Goal: Task Accomplishment & Management: Use online tool/utility

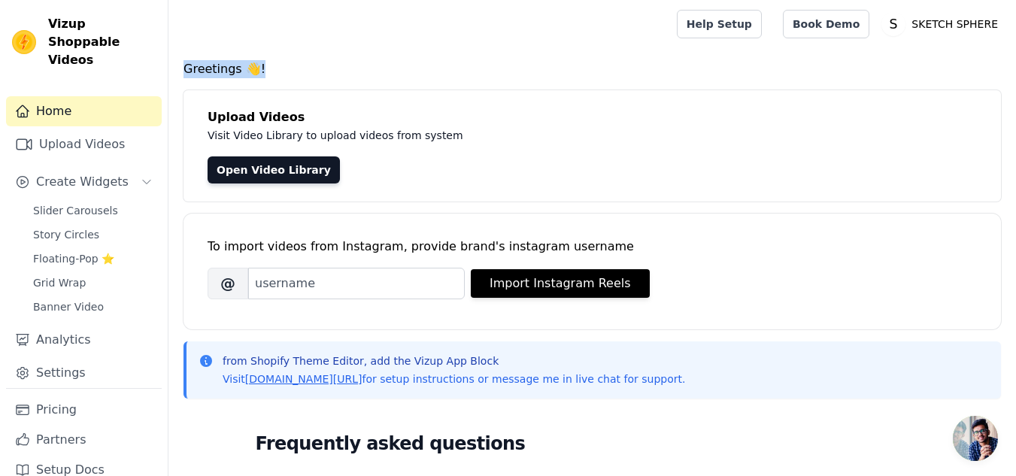
drag, startPoint x: 181, startPoint y: 68, endPoint x: 311, endPoint y: 60, distance: 129.5
click at [311, 60] on div "Greetings 👋! Upload Videos Visit Video Library to upload videos from system Ope…" at bounding box center [591, 452] width 847 height 784
click at [311, 60] on h4 "Greetings 👋!" at bounding box center [591, 69] width 817 height 18
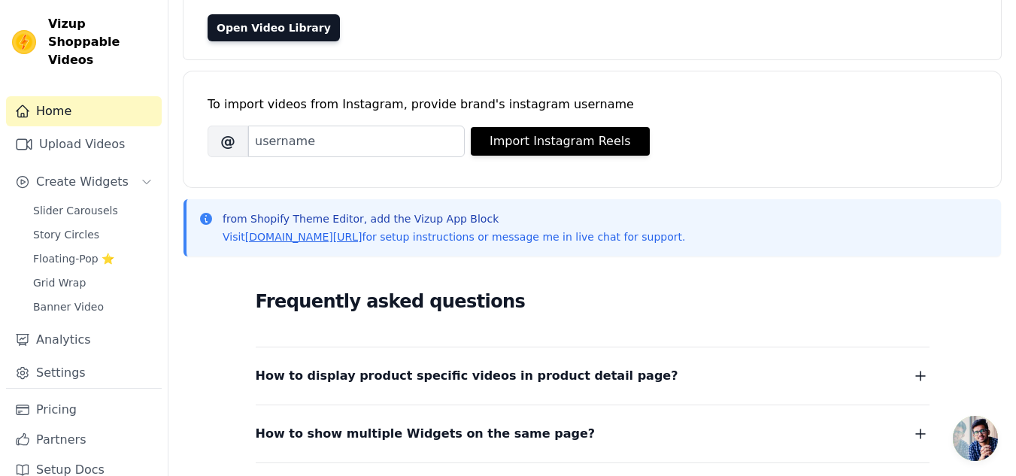
scroll to position [24, 0]
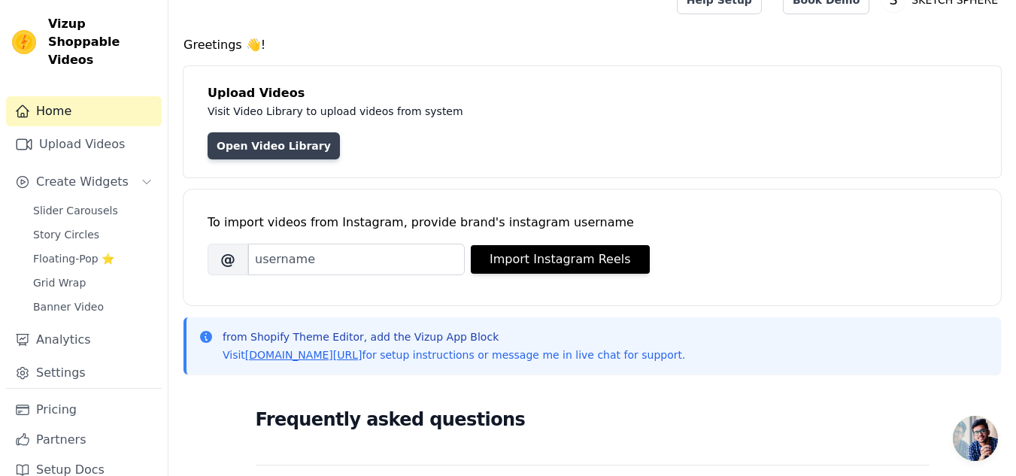
click at [269, 155] on link "Open Video Library" at bounding box center [274, 145] width 132 height 27
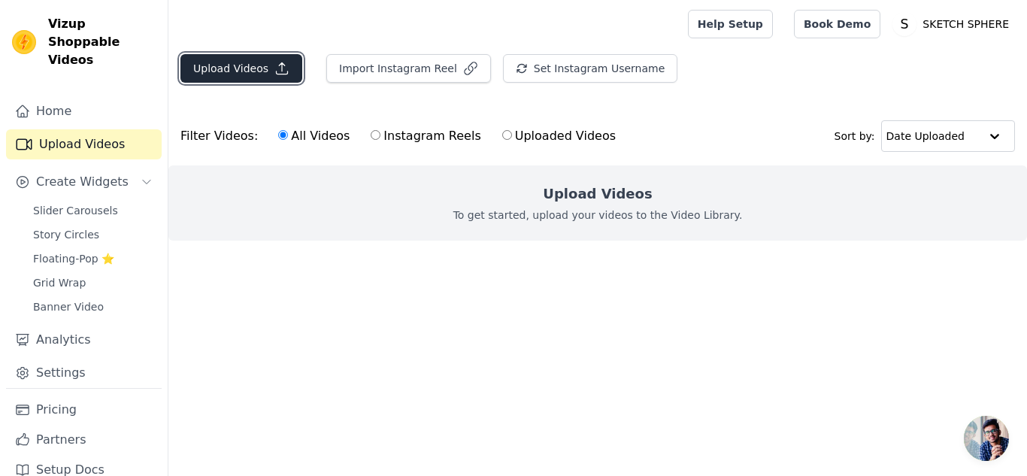
click at [244, 74] on button "Upload Videos" at bounding box center [241, 68] width 122 height 29
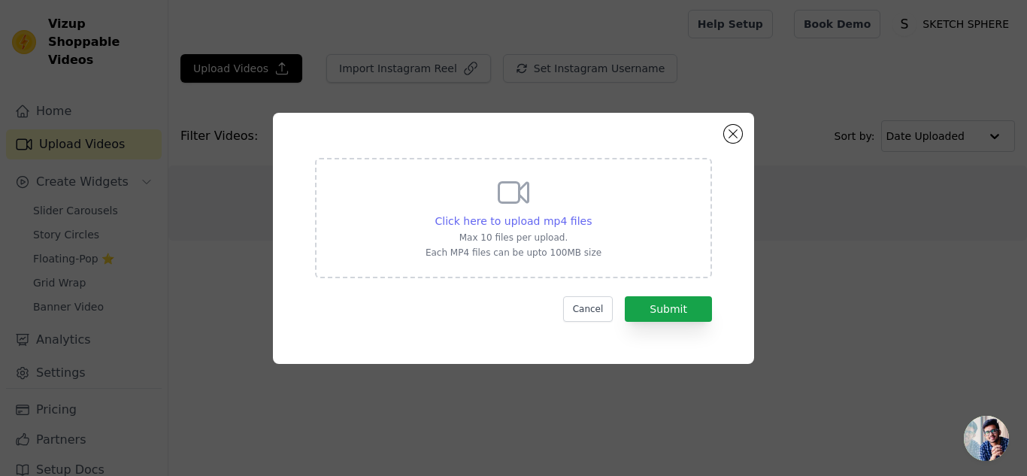
click at [562, 218] on span "Click here to upload mp4 files" at bounding box center [513, 221] width 157 height 12
click at [591, 214] on input "Click here to upload mp4 files Max 10 files per upload. Each MP4 files can be u…" at bounding box center [591, 213] width 1 height 1
click at [597, 241] on div "Click here to upload mp4 files Max 10 files per upload. Each MP4 files can be u…" at bounding box center [513, 218] width 397 height 120
click at [592, 214] on input "Click here to upload mp4 files Max 10 files per upload. Each MP4 files can be u…" at bounding box center [591, 213] width 1 height 1
click at [533, 219] on span "Click here to upload mp4 files" at bounding box center [513, 221] width 157 height 12
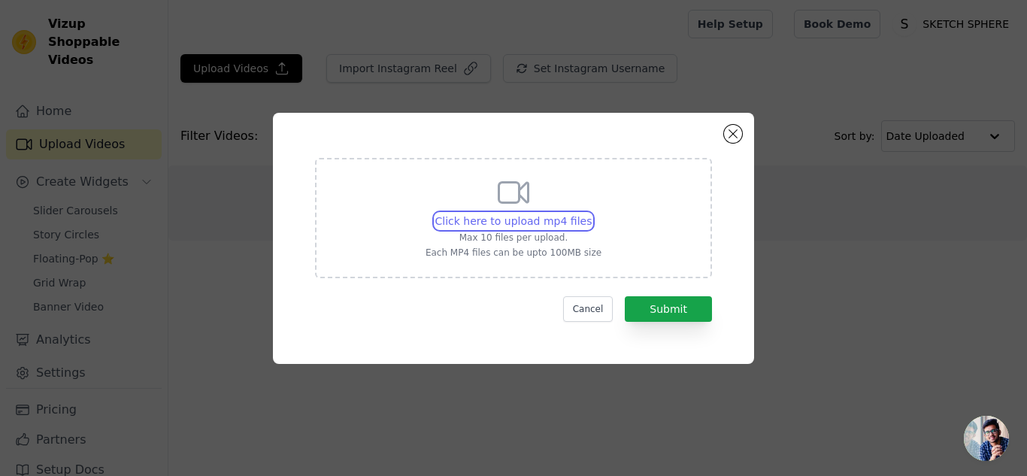
click at [591, 214] on input "Click here to upload mp4 files Max 10 files per upload. Each MP4 files can be u…" at bounding box center [591, 213] width 1 height 1
type input "C:\fakepath\Magic Flying Orb Spinner Outdoor Toy.Grab for yourself from our web…"
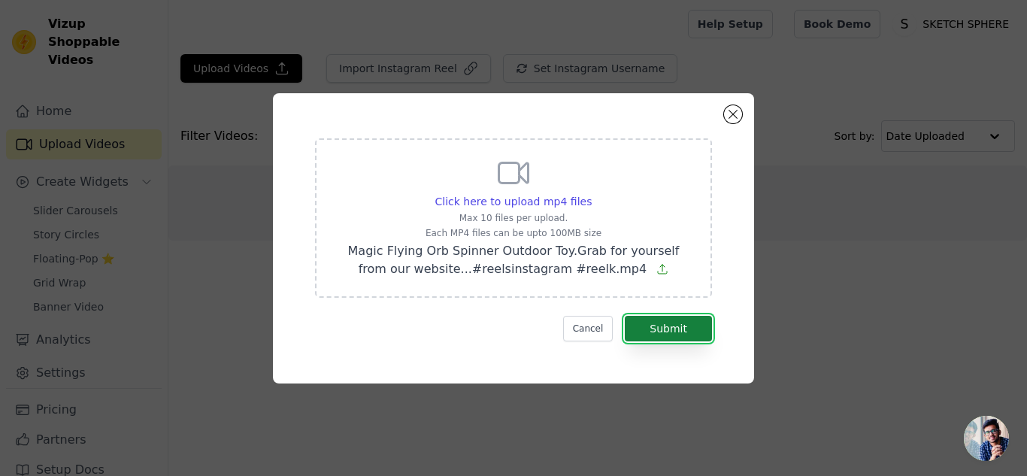
click at [681, 330] on button "Submit" at bounding box center [668, 329] width 87 height 26
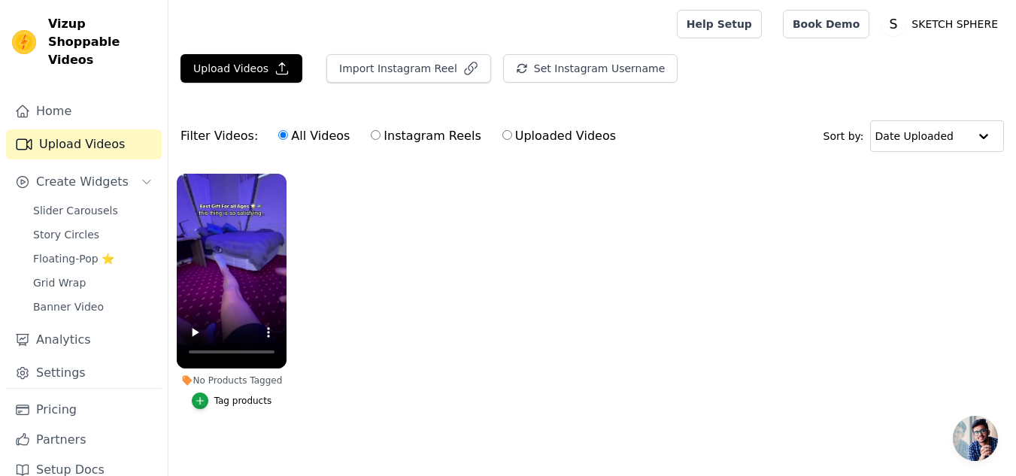
click at [244, 402] on div "Tag products" at bounding box center [243, 401] width 58 height 12
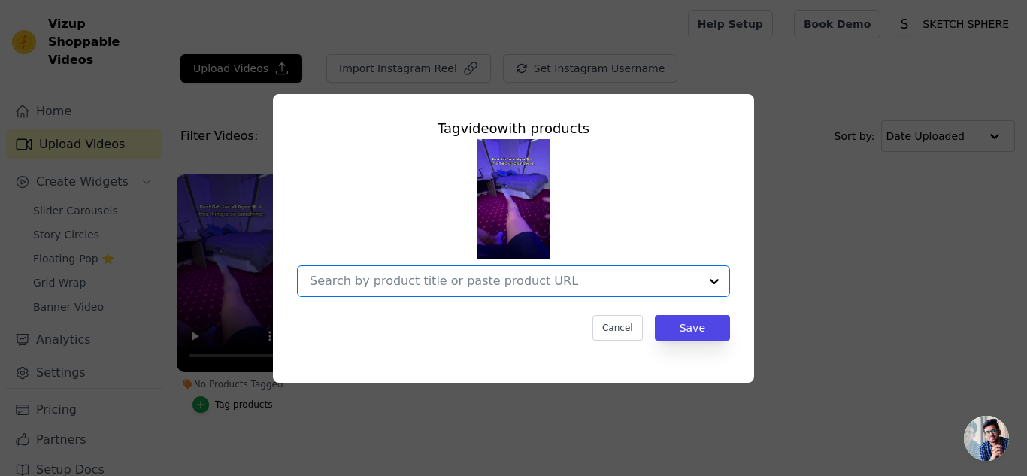
click at [393, 286] on input "No Products Tagged Tag video with products Option undefined, selected. Select i…" at bounding box center [504, 281] width 389 height 14
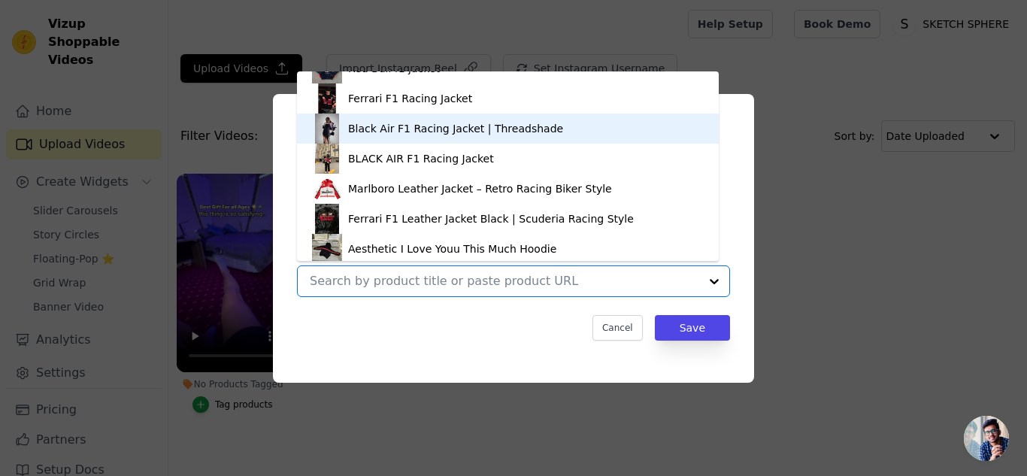
scroll to position [262, 0]
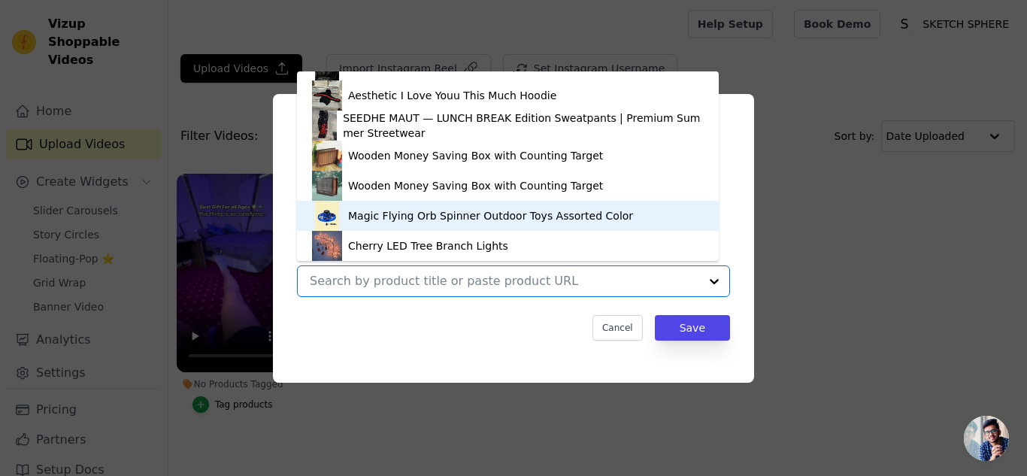
click at [397, 211] on div "Magic Flying Orb Spinner Outdoor Toys Assorted Color" at bounding box center [490, 215] width 285 height 15
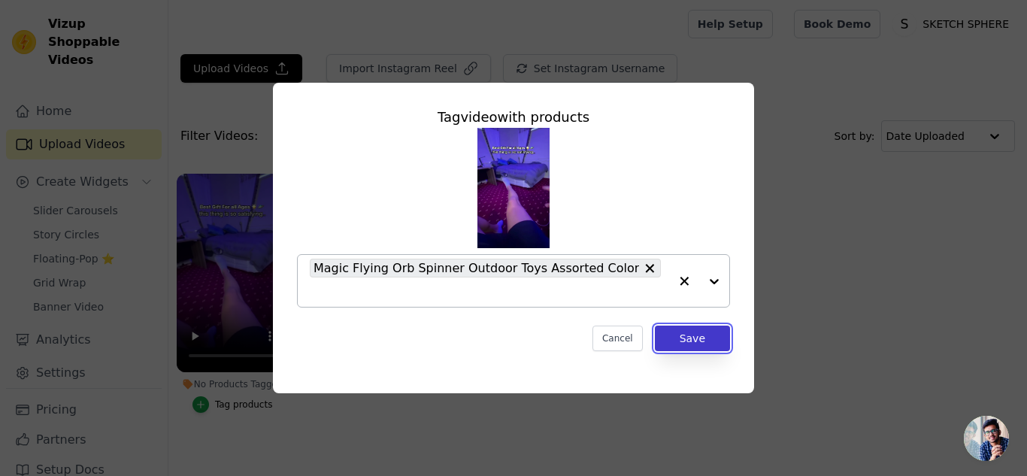
click at [700, 333] on button "Save" at bounding box center [692, 339] width 75 height 26
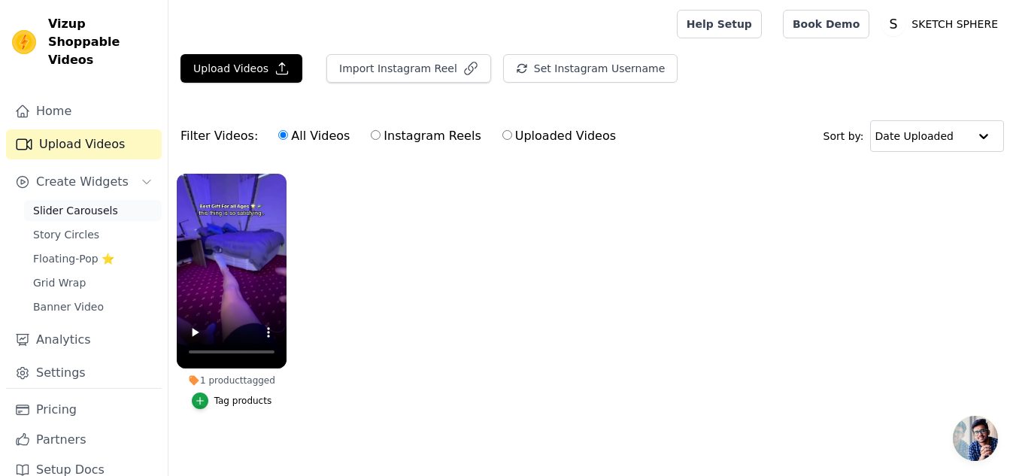
click at [69, 203] on span "Slider Carousels" at bounding box center [75, 210] width 85 height 15
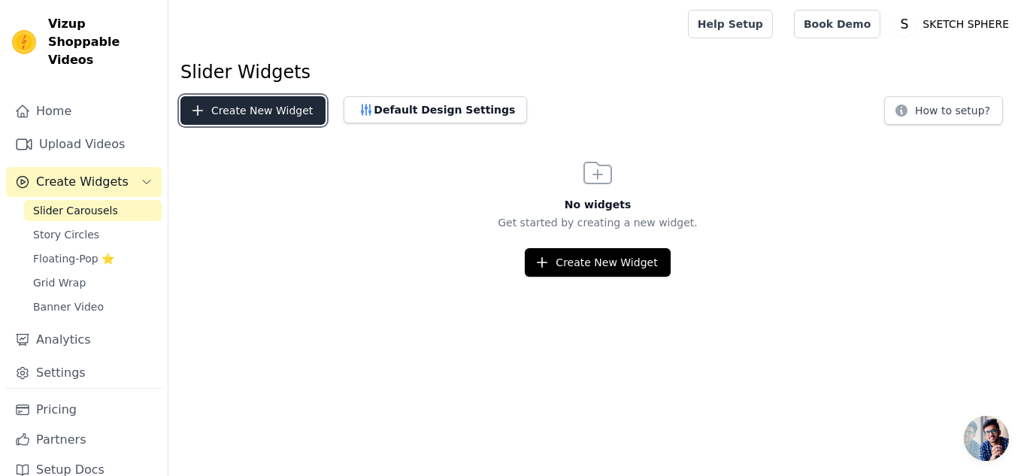
click at [268, 120] on button "Create New Widget" at bounding box center [252, 110] width 145 height 29
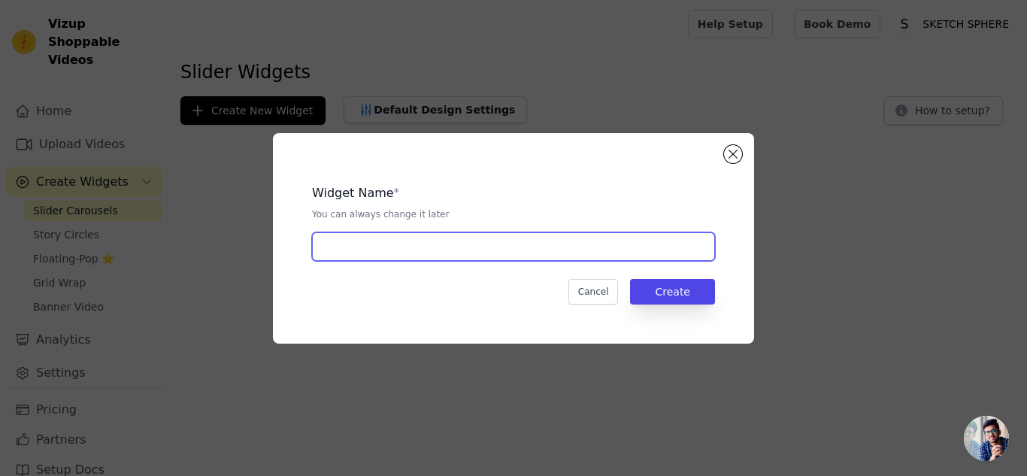
click at [408, 238] on input "text" at bounding box center [513, 246] width 403 height 29
type input "POP"
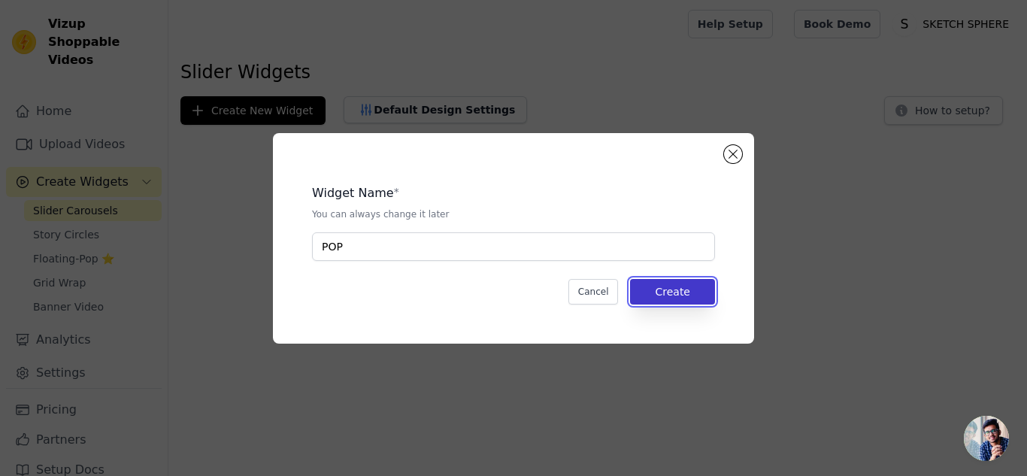
click at [680, 292] on button "Create" at bounding box center [672, 292] width 85 height 26
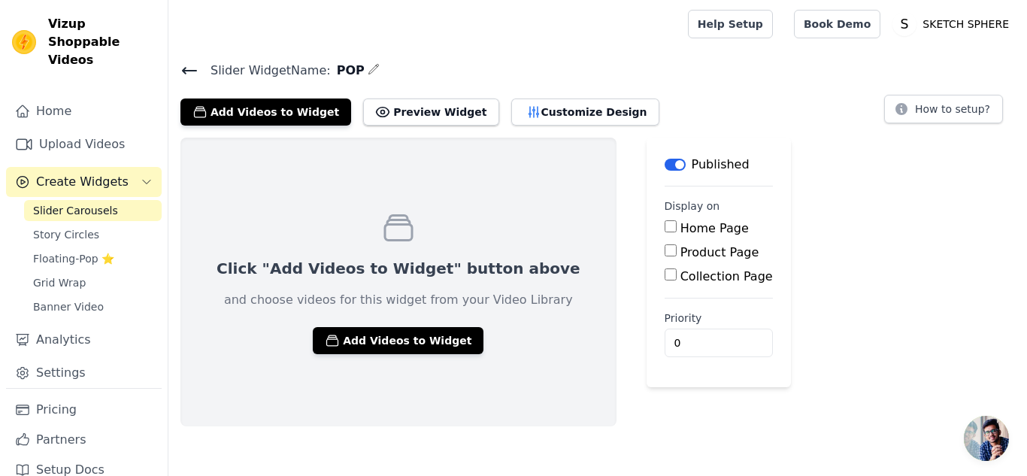
click at [647, 250] on main "Label Published Display on Home Page Product Page Collection Page Priority 0" at bounding box center [719, 263] width 144 height 250
click at [665, 250] on input "Product Page" at bounding box center [671, 250] width 12 height 12
checkbox input "true"
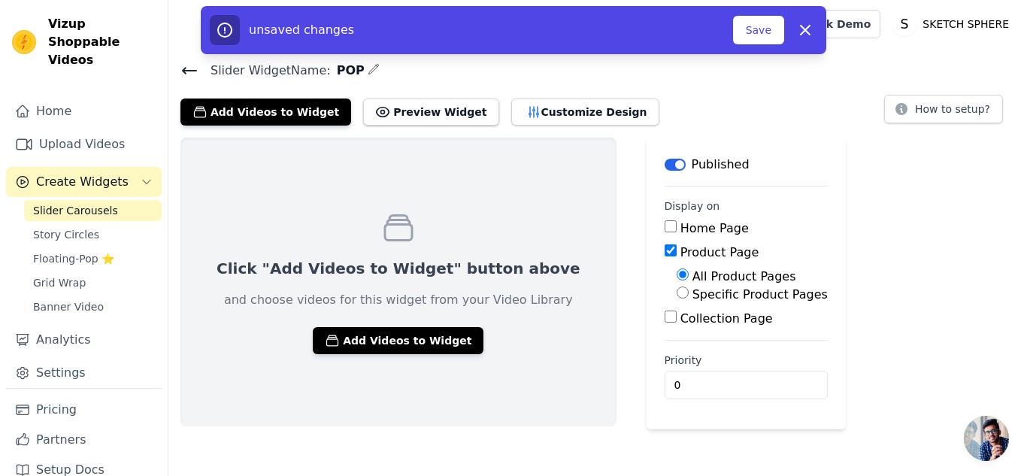
click at [665, 223] on input "Home Page" at bounding box center [671, 226] width 12 height 12
checkbox input "true"
click at [424, 332] on button "Add Videos to Widget" at bounding box center [398, 340] width 171 height 27
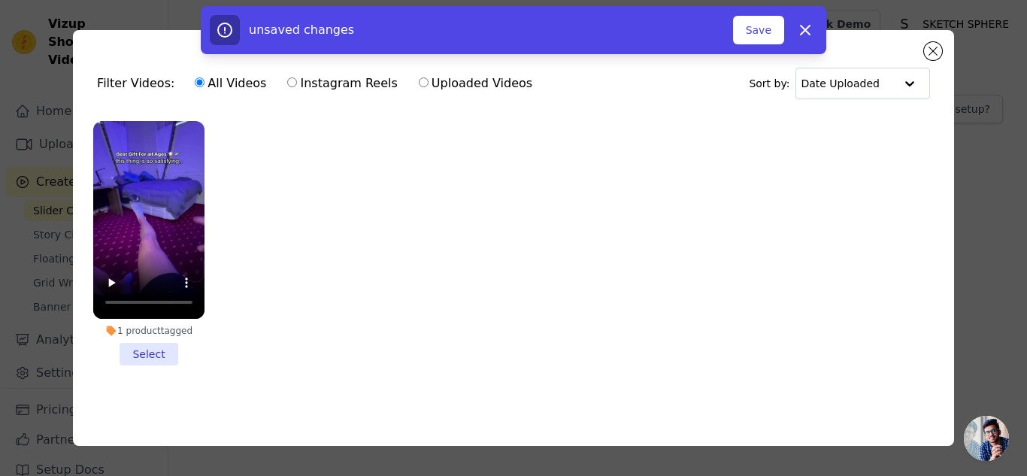
click at [155, 354] on li "1 product tagged Select" at bounding box center [148, 243] width 111 height 244
click at [0, 0] on input "1 product tagged Select" at bounding box center [0, 0] width 0 height 0
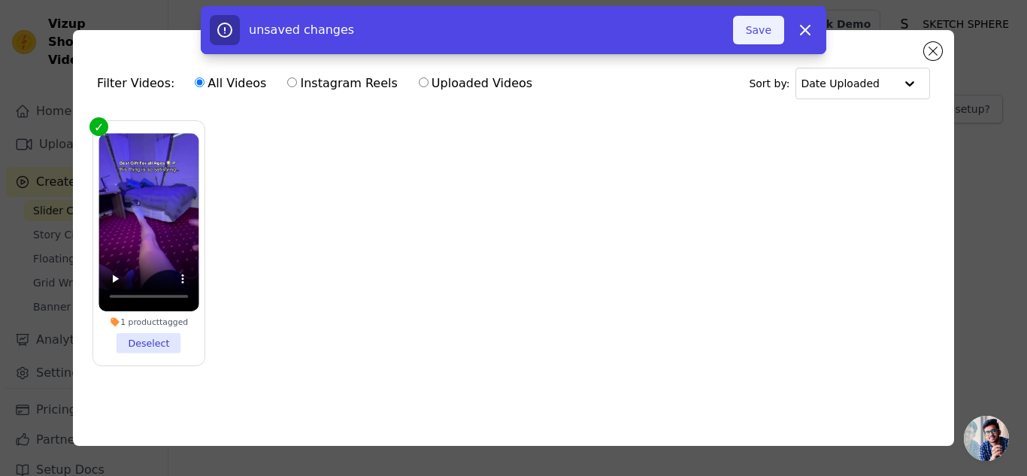
click at [762, 23] on button "Save" at bounding box center [758, 30] width 51 height 29
click at [937, 49] on div "unsaved changes Save Dismiss" at bounding box center [513, 30] width 1027 height 48
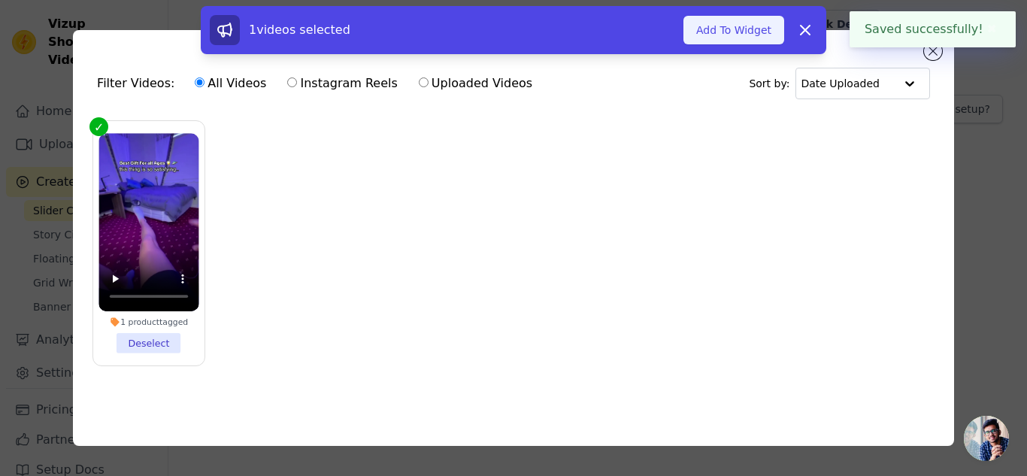
click at [763, 33] on button "Add To Widget" at bounding box center [733, 30] width 101 height 29
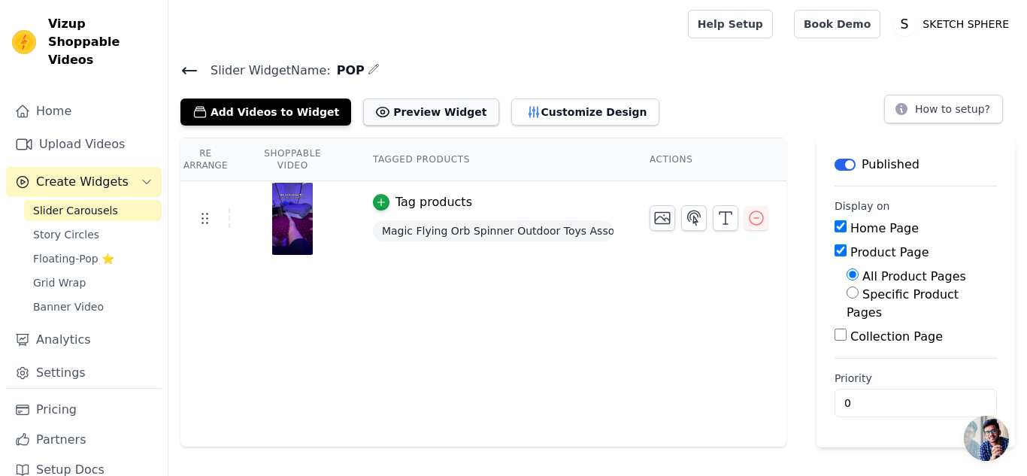
click at [441, 122] on button "Preview Widget" at bounding box center [430, 112] width 135 height 27
click at [192, 70] on icon at bounding box center [190, 71] width 14 height 6
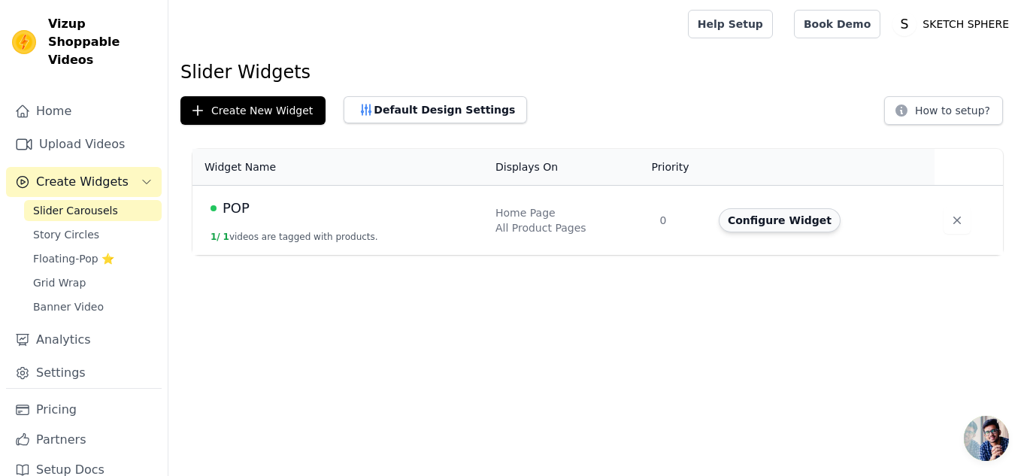
click at [776, 225] on button "Configure Widget" at bounding box center [780, 220] width 122 height 24
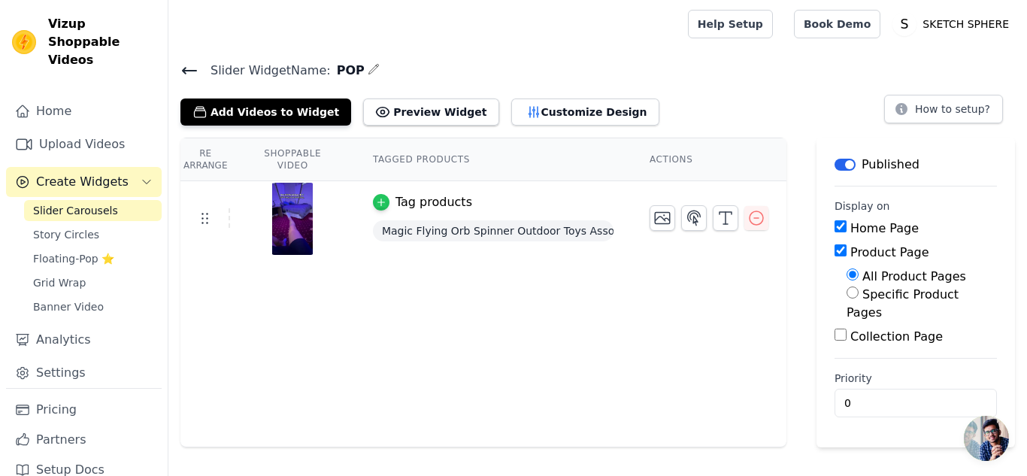
click at [376, 197] on icon "button" at bounding box center [381, 202] width 11 height 11
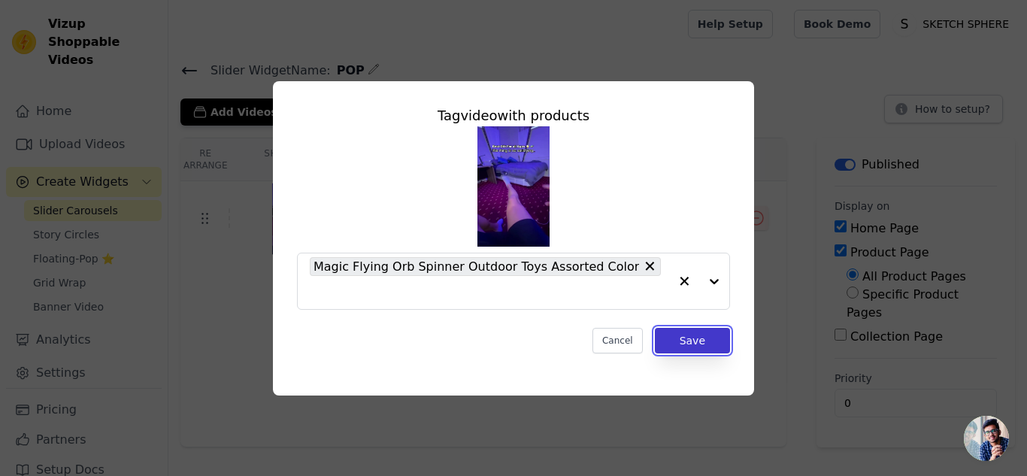
click at [702, 337] on button "Save" at bounding box center [692, 341] width 75 height 26
click at [699, 338] on button "Save" at bounding box center [692, 341] width 75 height 26
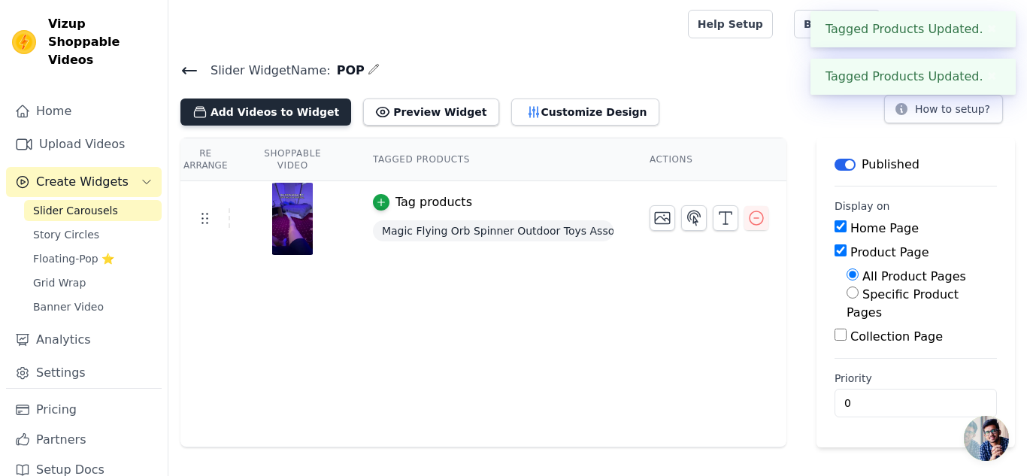
click at [252, 113] on button "Add Videos to Widget" at bounding box center [265, 112] width 171 height 27
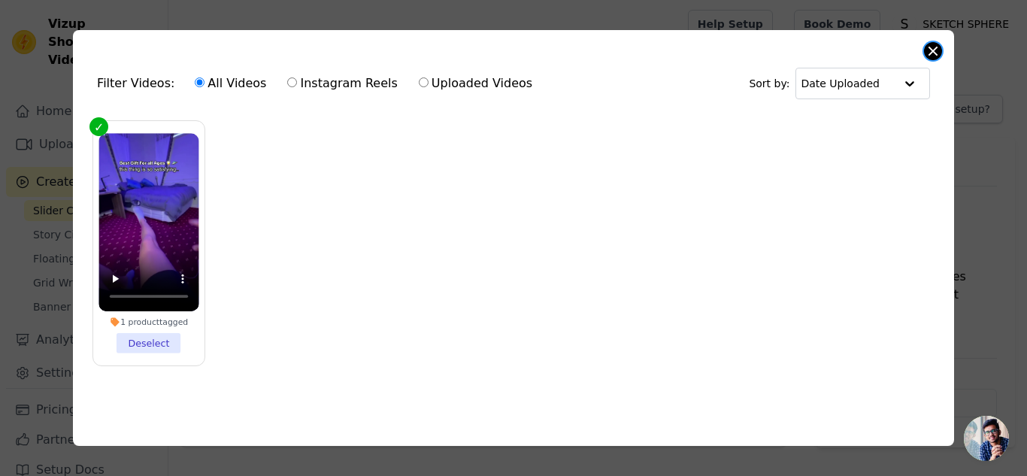
click at [933, 42] on button "Close modal" at bounding box center [933, 51] width 18 height 18
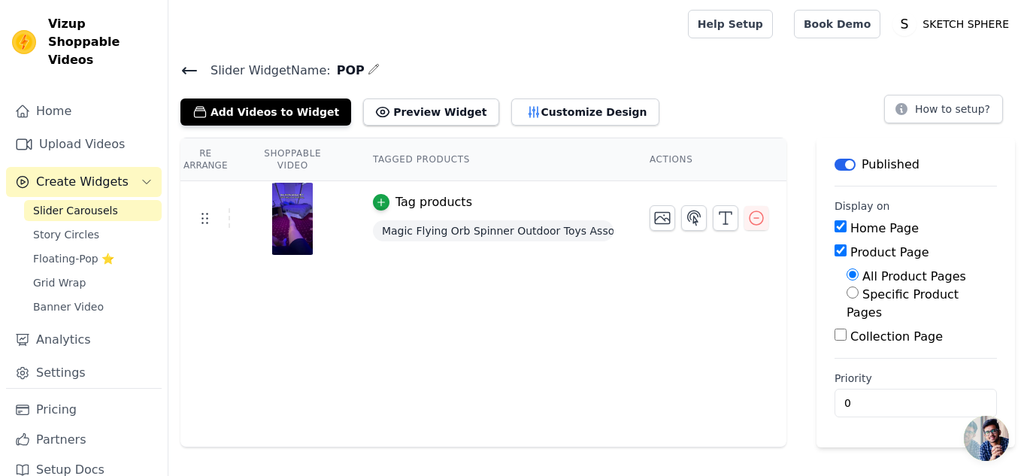
click at [189, 71] on icon at bounding box center [190, 71] width 14 height 6
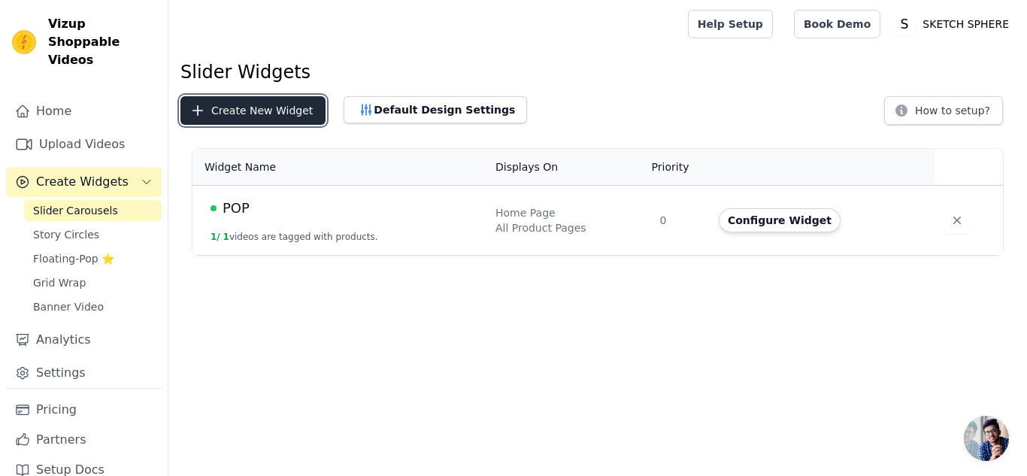
click at [288, 111] on button "Create New Widget" at bounding box center [252, 110] width 145 height 29
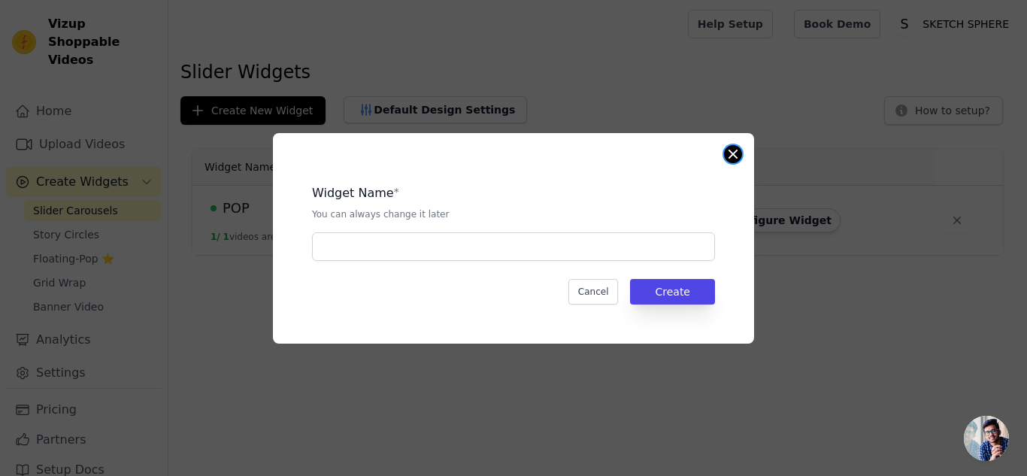
click at [729, 146] on div "Widget Name * You can always change it later Cancel Create" at bounding box center [513, 238] width 481 height 211
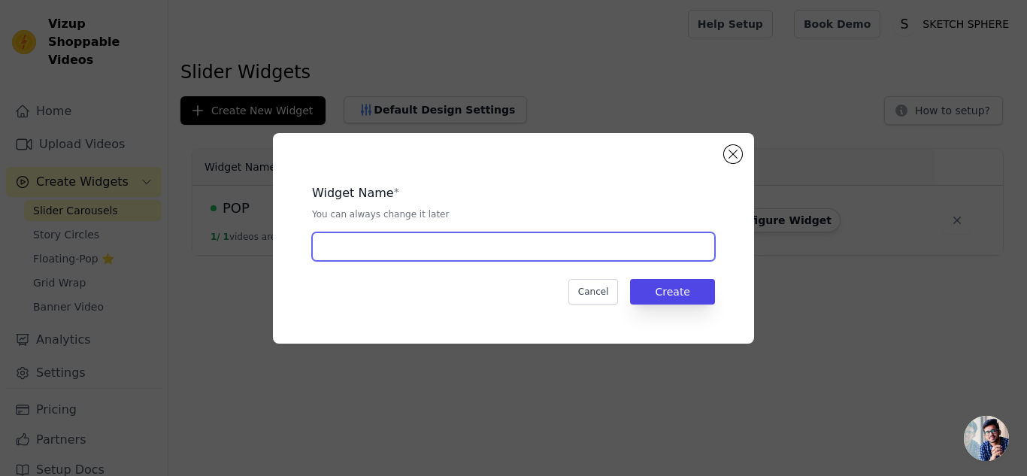
click at [573, 252] on input "text" at bounding box center [513, 246] width 403 height 29
type input "POP2"
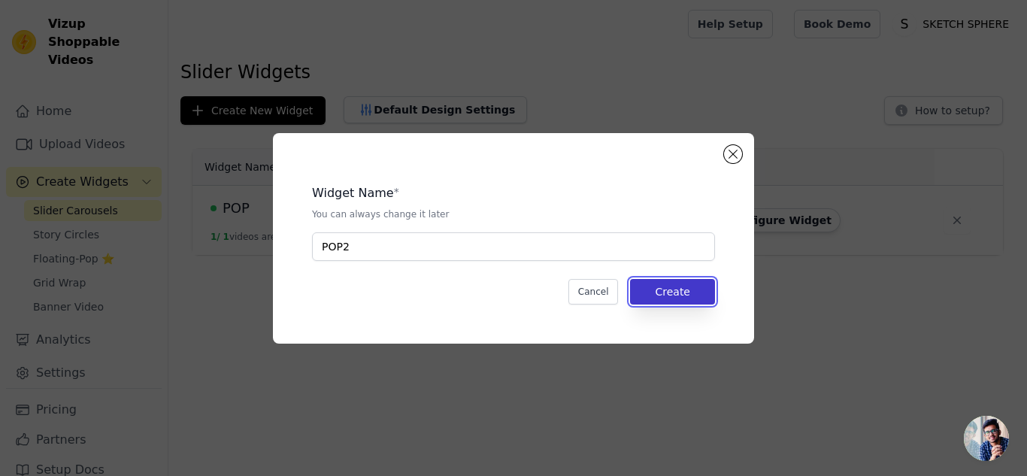
click at [669, 286] on button "Create" at bounding box center [672, 292] width 85 height 26
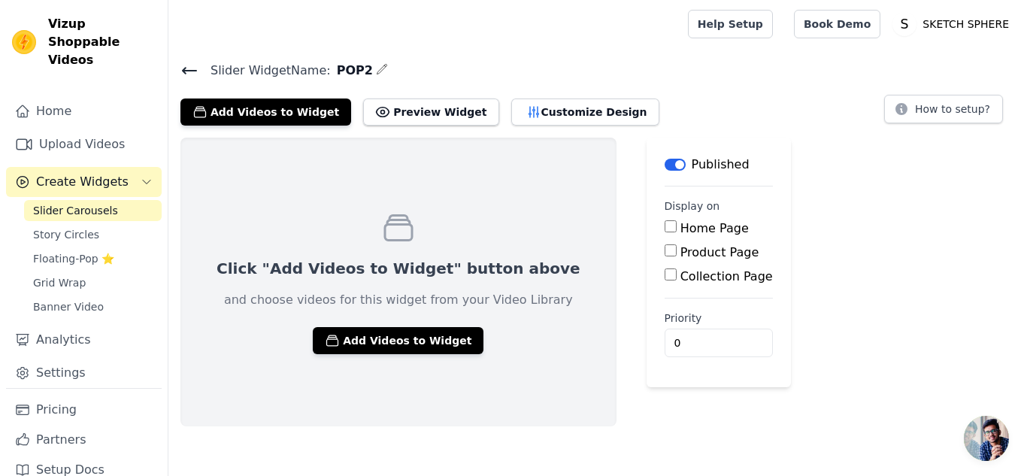
click at [680, 248] on label "Product Page" at bounding box center [719, 252] width 79 height 14
click at [665, 248] on input "Product Page" at bounding box center [671, 250] width 12 height 12
checkbox input "true"
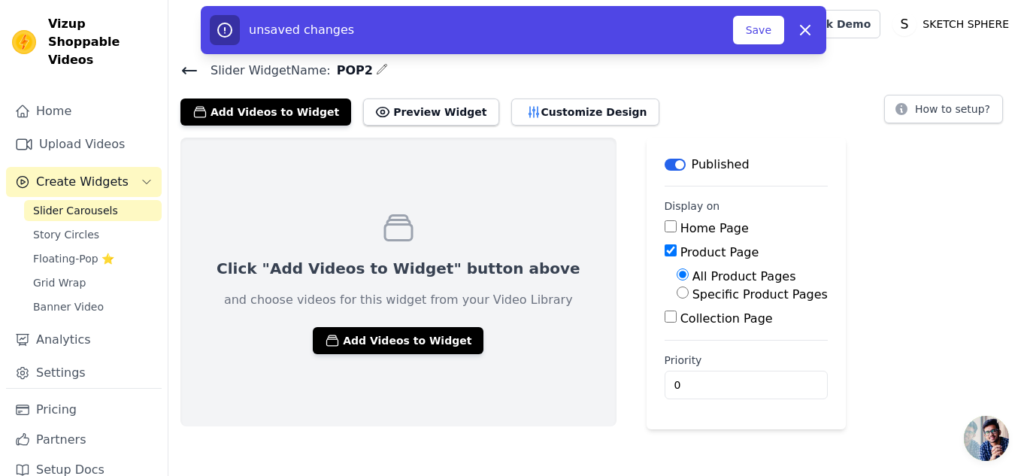
click at [680, 230] on label "Home Page" at bounding box center [714, 228] width 68 height 14
click at [665, 230] on input "Home Page" at bounding box center [671, 226] width 12 height 12
checkbox input "true"
click at [420, 350] on button "Add Videos to Widget" at bounding box center [398, 340] width 171 height 27
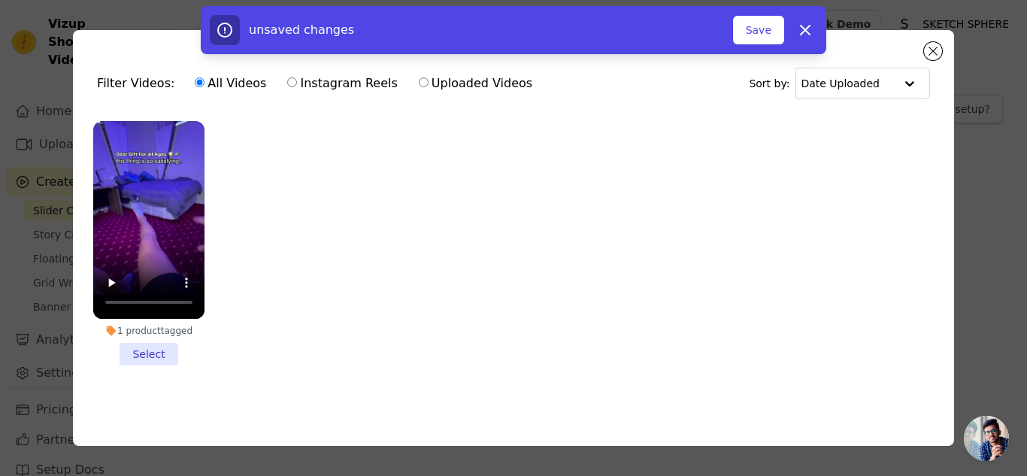
click at [465, 80] on label "Uploaded Videos" at bounding box center [475, 84] width 115 height 20
click at [429, 80] on input "Uploaded Videos" at bounding box center [424, 82] width 10 height 10
radio input "true"
click at [286, 84] on label "Instagram Reels" at bounding box center [341, 84] width 111 height 20
click at [287, 84] on input "Instagram Reels" at bounding box center [292, 82] width 10 height 10
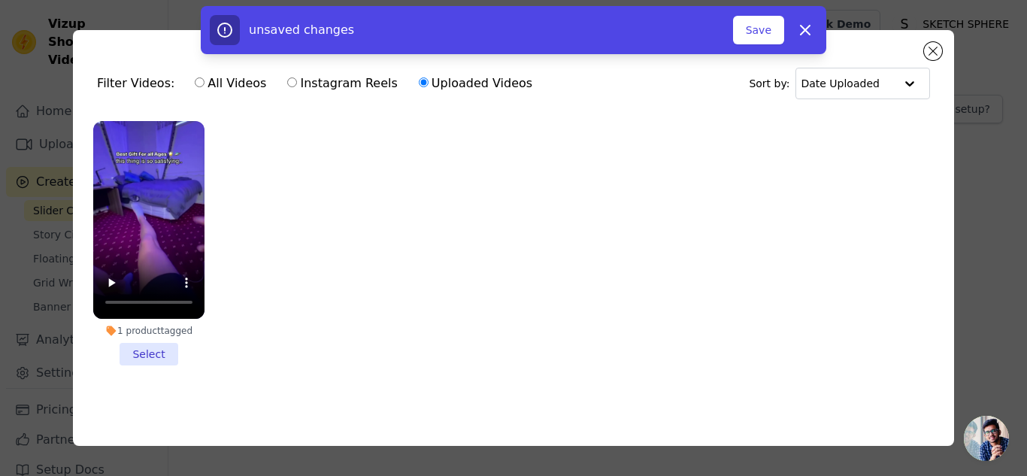
radio input "true"
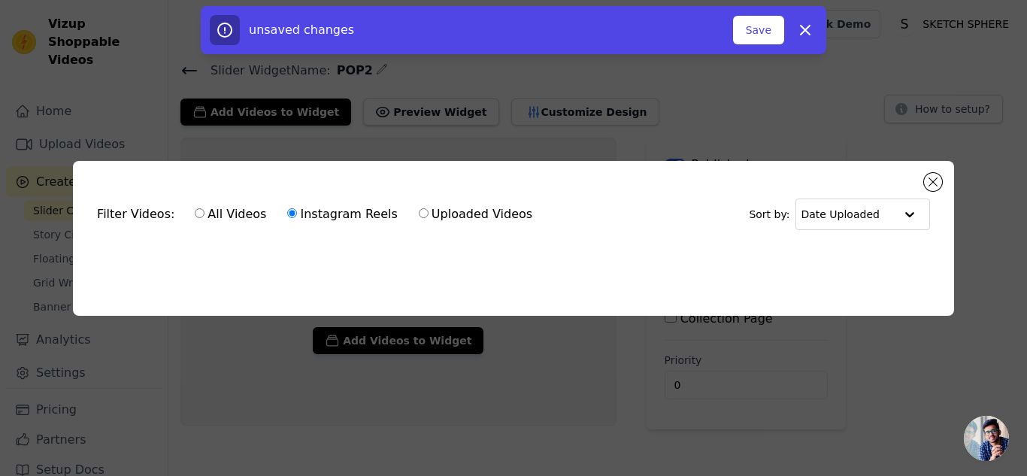
click at [219, 220] on div "All Videos Instagram Reels Uploaded Videos" at bounding box center [363, 214] width 354 height 35
click at [226, 214] on label "All Videos" at bounding box center [230, 215] width 73 height 20
click at [205, 214] on input "All Videos" at bounding box center [200, 213] width 10 height 10
radio input "true"
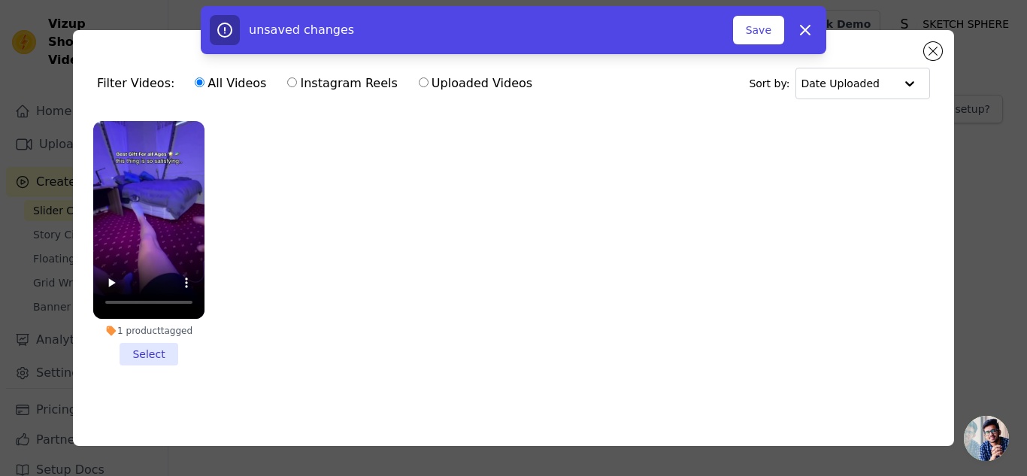
click at [493, 77] on label "Uploaded Videos" at bounding box center [475, 84] width 115 height 20
click at [429, 77] on input "Uploaded Videos" at bounding box center [424, 82] width 10 height 10
radio input "true"
click at [944, 53] on div "unsaved changes Save Dismiss" at bounding box center [513, 30] width 1027 height 48
click at [935, 50] on div "unsaved changes Save Dismiss" at bounding box center [513, 30] width 1027 height 48
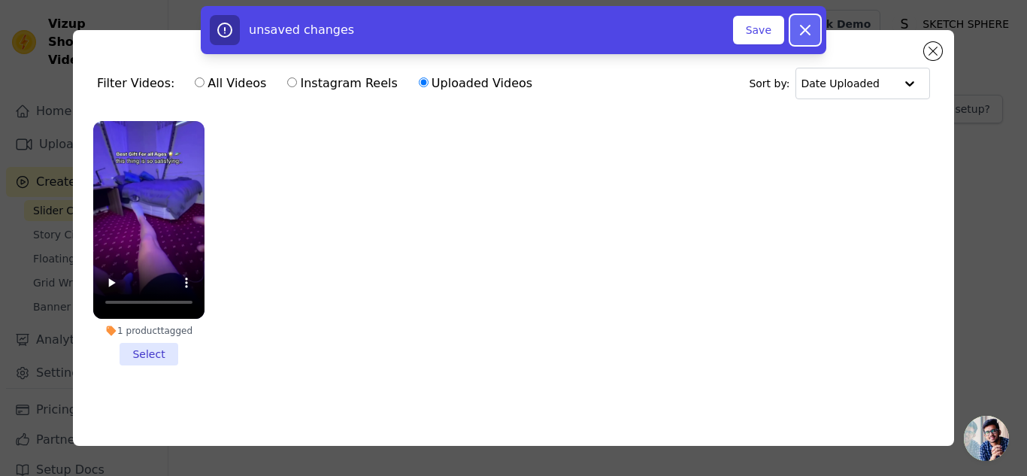
click at [810, 32] on icon "button" at bounding box center [805, 30] width 18 height 18
checkbox input "false"
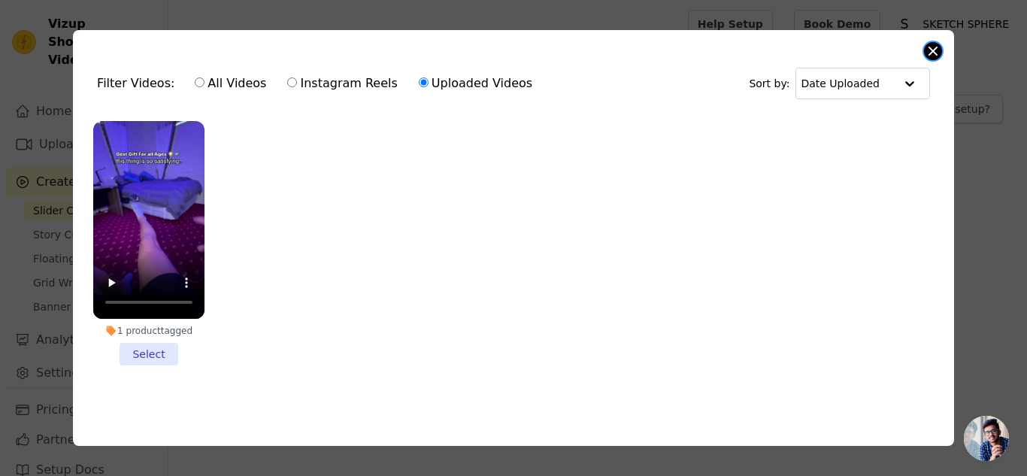
click at [930, 46] on button "Close modal" at bounding box center [933, 51] width 18 height 18
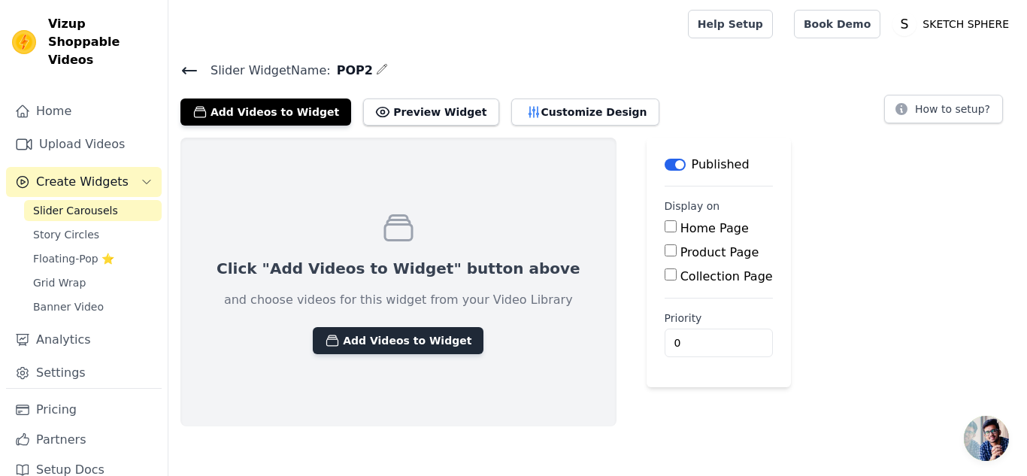
click at [381, 349] on button "Add Videos to Widget" at bounding box center [398, 340] width 171 height 27
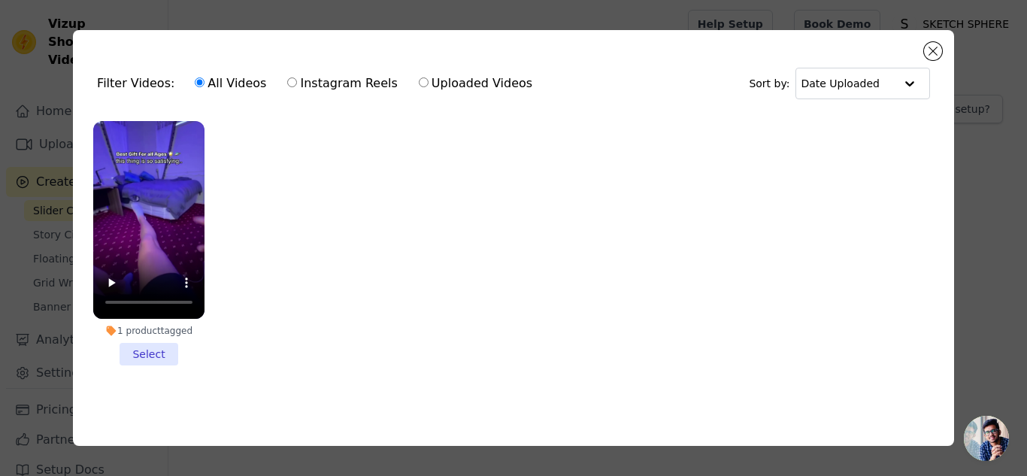
click at [341, 258] on ul "1 product tagged Select" at bounding box center [513, 255] width 857 height 285
click at [902, 93] on div at bounding box center [910, 83] width 30 height 30
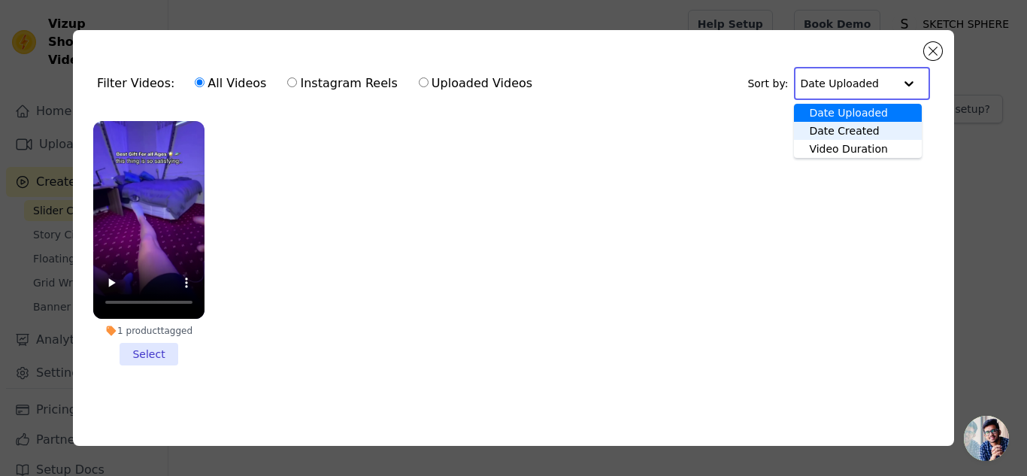
click at [680, 220] on ul "1 product tagged Select" at bounding box center [513, 255] width 857 height 285
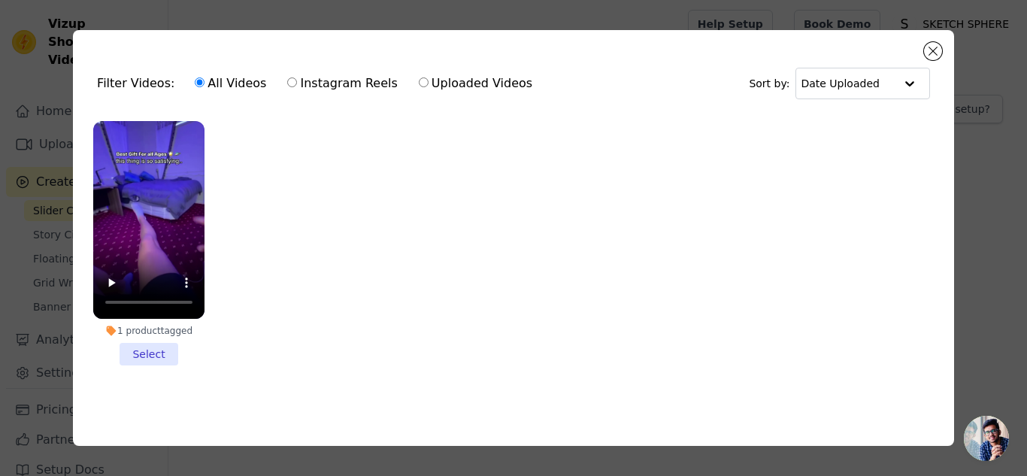
click at [338, 74] on label "Instagram Reels" at bounding box center [341, 84] width 111 height 20
click at [297, 77] on input "Instagram Reels" at bounding box center [292, 82] width 10 height 10
radio input "true"
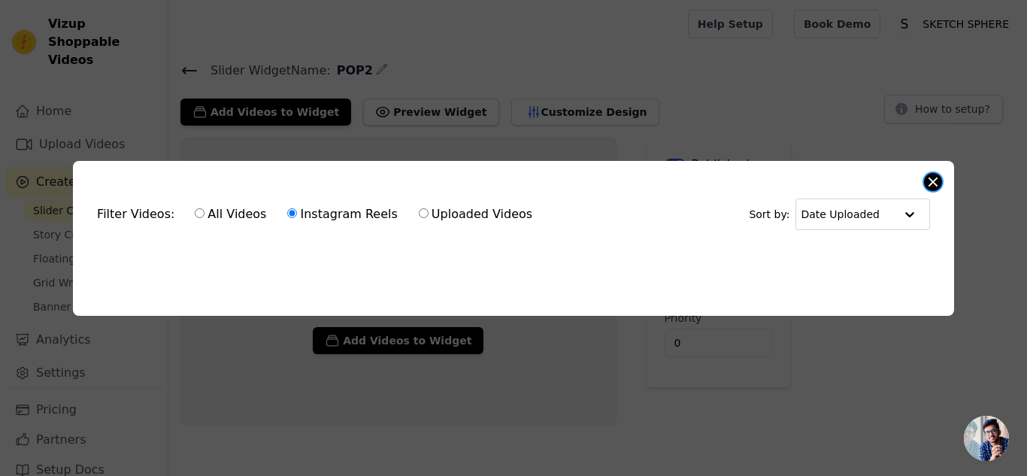
click at [934, 174] on button "Close modal" at bounding box center [933, 182] width 18 height 18
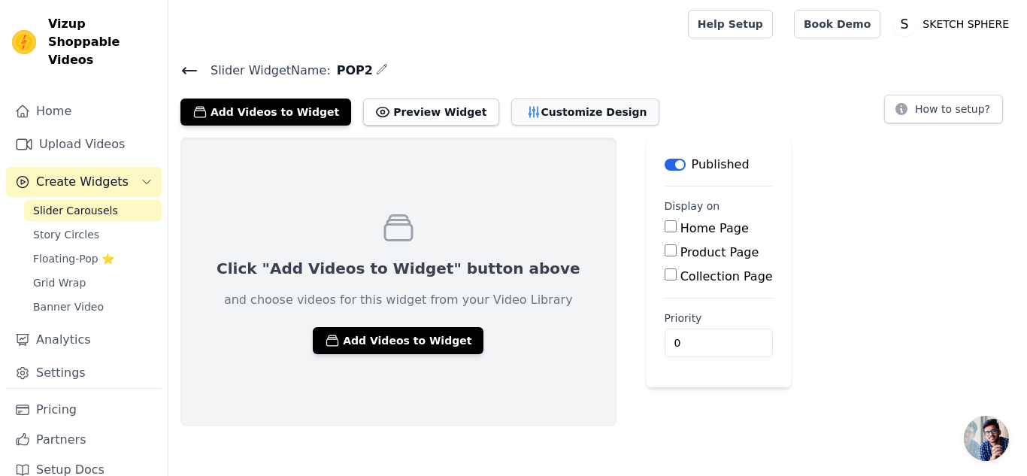
click at [527, 108] on button "Customize Design" at bounding box center [585, 112] width 148 height 27
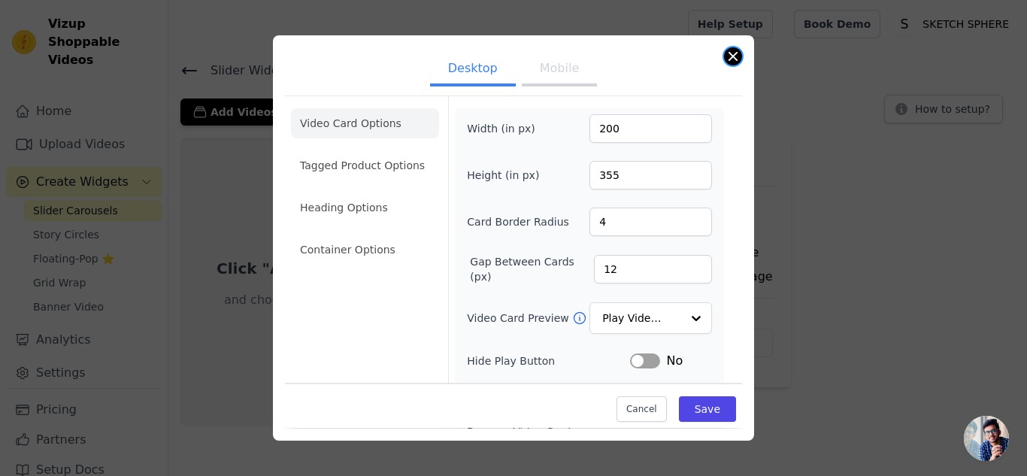
click at [738, 50] on button "Close modal" at bounding box center [733, 56] width 18 height 18
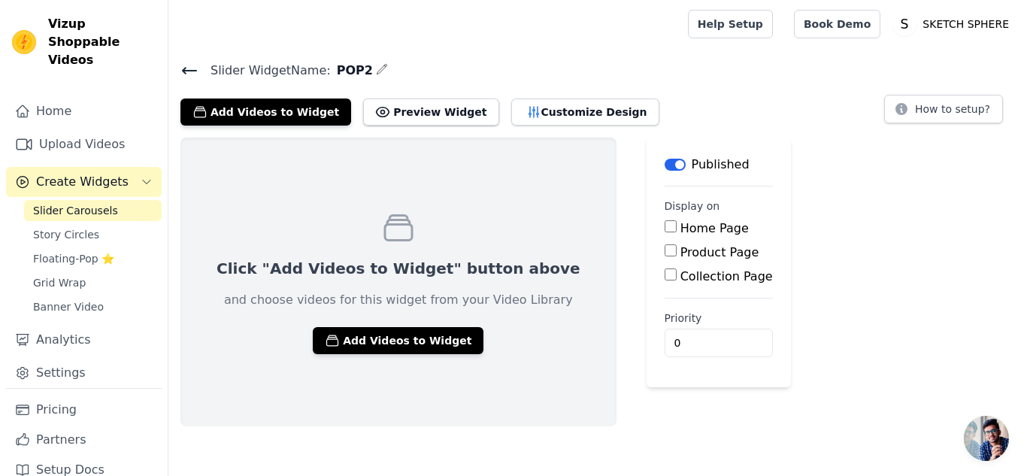
click at [198, 65] on icon at bounding box center [189, 71] width 18 height 18
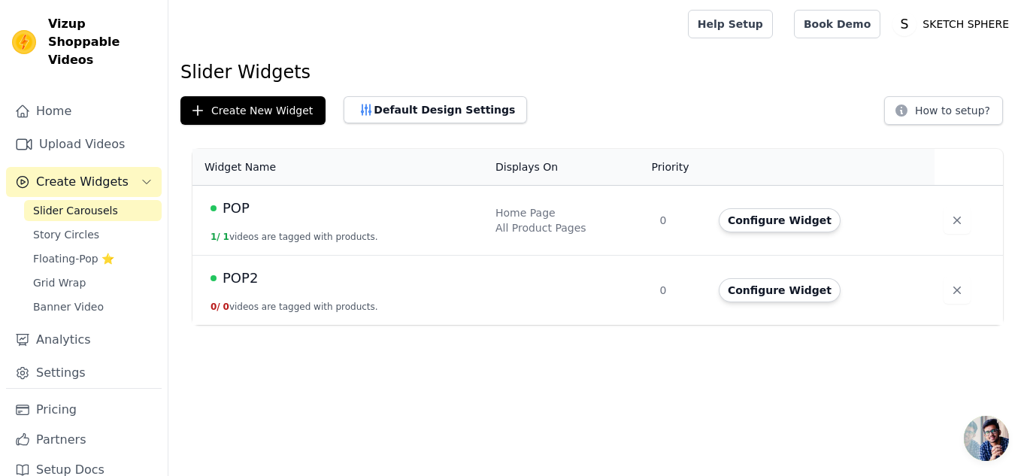
click at [759, 304] on td "Configure Widget" at bounding box center [822, 291] width 225 height 70
click at [769, 296] on button "Configure Widget" at bounding box center [780, 290] width 122 height 24
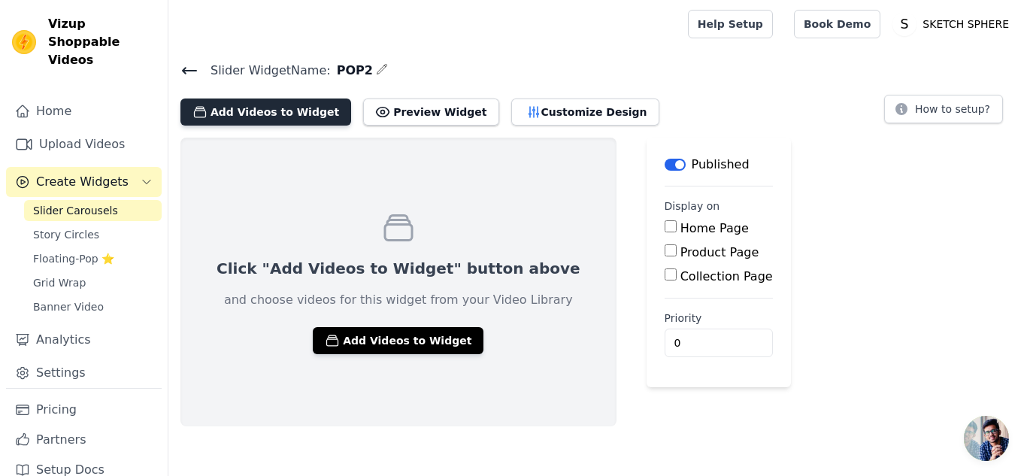
click at [271, 123] on button "Add Videos to Widget" at bounding box center [265, 112] width 171 height 27
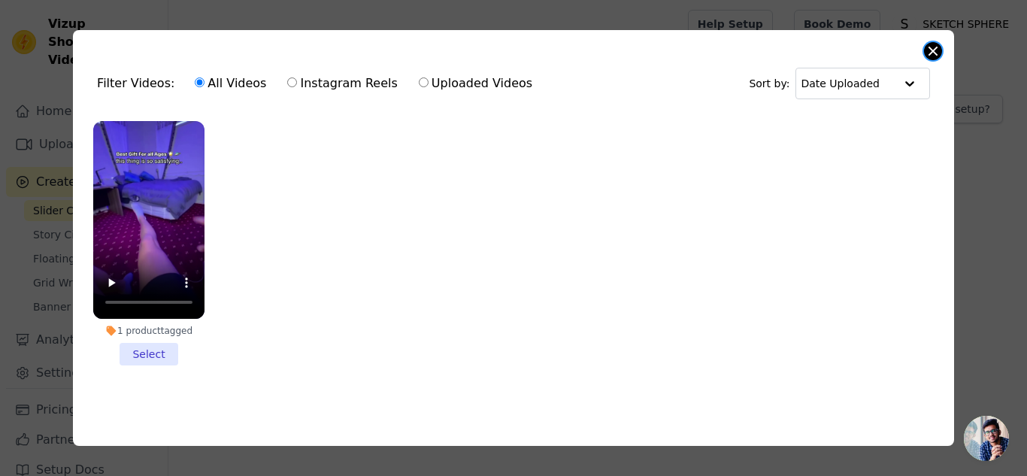
click at [927, 40] on div "Filter Videos: All Videos Instagram Reels Uploaded Videos Sort by: Date Uploade…" at bounding box center [513, 238] width 881 height 416
click at [937, 54] on button "Close modal" at bounding box center [933, 51] width 18 height 18
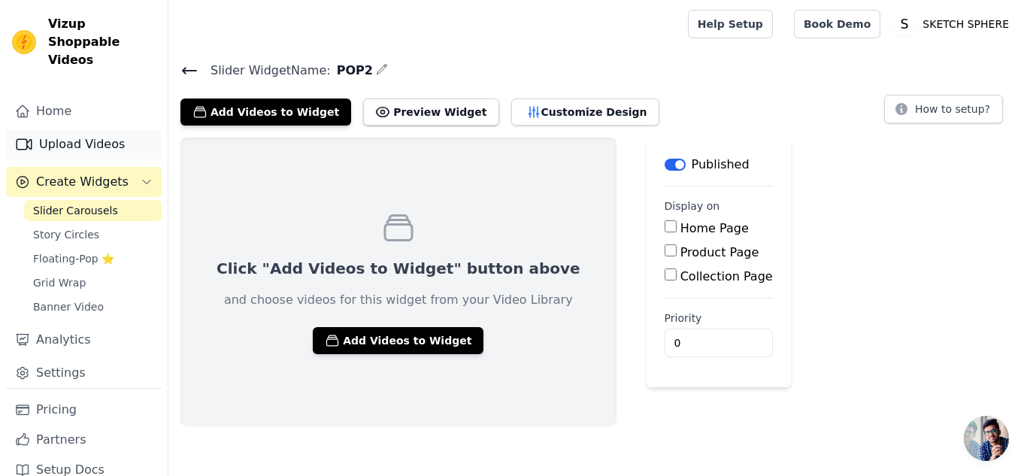
click at [112, 137] on link "Upload Videos" at bounding box center [84, 144] width 156 height 30
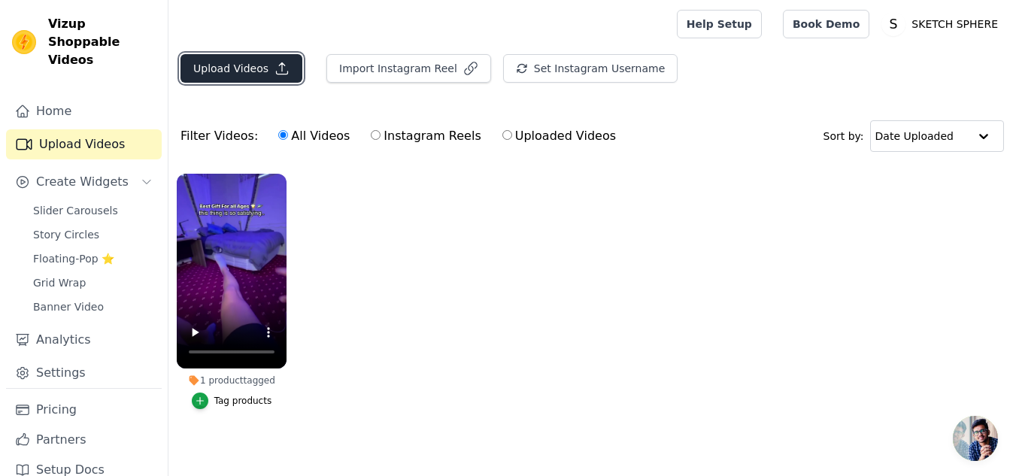
click at [276, 66] on icon "button" at bounding box center [281, 68] width 15 height 15
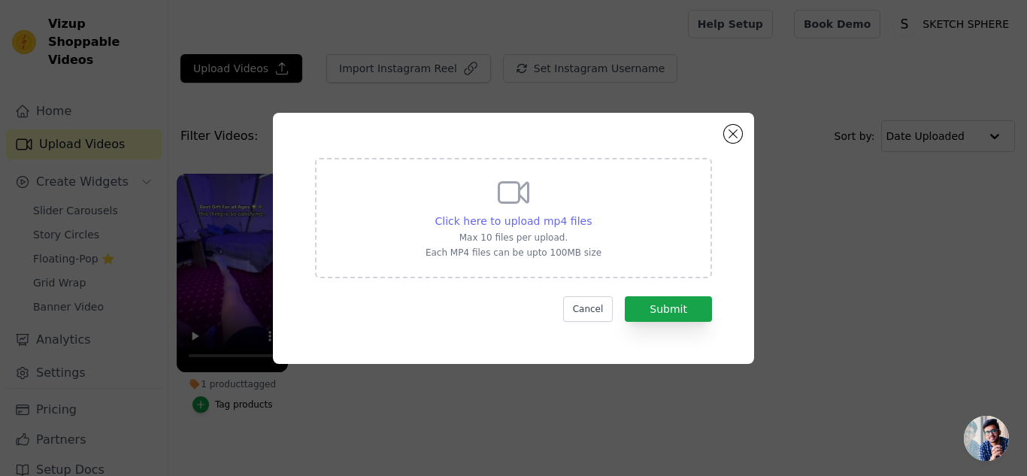
click at [493, 223] on span "Click here to upload mp4 files" at bounding box center [513, 221] width 157 height 12
click at [591, 214] on input "Click here to upload mp4 files Max 10 files per upload. Each MP4 files can be u…" at bounding box center [591, 213] width 1 height 1
type input "C:\fakepath\Link in bio 🌸🍃🍒 Cherry Blossom Tree Branch Lights by memories insit…"
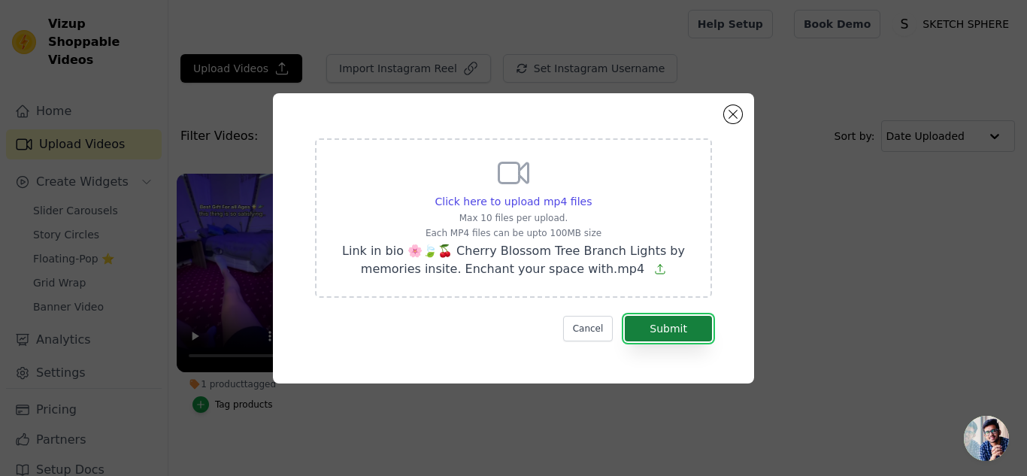
click at [686, 322] on button "Submit" at bounding box center [668, 329] width 87 height 26
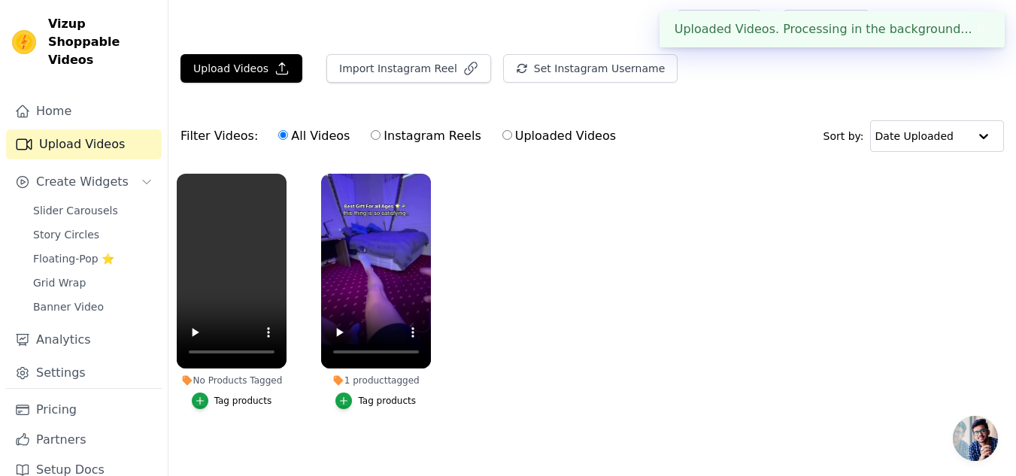
click at [218, 405] on div "Tag products" at bounding box center [243, 401] width 58 height 12
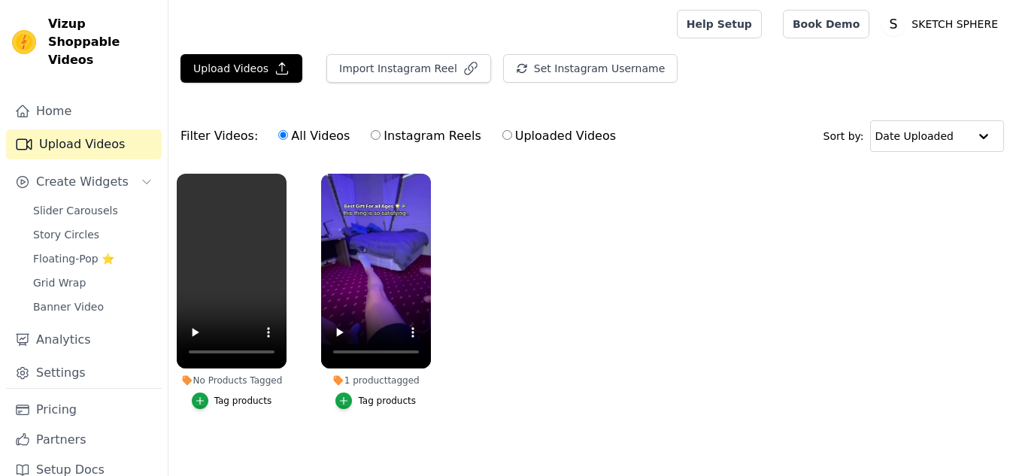
click at [212, 402] on button "Tag products" at bounding box center [232, 401] width 80 height 17
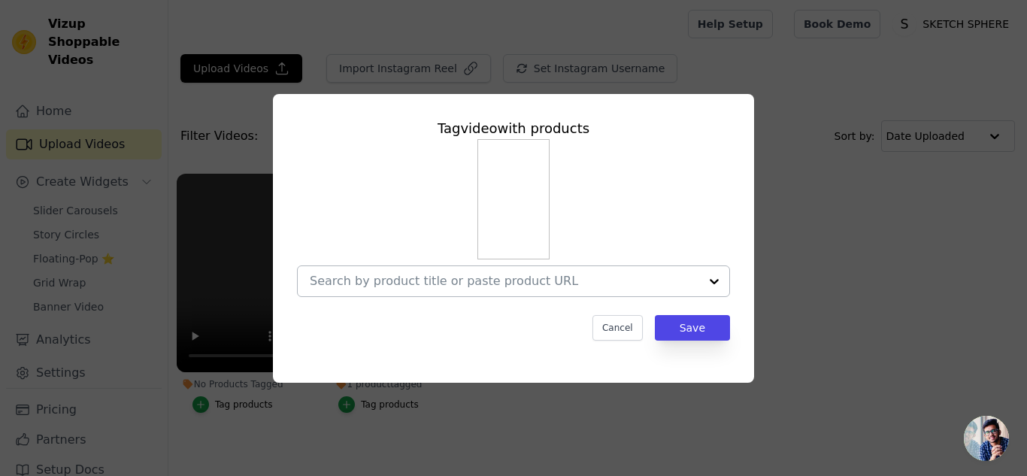
click at [718, 280] on div at bounding box center [714, 281] width 30 height 30
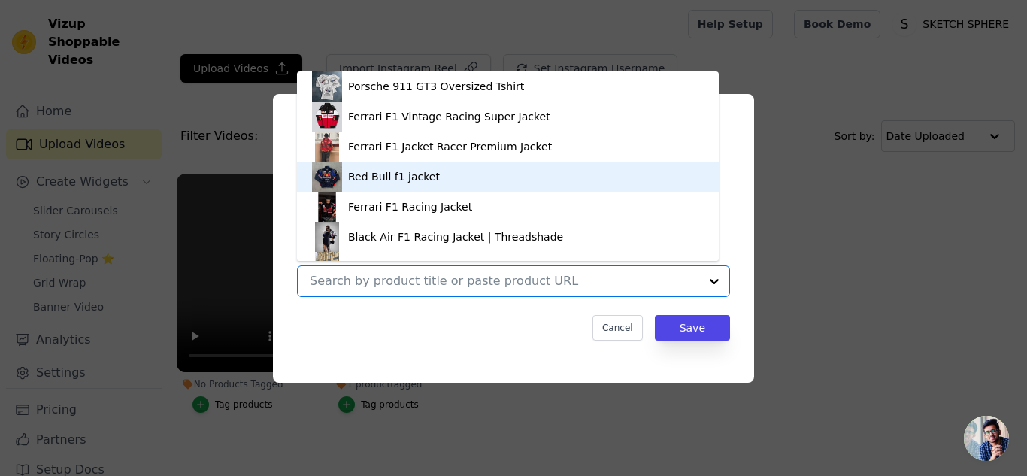
scroll to position [262, 0]
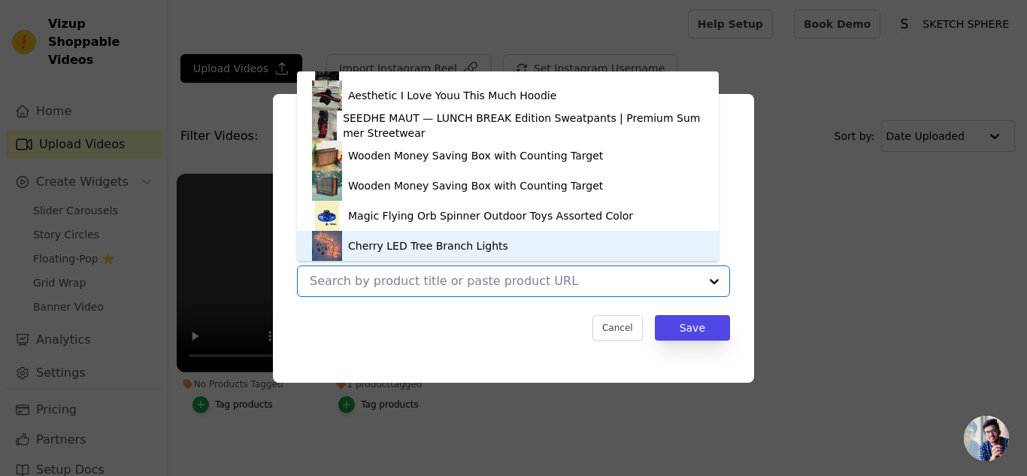
click at [377, 245] on div "Cherry LED Tree Branch Lights" at bounding box center [428, 245] width 160 height 15
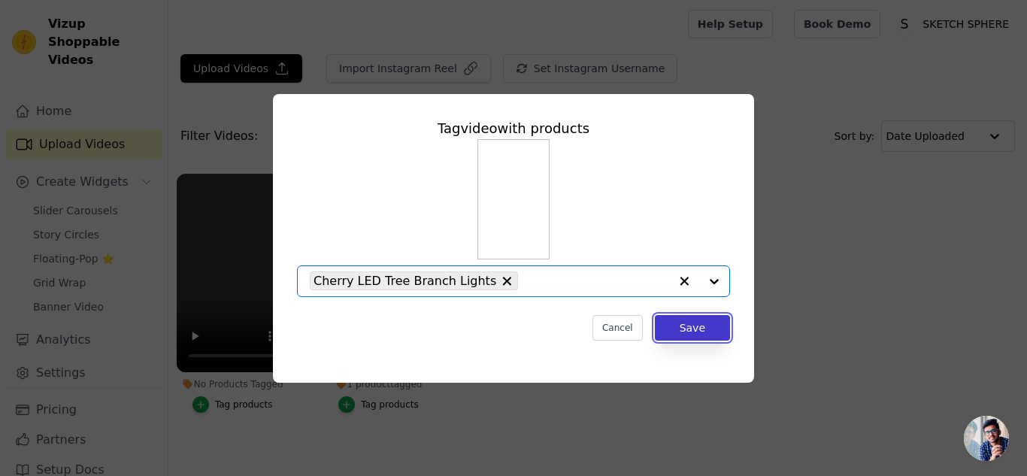
click at [693, 324] on button "Save" at bounding box center [692, 328] width 75 height 26
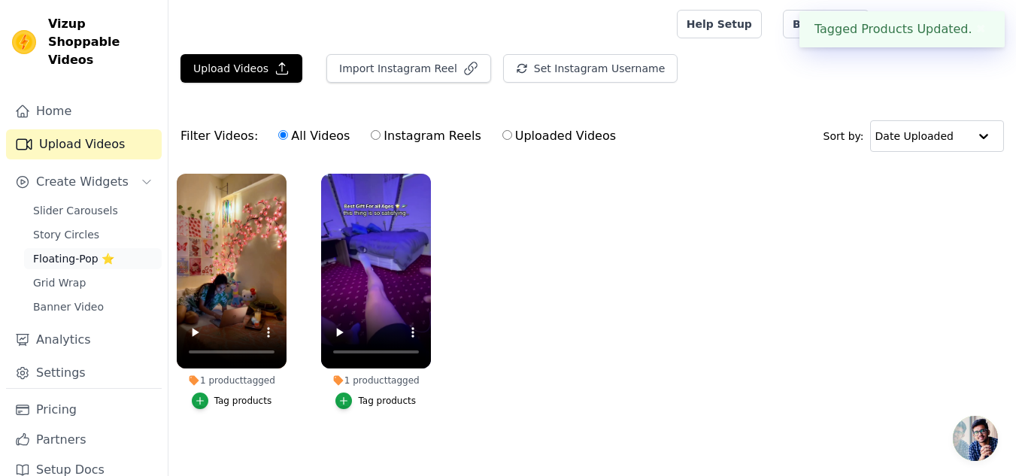
click at [60, 251] on span "Floating-Pop ⭐" at bounding box center [73, 258] width 81 height 15
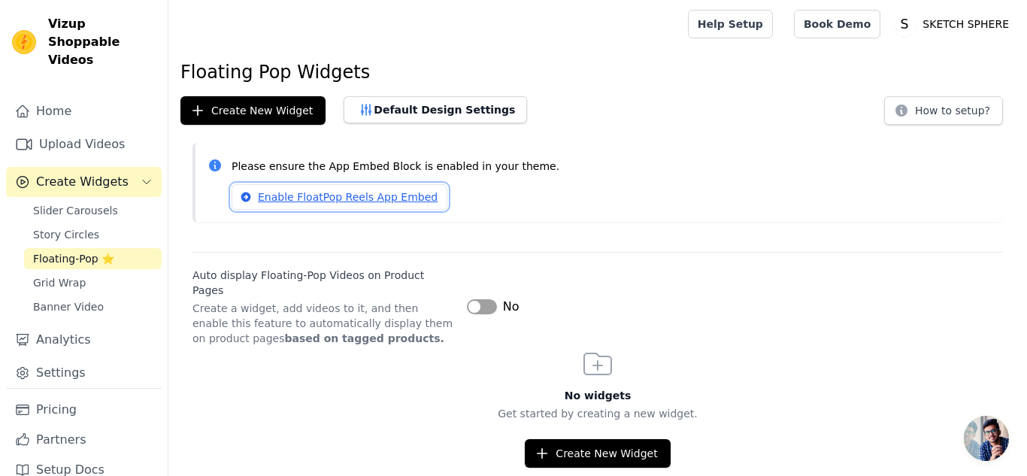
click at [368, 196] on link "Enable FloatPop Reels App Embed" at bounding box center [340, 197] width 216 height 26
click at [488, 299] on button "Label" at bounding box center [482, 306] width 30 height 15
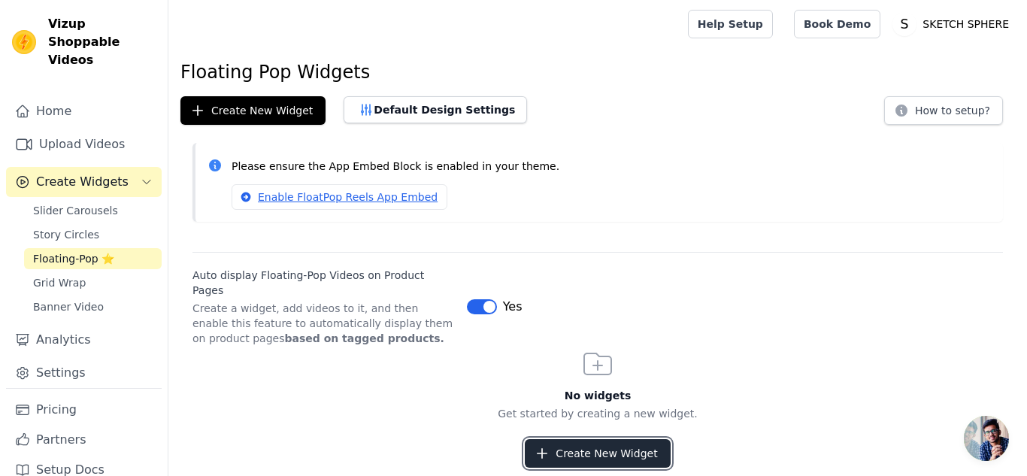
click at [589, 439] on button "Create New Widget" at bounding box center [597, 453] width 145 height 29
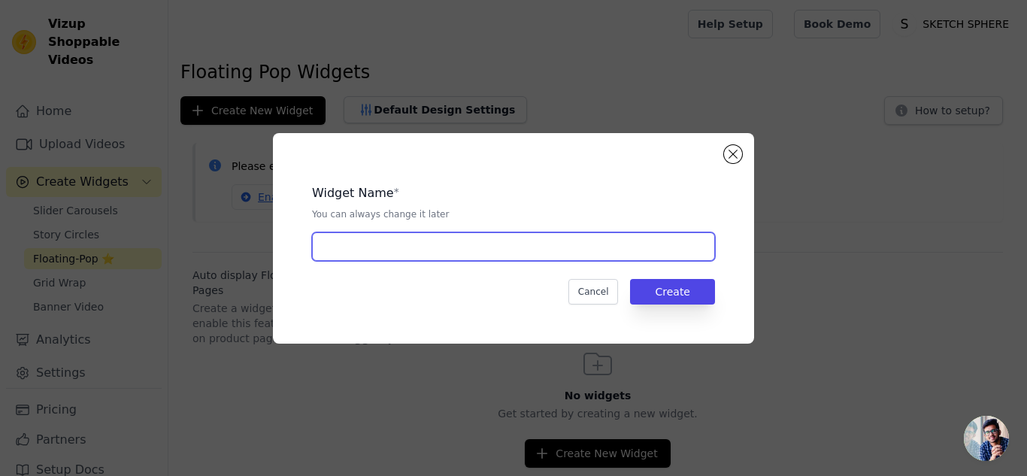
click at [670, 252] on input "text" at bounding box center [513, 246] width 403 height 29
type input "POPUP"
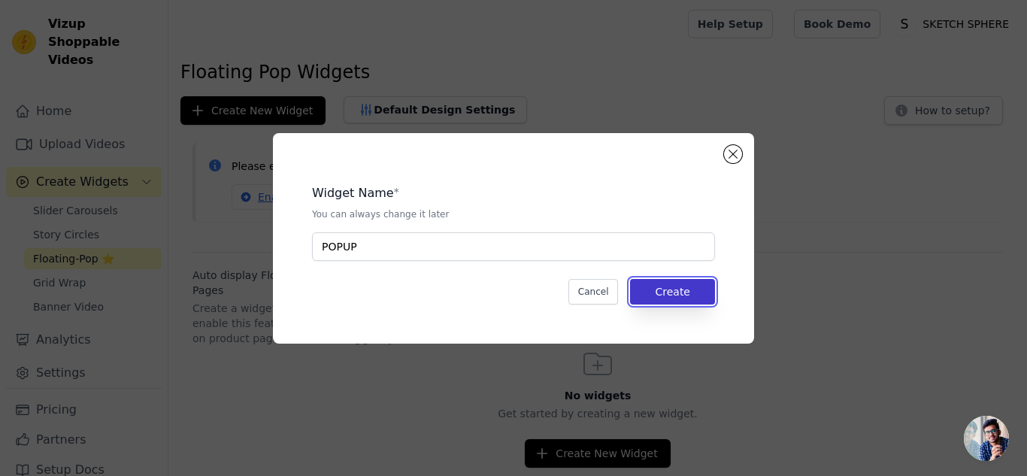
click at [664, 282] on button "Create" at bounding box center [672, 292] width 85 height 26
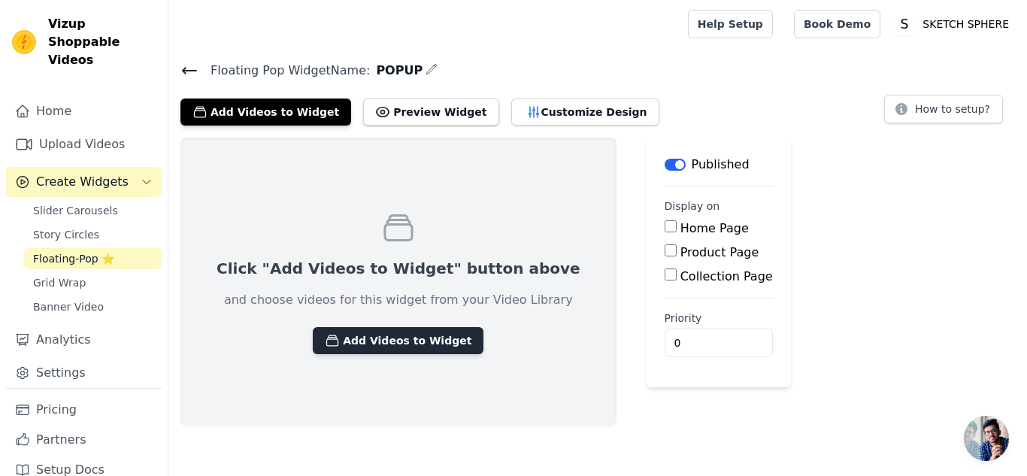
click at [375, 341] on button "Add Videos to Widget" at bounding box center [398, 340] width 171 height 27
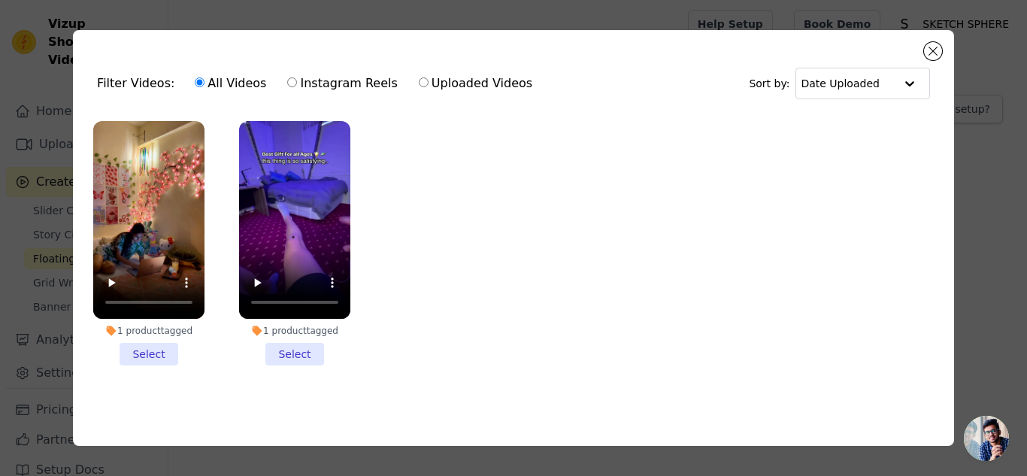
click at [299, 346] on li "1 product tagged Select" at bounding box center [294, 243] width 111 height 244
click at [0, 0] on input "1 product tagged Select" at bounding box center [0, 0] width 0 height 0
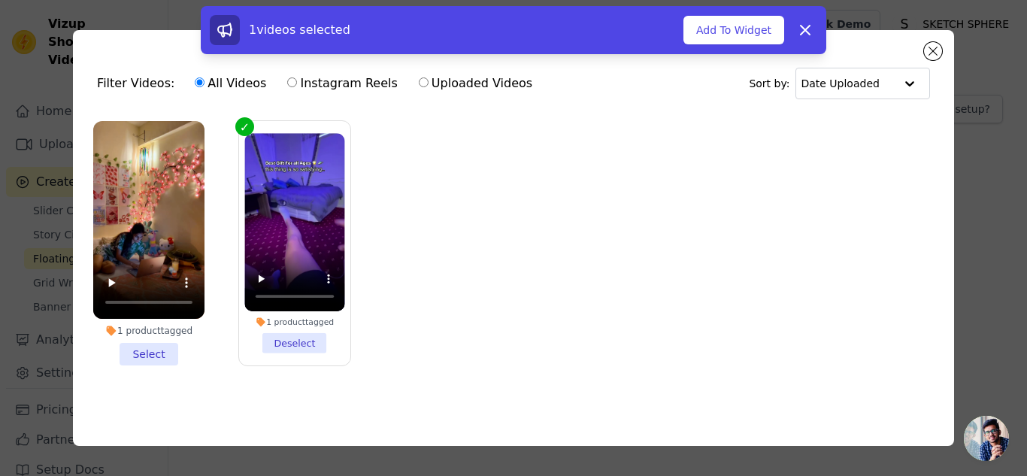
click at [171, 346] on li "1 product tagged Select" at bounding box center [148, 243] width 111 height 244
click at [0, 0] on input "1 product tagged Select" at bounding box center [0, 0] width 0 height 0
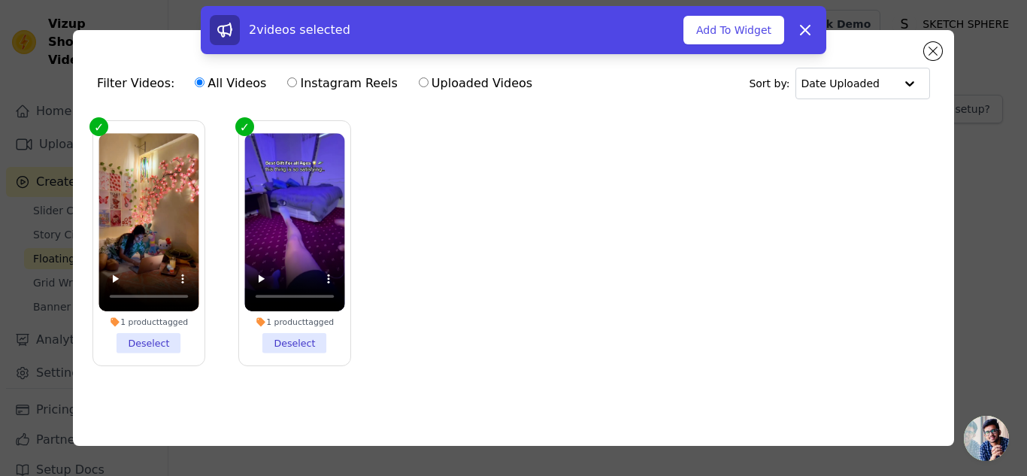
click at [297, 335] on li "1 product tagged Deselect" at bounding box center [294, 243] width 100 height 220
click at [0, 0] on input "1 product tagged Deselect" at bounding box center [0, 0] width 0 height 0
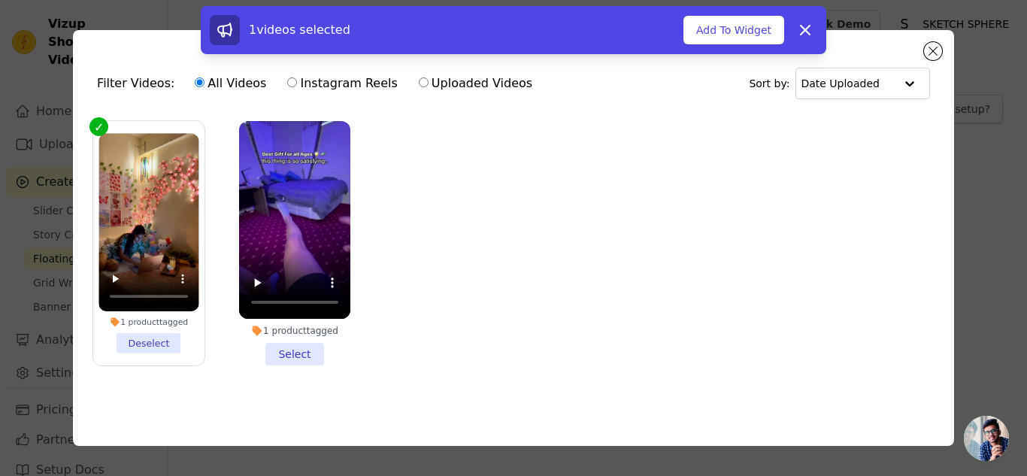
click at [294, 337] on li "1 product tagged Select" at bounding box center [294, 243] width 111 height 244
click at [0, 0] on input "1 product tagged Select" at bounding box center [0, 0] width 0 height 0
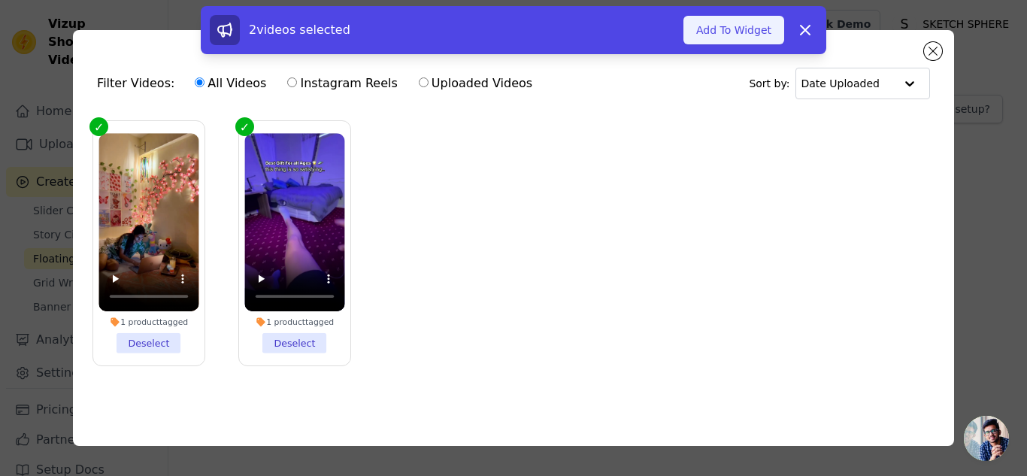
click at [729, 38] on button "Add To Widget" at bounding box center [733, 30] width 101 height 29
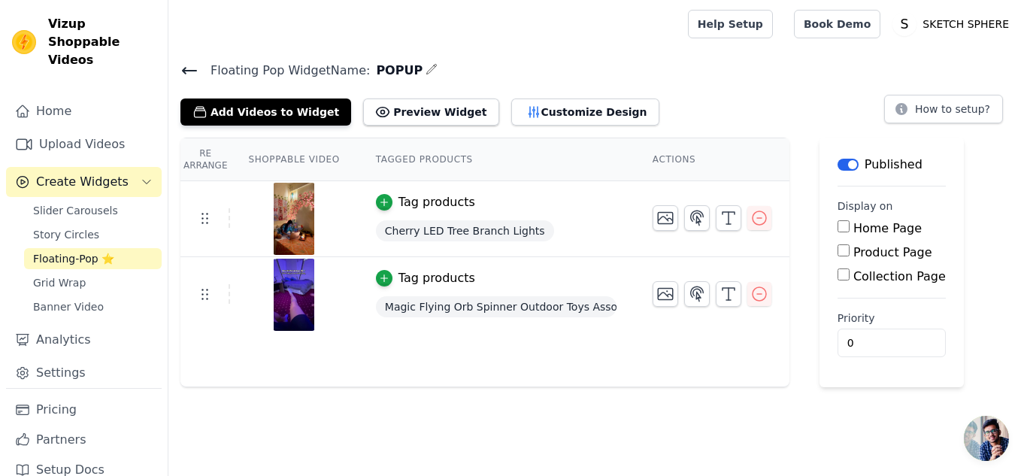
click at [420, 208] on div "Tag products" at bounding box center [437, 202] width 77 height 18
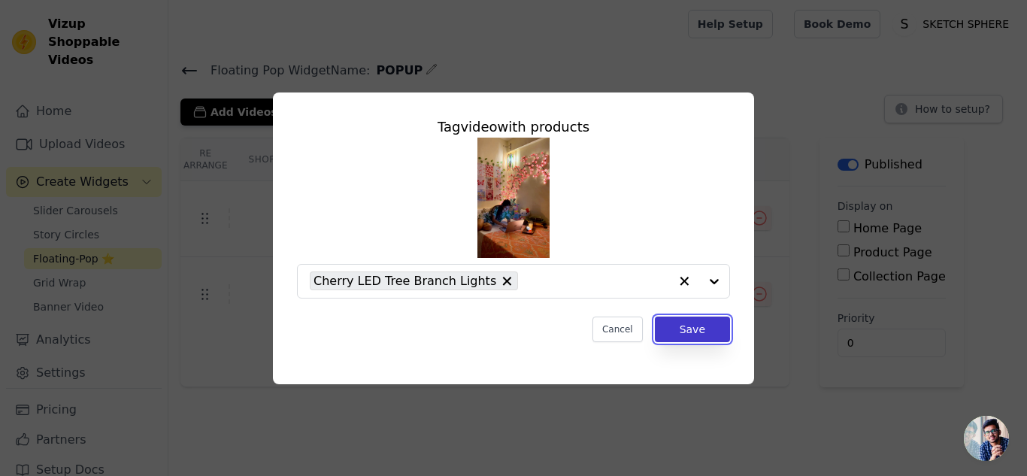
click at [717, 331] on button "Save" at bounding box center [692, 330] width 75 height 26
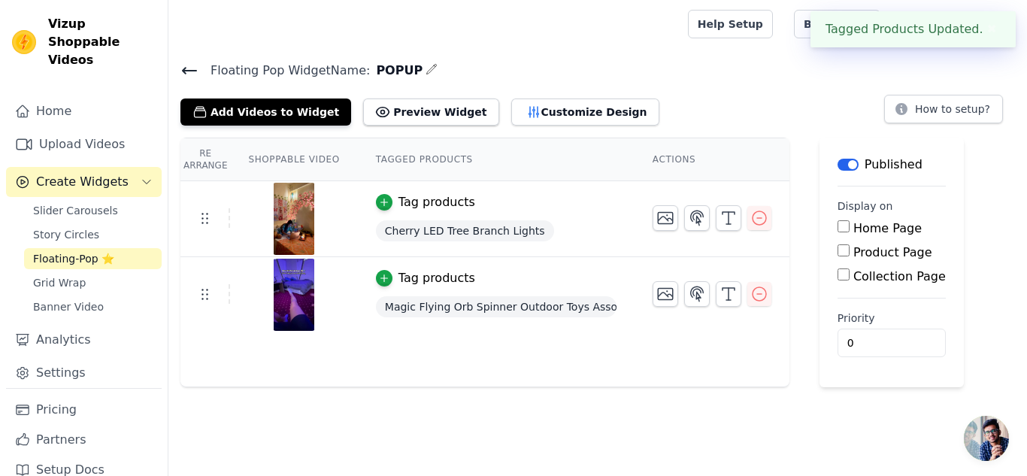
click at [784, 331] on div "Re Arrange Shoppable Video Tagged Products Actions Tag products Cherry LED Tree…" at bounding box center [597, 263] width 859 height 250
click at [838, 250] on input "Product Page" at bounding box center [844, 250] width 12 height 12
checkbox input "true"
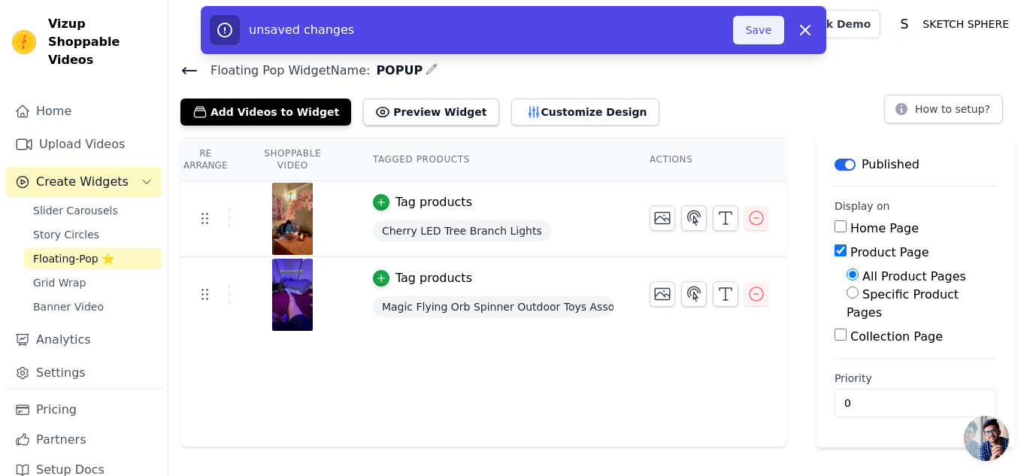
click at [770, 26] on button "Save" at bounding box center [758, 30] width 51 height 29
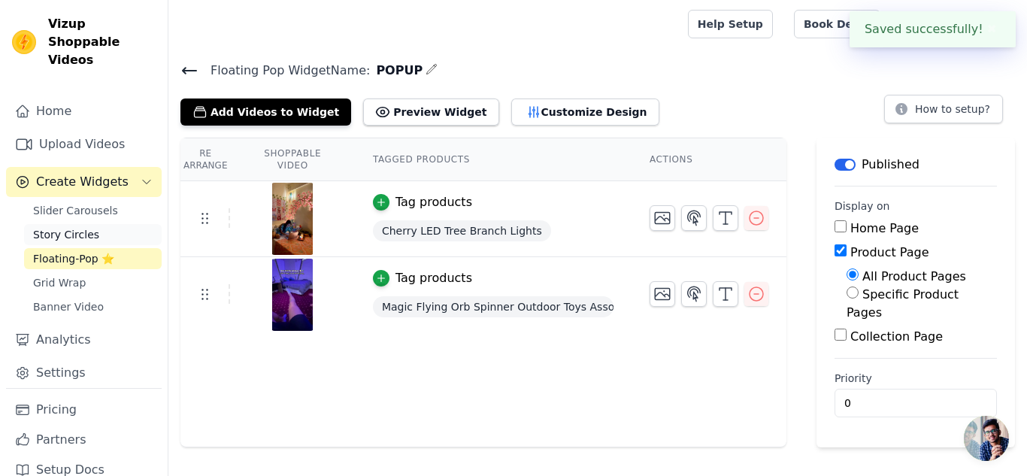
click at [100, 224] on link "Story Circles" at bounding box center [93, 234] width 138 height 21
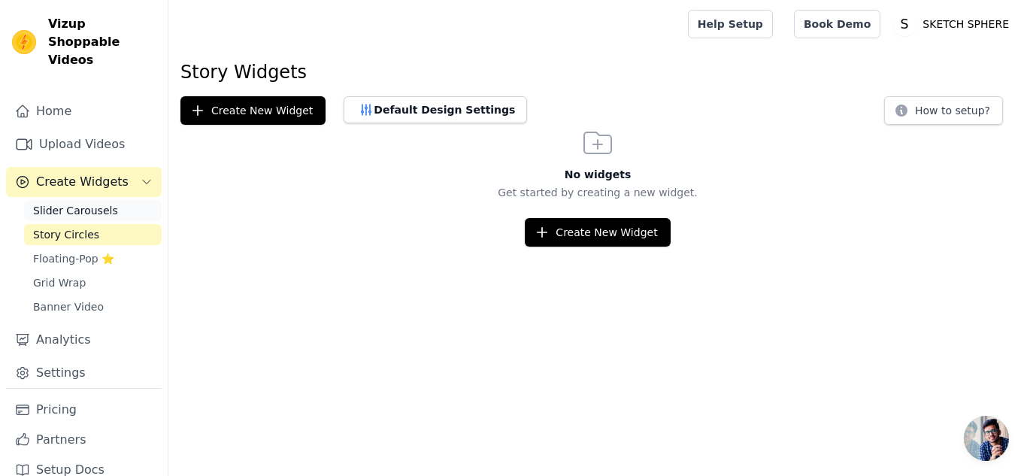
click at [102, 203] on span "Slider Carousels" at bounding box center [75, 210] width 85 height 15
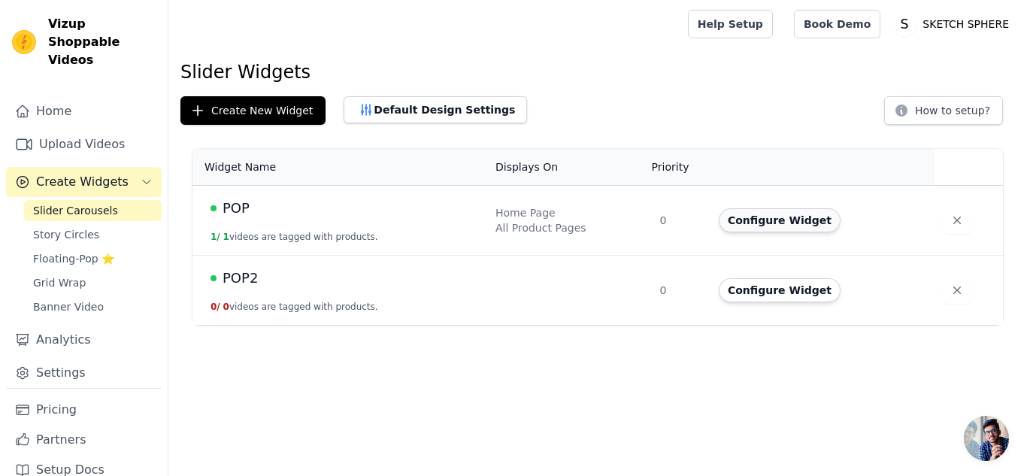
click at [750, 230] on button "Configure Widget" at bounding box center [780, 220] width 122 height 24
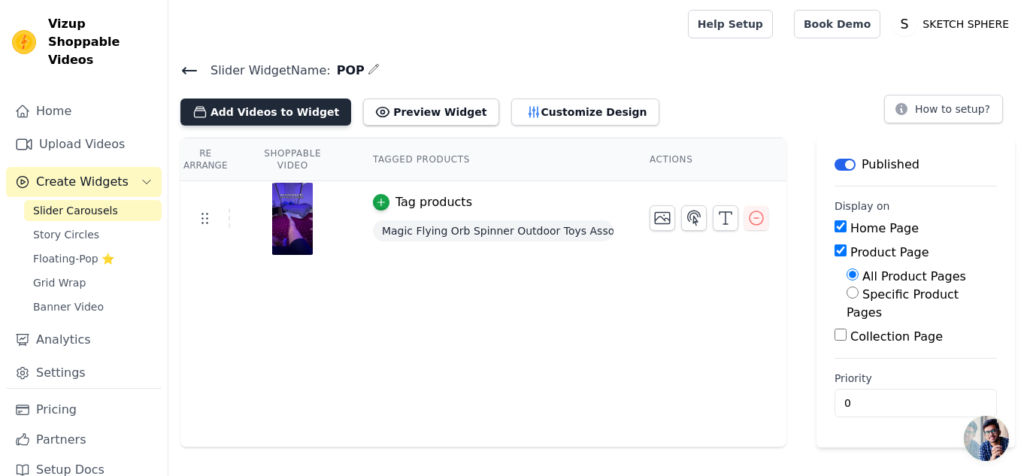
click at [286, 105] on button "Add Videos to Widget" at bounding box center [265, 112] width 171 height 27
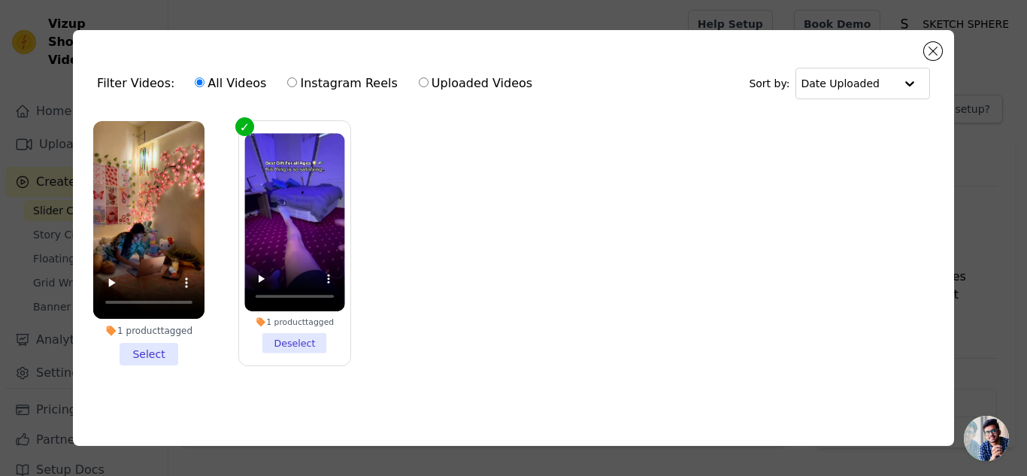
click at [148, 359] on li "1 product tagged Select" at bounding box center [148, 243] width 111 height 244
click at [0, 0] on input "1 product tagged Select" at bounding box center [0, 0] width 0 height 0
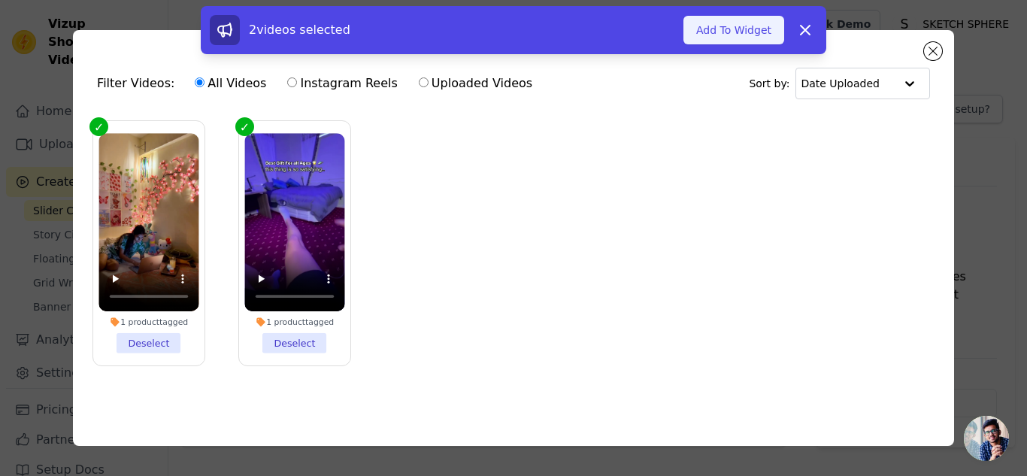
click at [718, 22] on button "Add To Widget" at bounding box center [733, 30] width 101 height 29
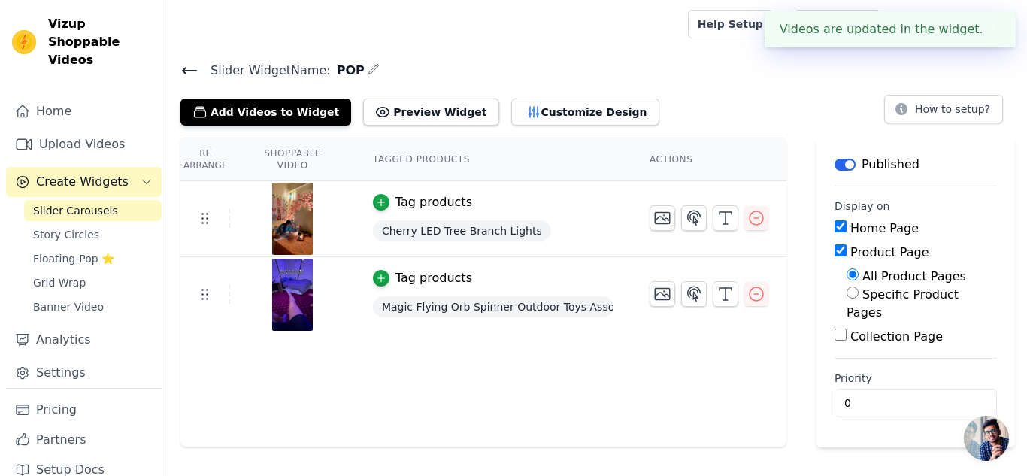
click at [195, 78] on icon at bounding box center [189, 71] width 18 height 18
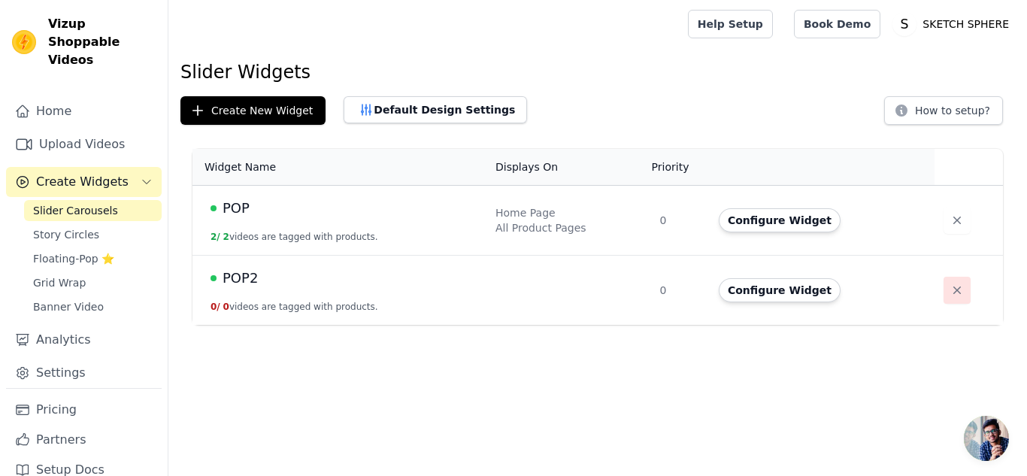
click at [950, 285] on icon "button" at bounding box center [957, 290] width 15 height 15
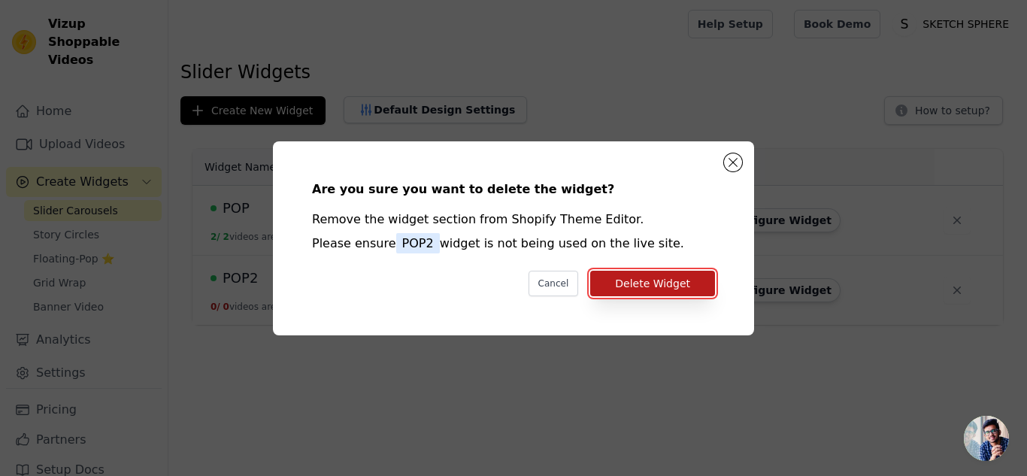
click at [662, 285] on button "Delete Widget" at bounding box center [652, 284] width 125 height 26
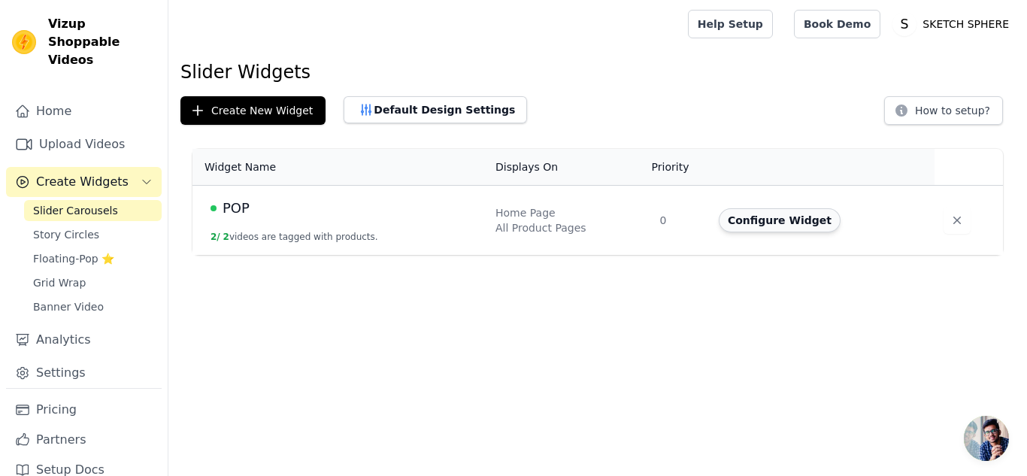
click at [773, 225] on button "Configure Widget" at bounding box center [780, 220] width 122 height 24
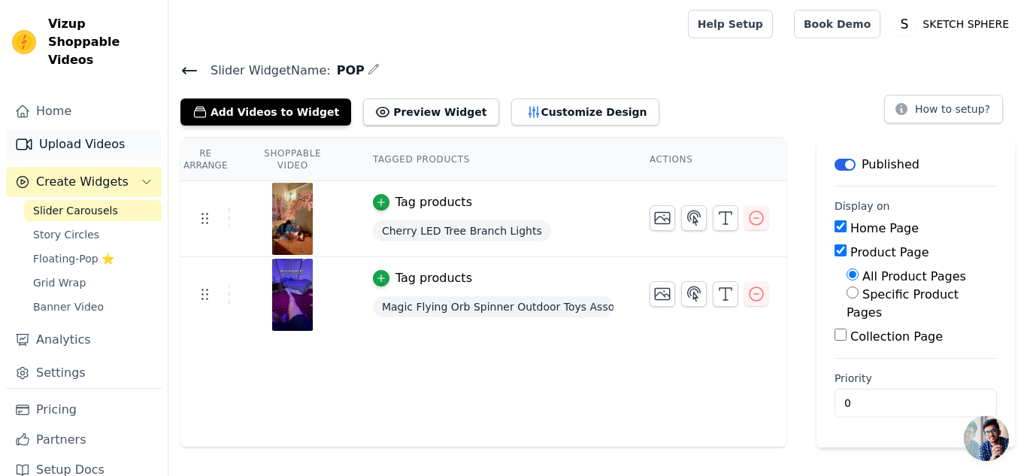
click at [95, 129] on link "Upload Videos" at bounding box center [84, 144] width 156 height 30
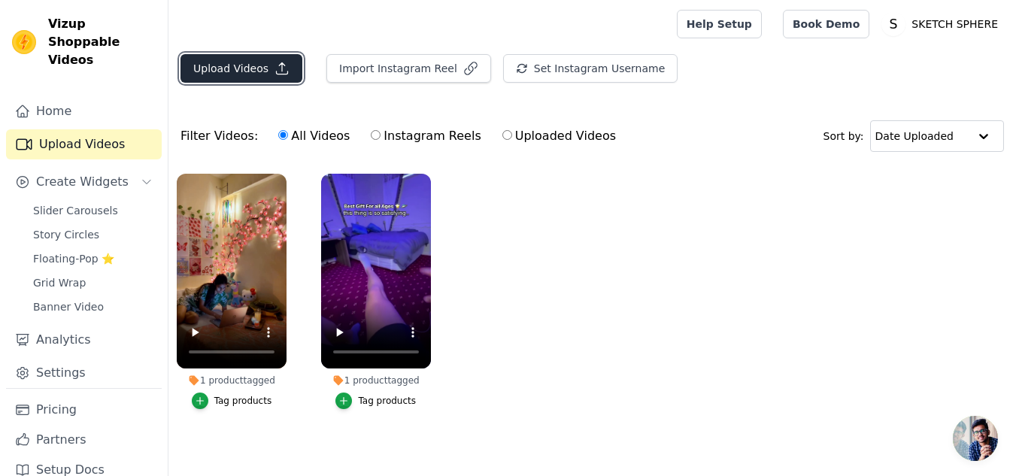
click at [241, 78] on button "Upload Videos" at bounding box center [241, 68] width 122 height 29
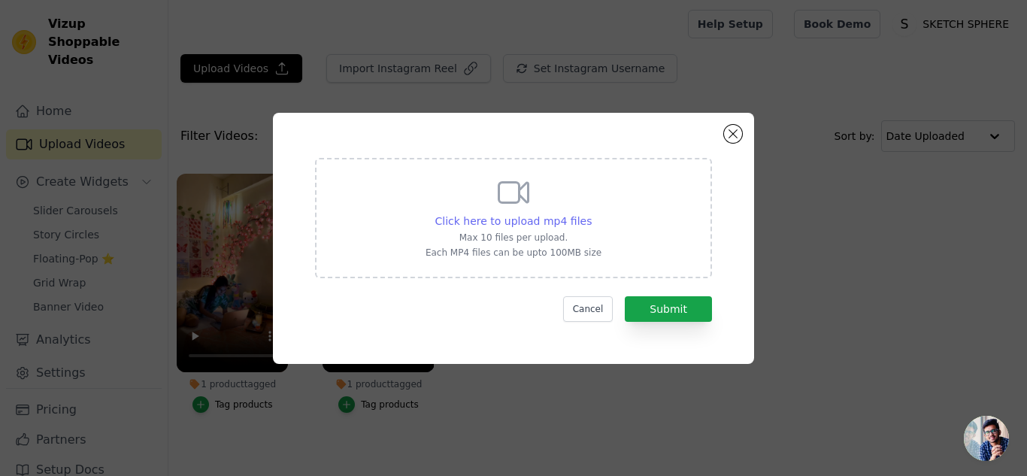
click at [562, 223] on span "Click here to upload mp4 files" at bounding box center [513, 221] width 157 height 12
click at [591, 214] on input "Click here to upload mp4 files Max 10 files per upload. Each MP4 files can be u…" at bounding box center [591, 213] width 1 height 1
type input "C:\fakepath\get.mp4"
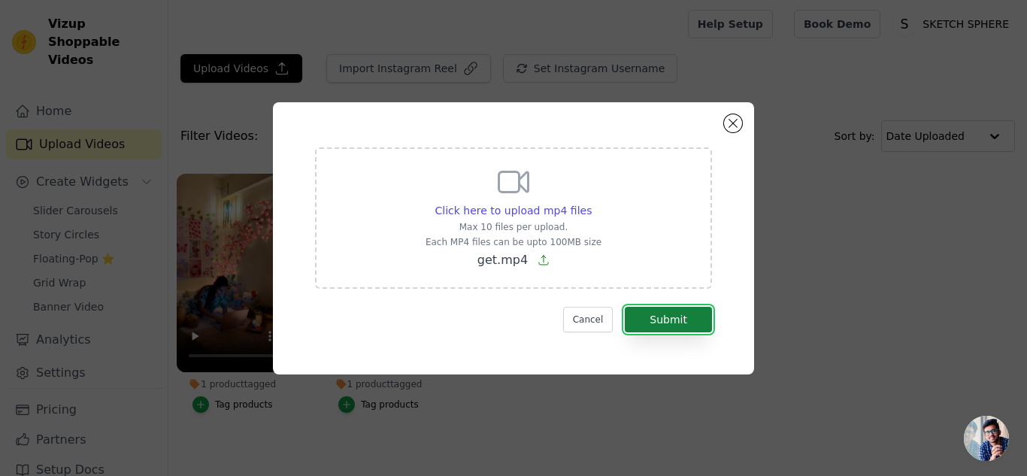
click at [659, 312] on button "Submit" at bounding box center [668, 320] width 87 height 26
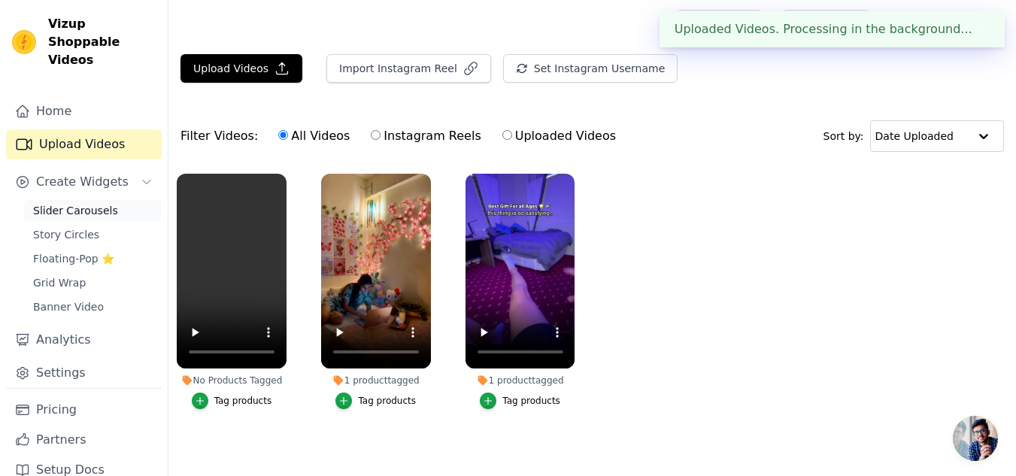
click at [74, 203] on span "Slider Carousels" at bounding box center [75, 210] width 85 height 15
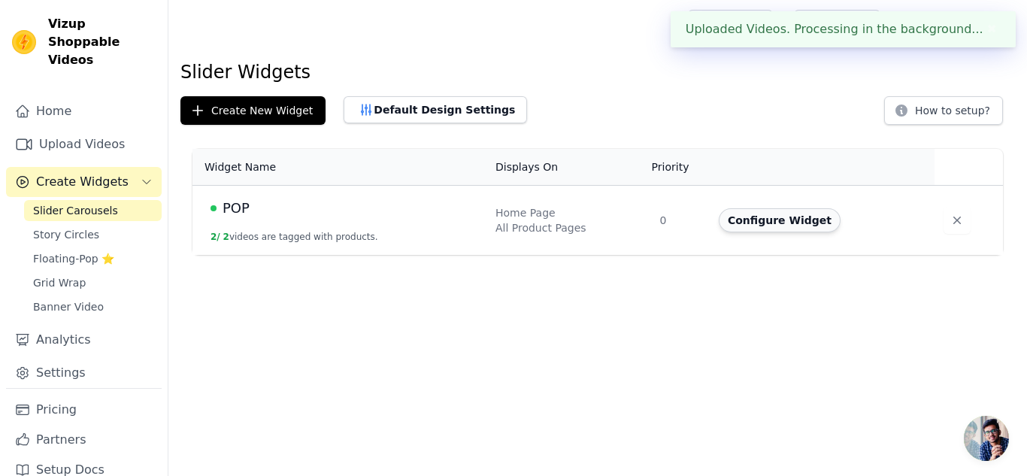
click at [765, 224] on button "Configure Widget" at bounding box center [780, 220] width 122 height 24
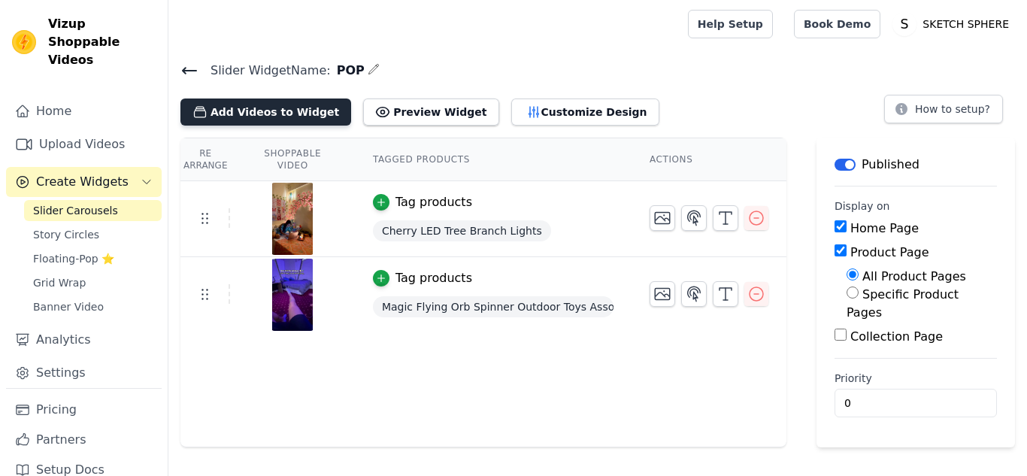
click at [318, 107] on button "Add Videos to Widget" at bounding box center [265, 112] width 171 height 27
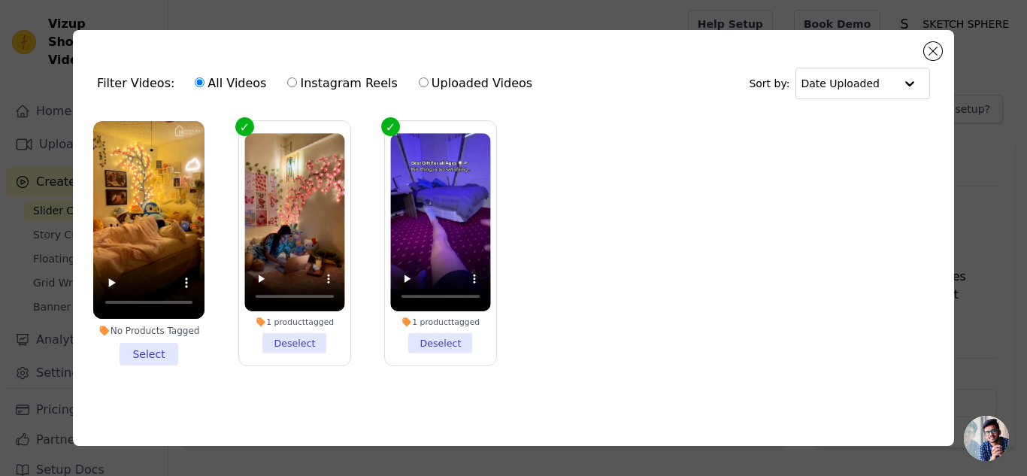
click at [162, 347] on li "No Products Tagged Select" at bounding box center [148, 243] width 111 height 244
click at [0, 0] on input "No Products Tagged Select" at bounding box center [0, 0] width 0 height 0
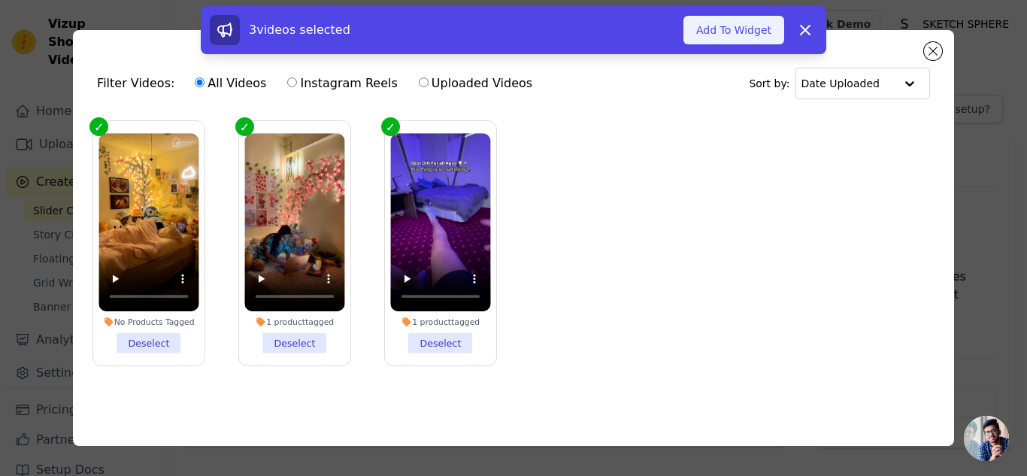
click at [744, 43] on button "Add To Widget" at bounding box center [733, 30] width 101 height 29
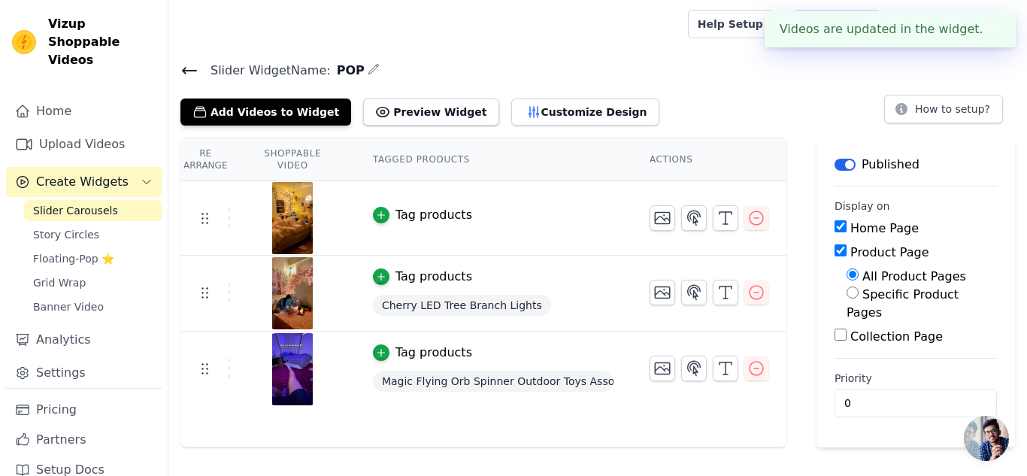
click at [426, 217] on div "Tag products" at bounding box center [434, 215] width 77 height 18
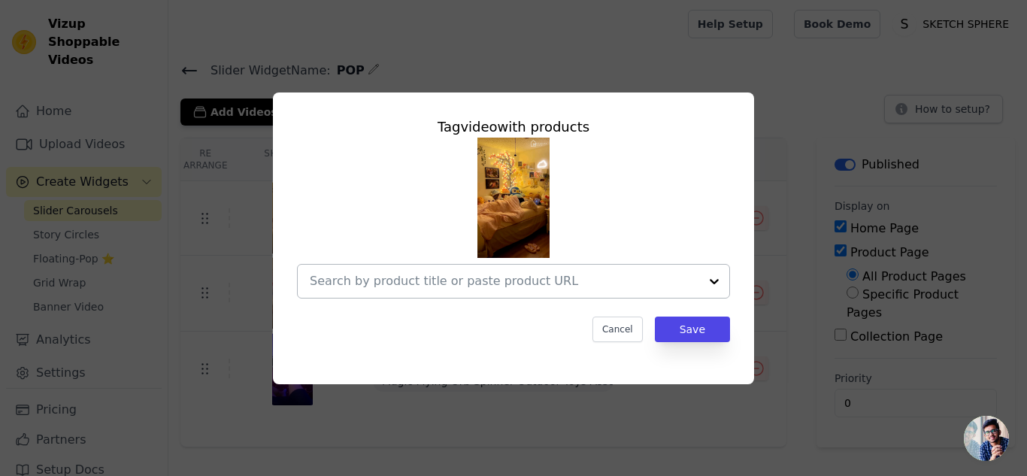
click at [439, 292] on div at bounding box center [504, 281] width 389 height 33
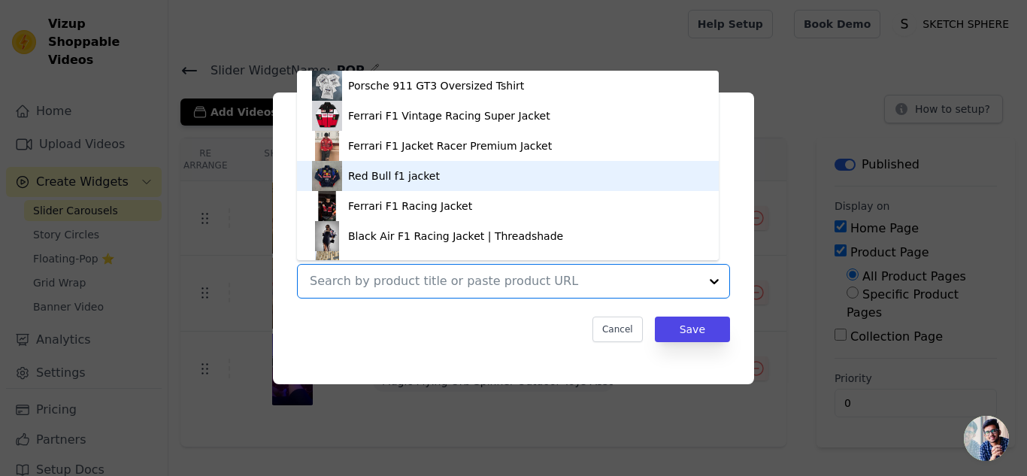
scroll to position [266, 0]
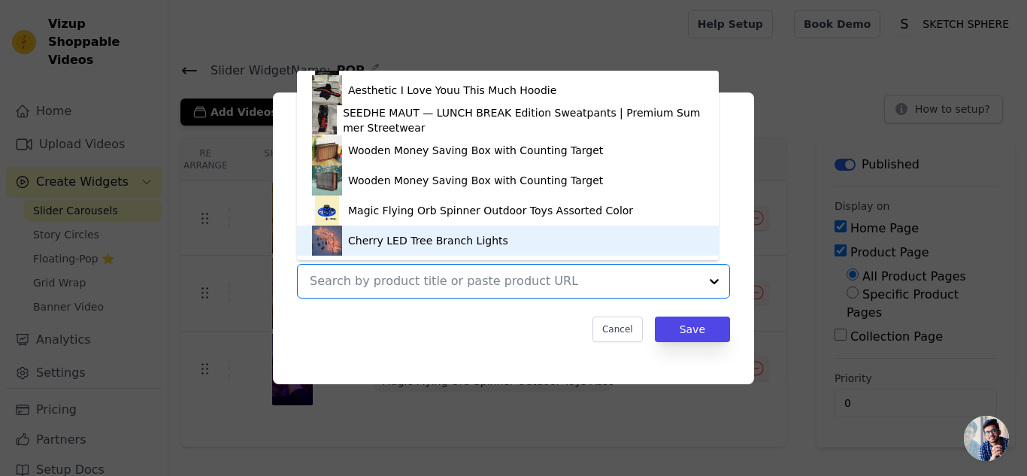
click at [373, 246] on div "Cherry LED Tree Branch Lights" at bounding box center [428, 240] width 160 height 15
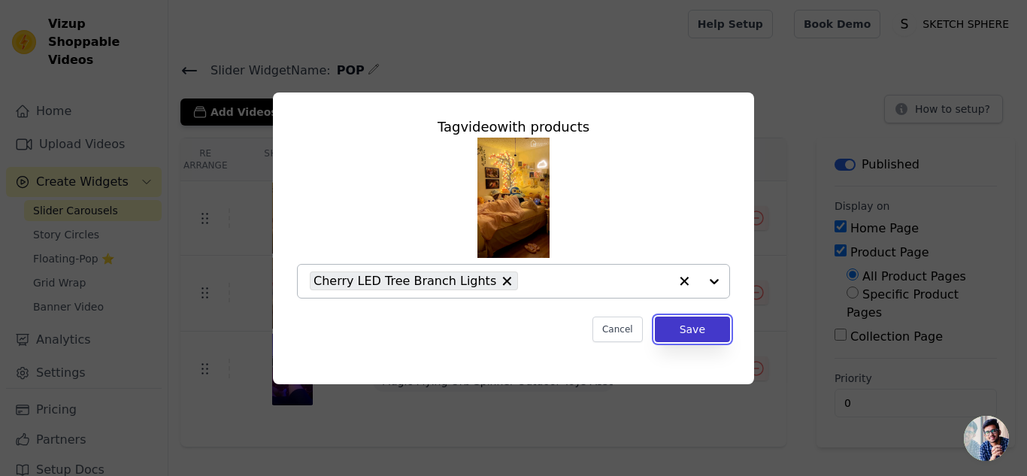
click at [698, 333] on button "Save" at bounding box center [692, 330] width 75 height 26
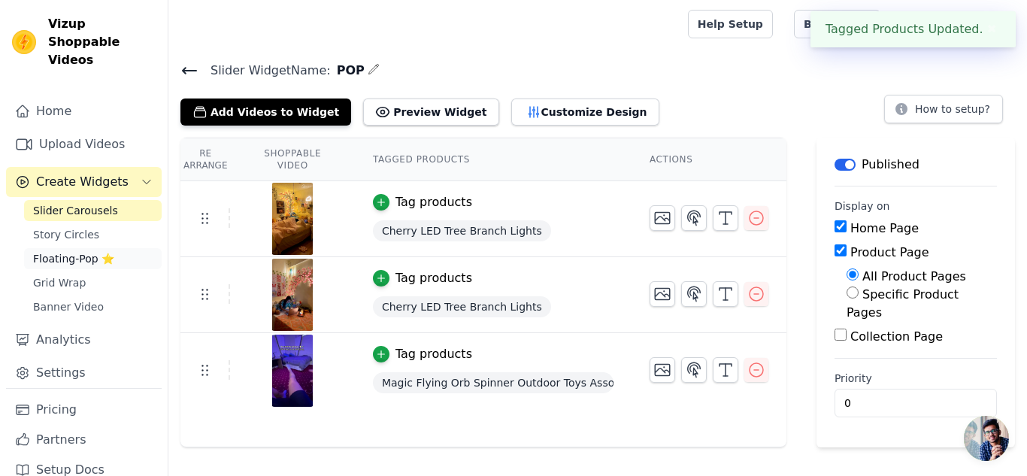
click at [66, 251] on span "Floating-Pop ⭐" at bounding box center [73, 258] width 81 height 15
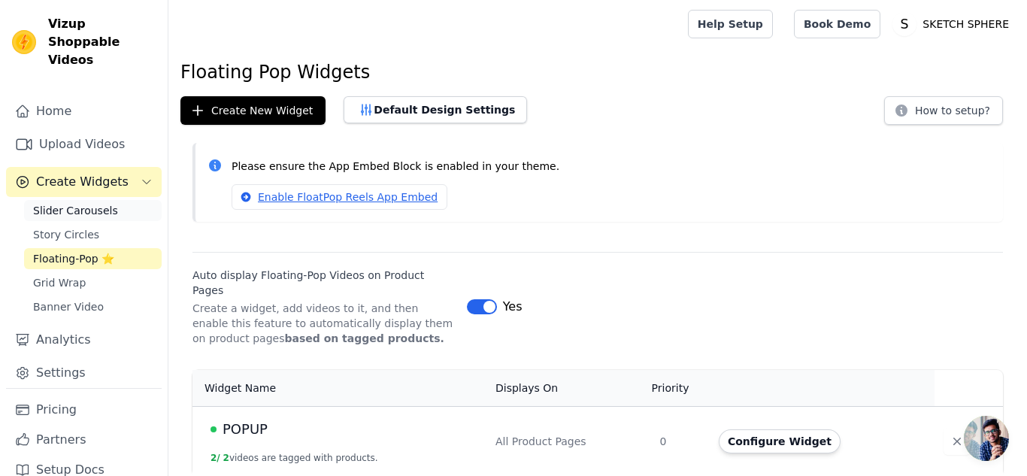
click at [88, 203] on span "Slider Carousels" at bounding box center [75, 210] width 85 height 15
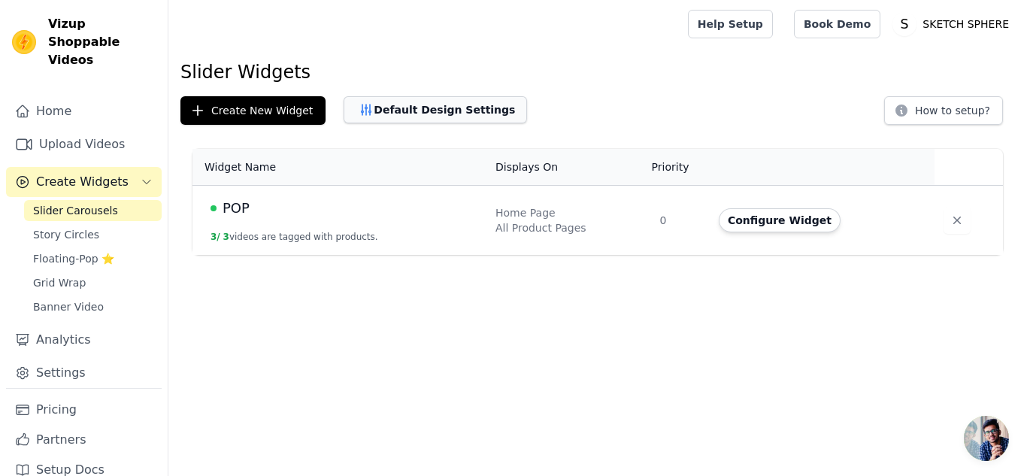
click at [370, 105] on button "Default Design Settings" at bounding box center [435, 109] width 183 height 27
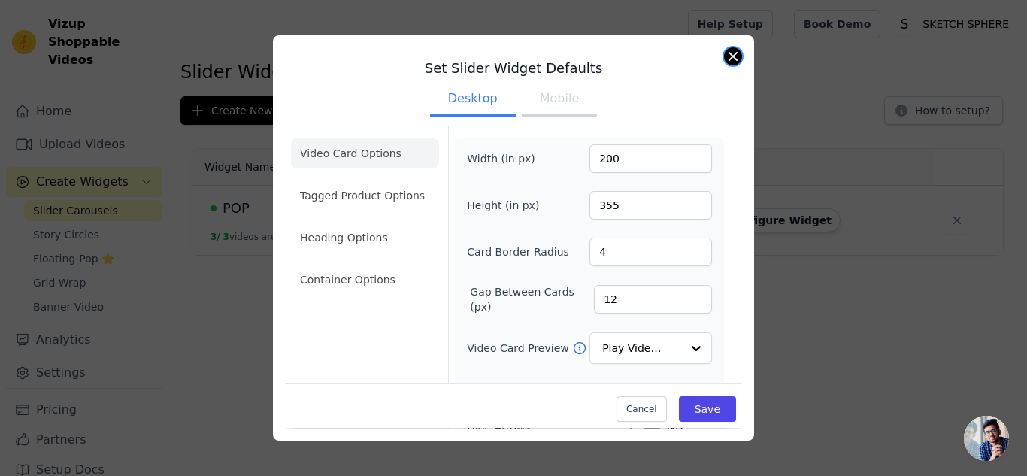
click at [735, 60] on button "Close modal" at bounding box center [733, 56] width 18 height 18
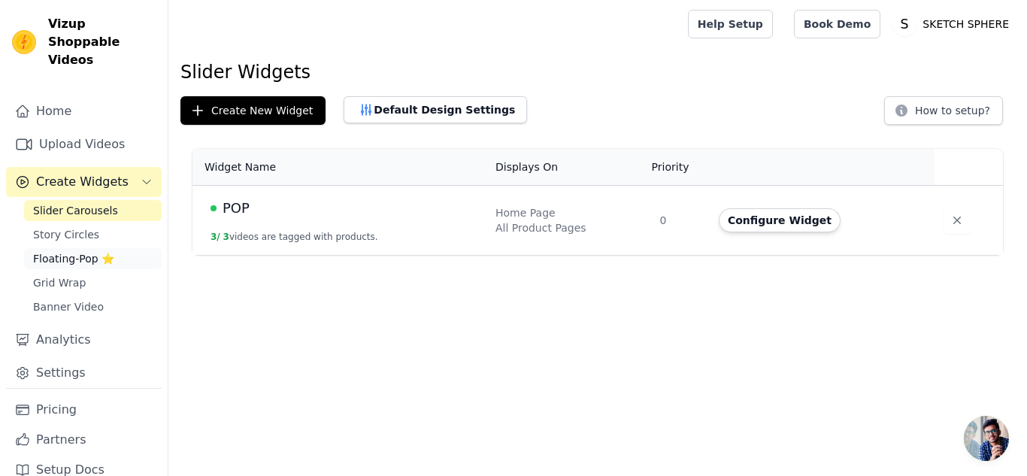
click at [93, 251] on span "Floating-Pop ⭐" at bounding box center [73, 258] width 81 height 15
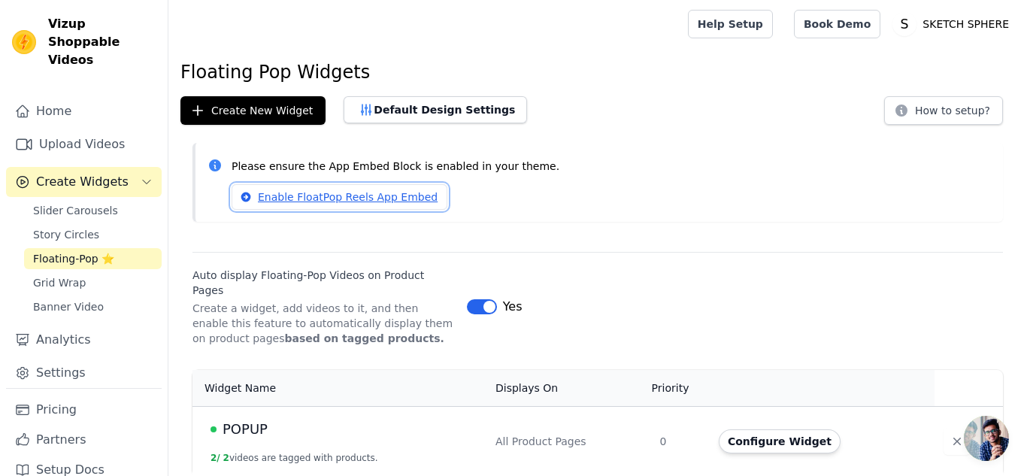
click at [385, 195] on link "Enable FloatPop Reels App Embed" at bounding box center [340, 197] width 216 height 26
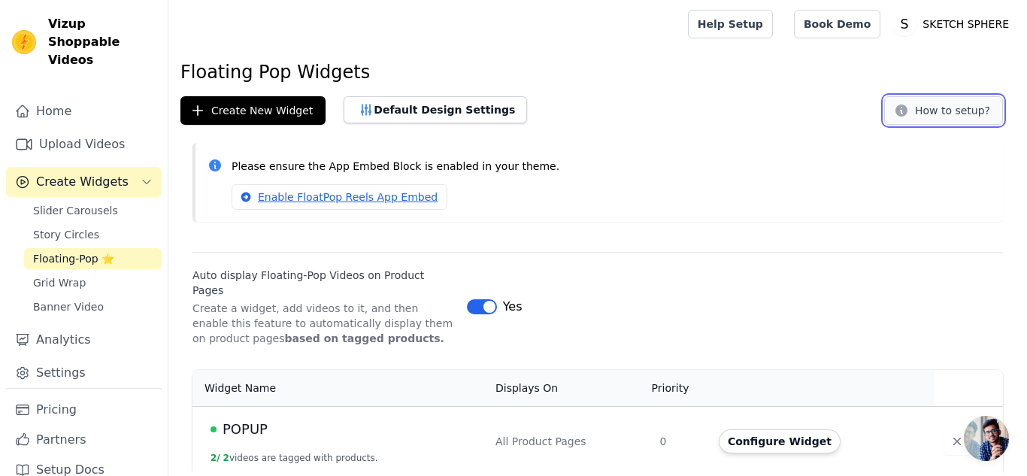
click at [981, 115] on button "How to setup?" at bounding box center [943, 110] width 119 height 29
click at [744, 429] on button "Configure Widget" at bounding box center [780, 441] width 122 height 24
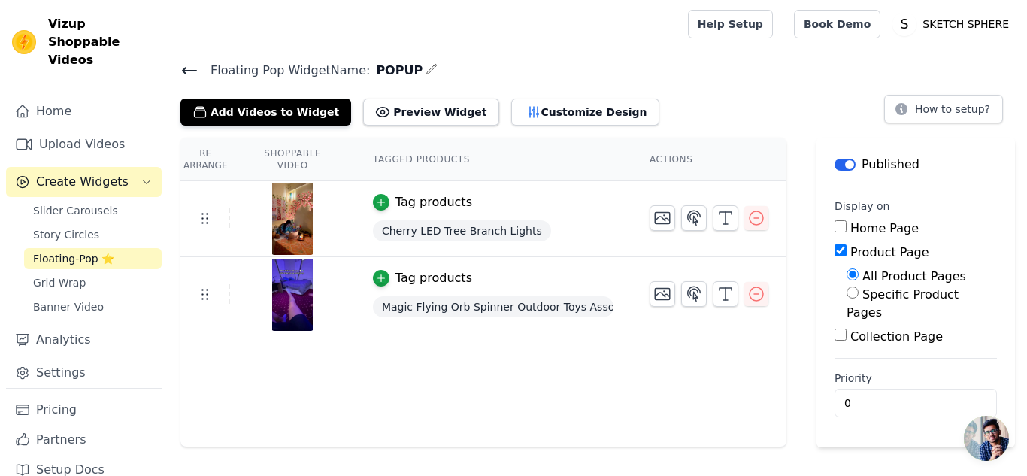
click at [426, 208] on div "Tag products" at bounding box center [434, 202] width 77 height 18
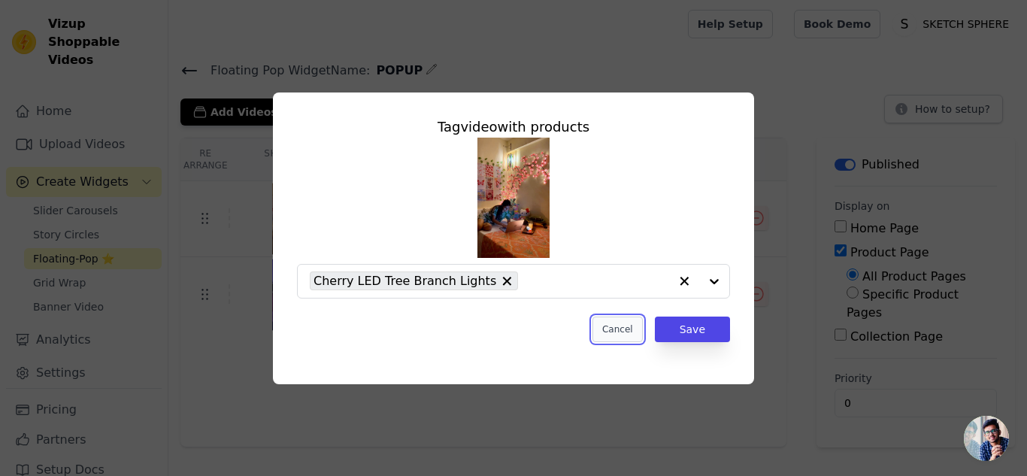
click at [631, 336] on button "Cancel" at bounding box center [618, 330] width 50 height 26
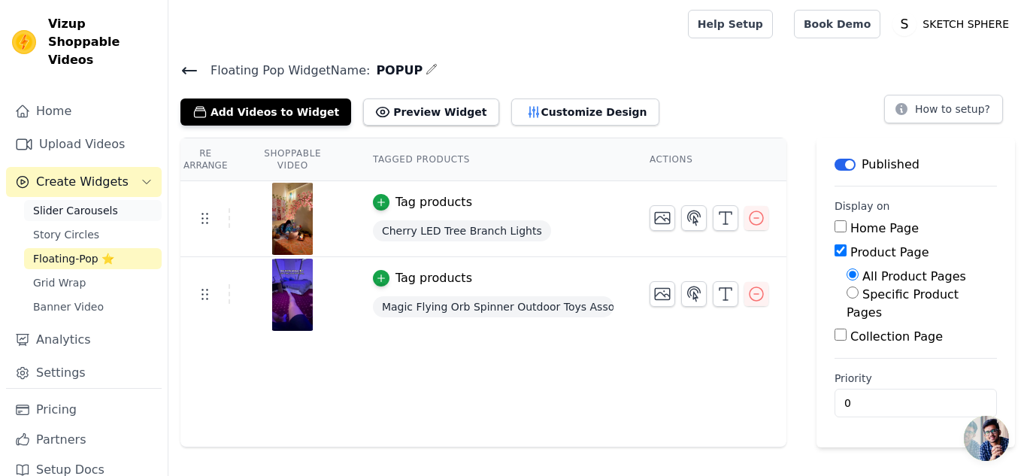
click at [78, 203] on span "Slider Carousels" at bounding box center [75, 210] width 85 height 15
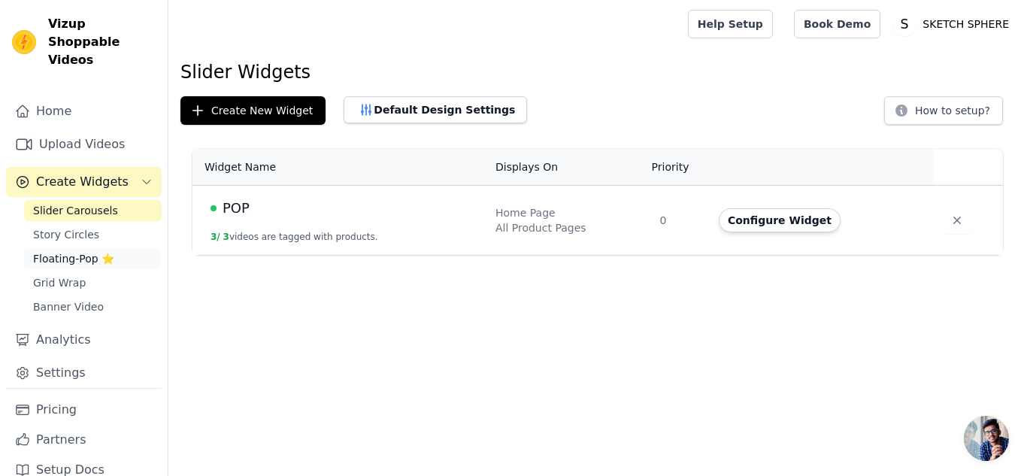
click at [53, 251] on span "Floating-Pop ⭐" at bounding box center [73, 258] width 81 height 15
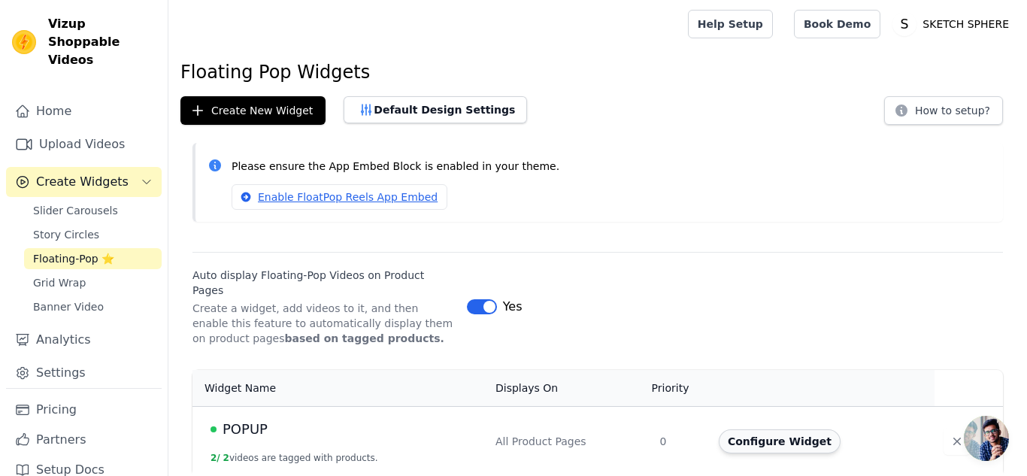
click at [789, 432] on button "Configure Widget" at bounding box center [780, 441] width 122 height 24
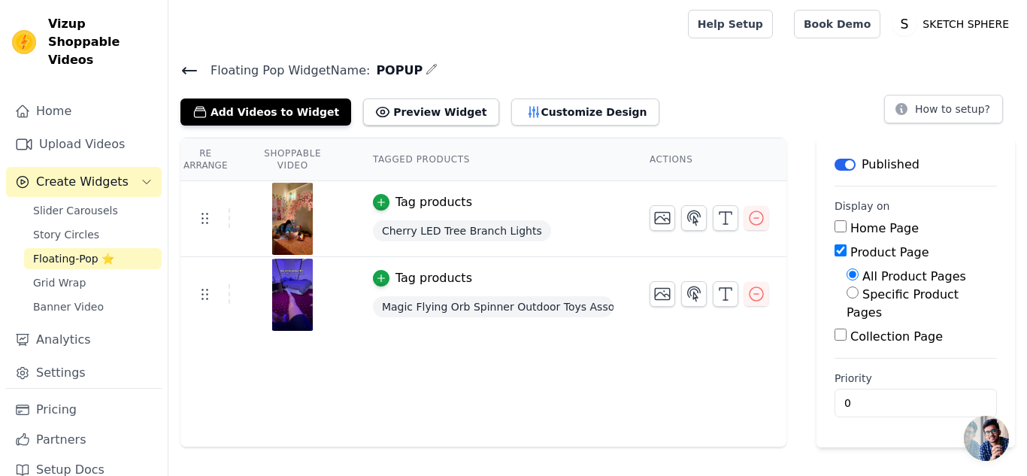
click at [850, 251] on label "Product Page" at bounding box center [889, 252] width 79 height 14
click at [847, 251] on input "Product Page" at bounding box center [841, 250] width 12 height 12
checkbox input "false"
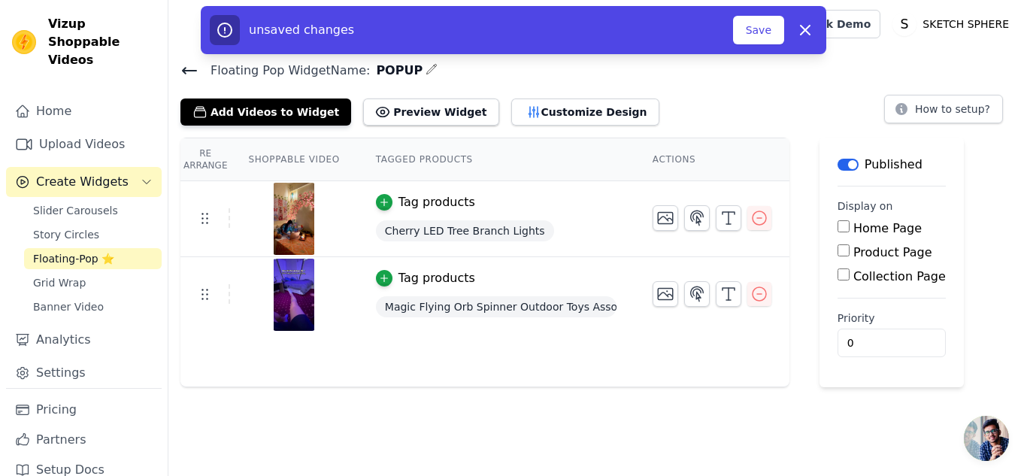
click at [861, 223] on label "Home Page" at bounding box center [887, 228] width 68 height 14
click at [850, 223] on input "Home Page" at bounding box center [844, 226] width 12 height 12
checkbox input "true"
click at [755, 35] on button "Save" at bounding box center [758, 30] width 51 height 29
click at [753, 33] on button "Save" at bounding box center [758, 30] width 51 height 29
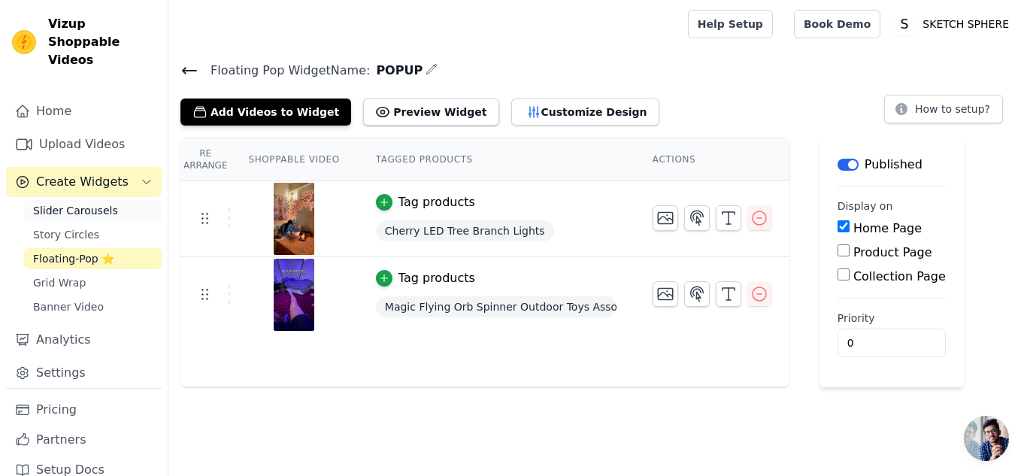
click at [103, 203] on span "Slider Carousels" at bounding box center [75, 210] width 85 height 15
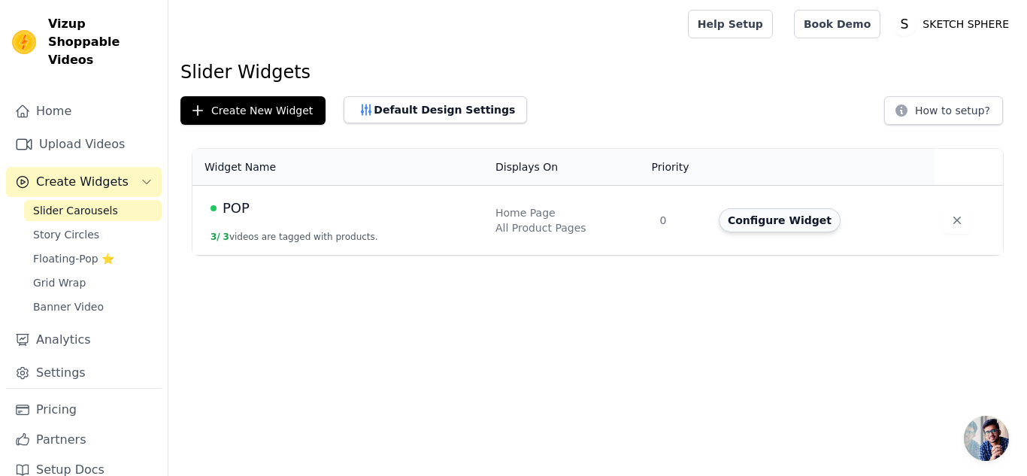
click at [795, 217] on button "Configure Widget" at bounding box center [780, 220] width 122 height 24
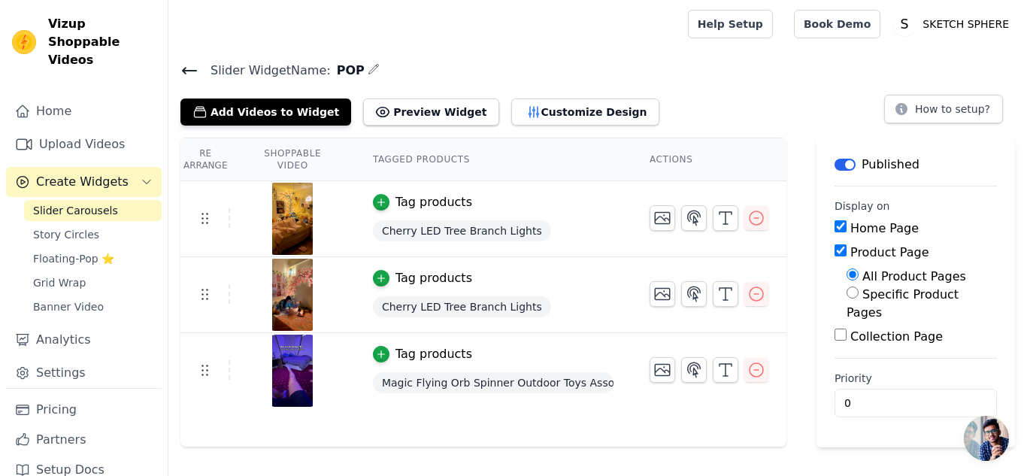
click at [856, 299] on label "Specific Product Pages" at bounding box center [903, 303] width 112 height 32
click at [856, 299] on input "Specific Product Pages" at bounding box center [853, 292] width 12 height 12
radio input "true"
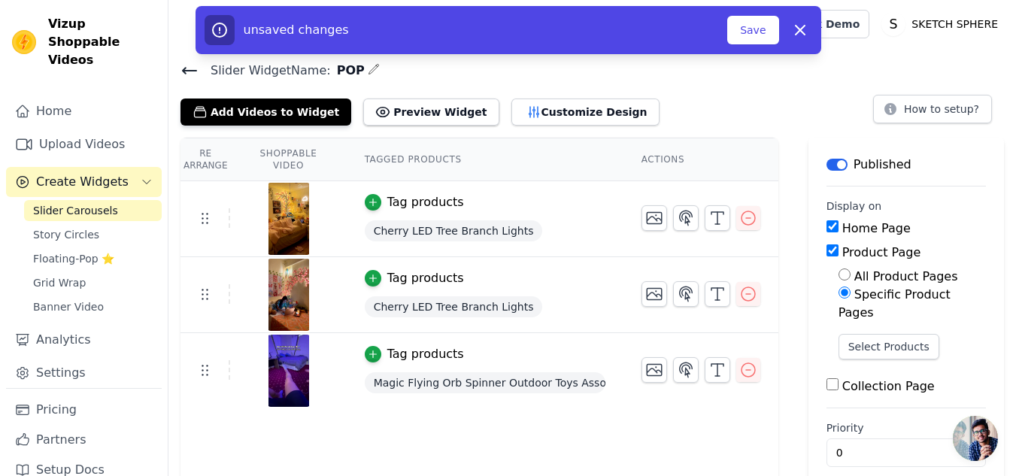
click at [871, 283] on label "All Product Pages" at bounding box center [906, 276] width 104 height 14
click at [850, 280] on input "All Product Pages" at bounding box center [844, 274] width 12 height 12
radio input "true"
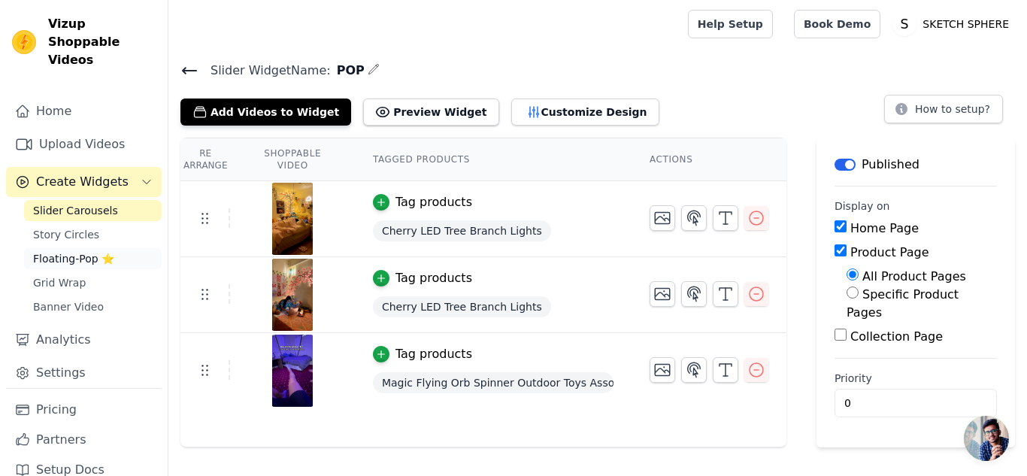
click at [103, 251] on span "Floating-Pop ⭐" at bounding box center [73, 258] width 81 height 15
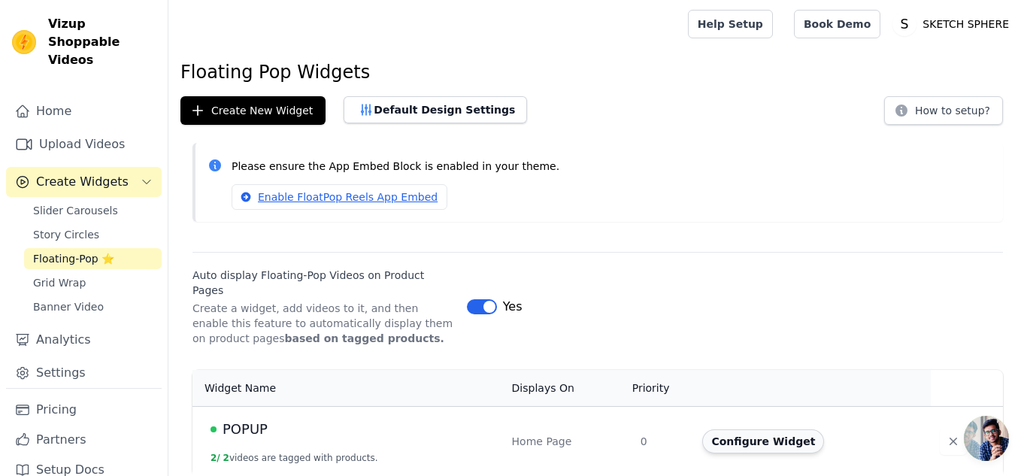
click at [750, 429] on button "Configure Widget" at bounding box center [763, 441] width 122 height 24
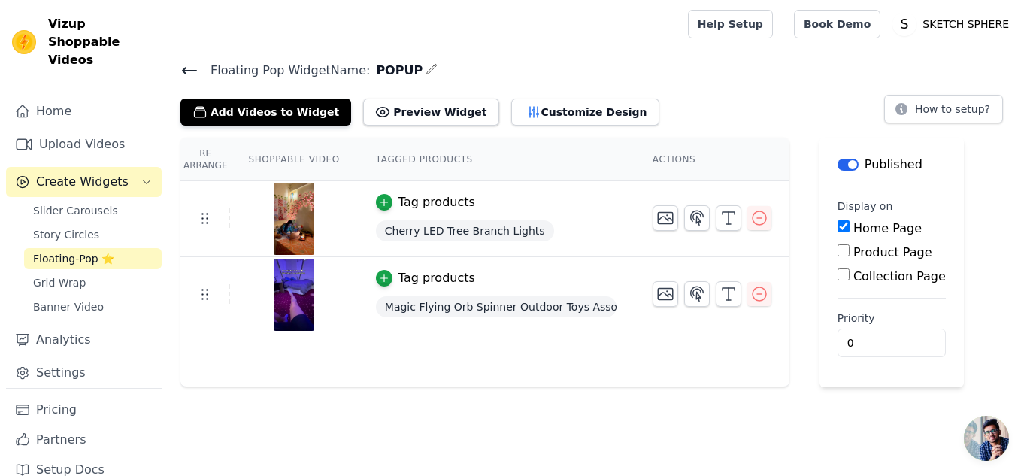
click at [838, 253] on input "Product Page" at bounding box center [844, 250] width 12 height 12
checkbox input "true"
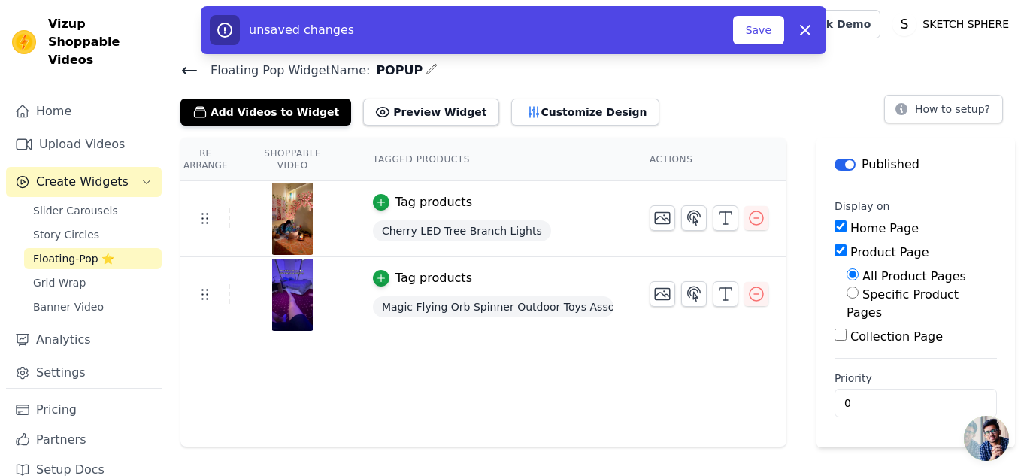
click at [835, 230] on input "Home Page" at bounding box center [841, 226] width 12 height 12
checkbox input "false"
click at [759, 35] on button "Save" at bounding box center [758, 30] width 51 height 29
click at [769, 30] on button "Save" at bounding box center [758, 30] width 51 height 29
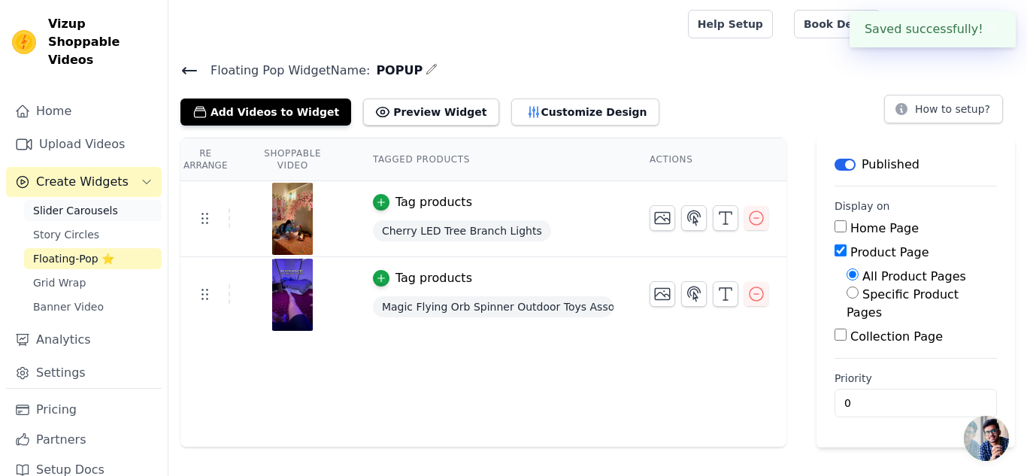
click at [35, 203] on span "Slider Carousels" at bounding box center [75, 210] width 85 height 15
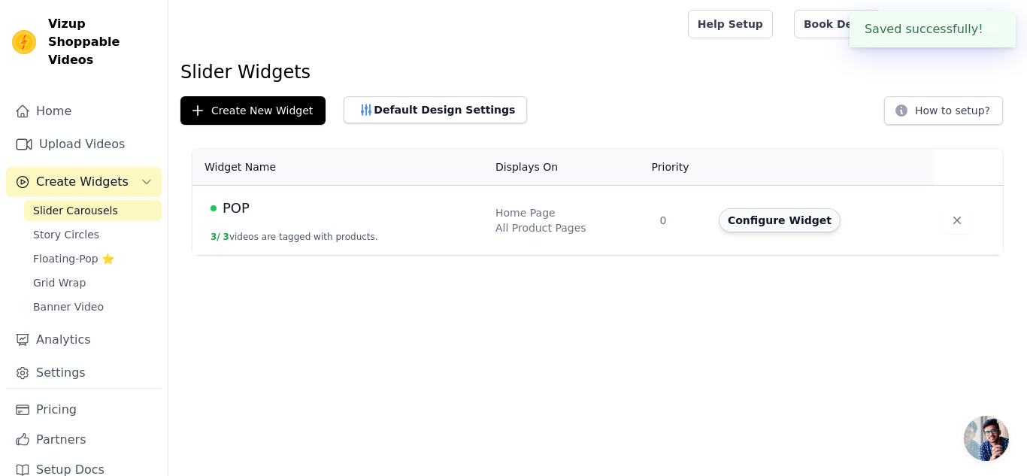
click at [785, 220] on button "Configure Widget" at bounding box center [780, 220] width 122 height 24
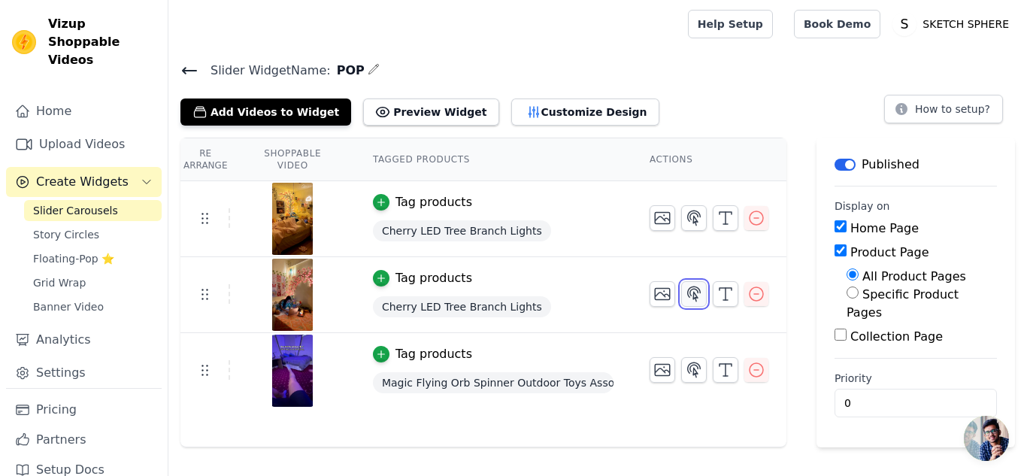
click at [692, 301] on icon "button" at bounding box center [694, 294] width 18 height 18
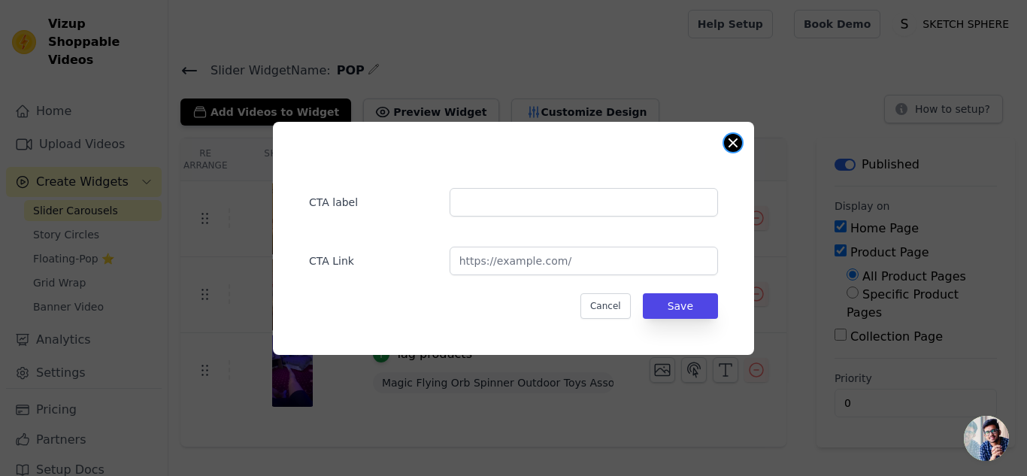
click at [734, 141] on button "Close modal" at bounding box center [733, 143] width 18 height 18
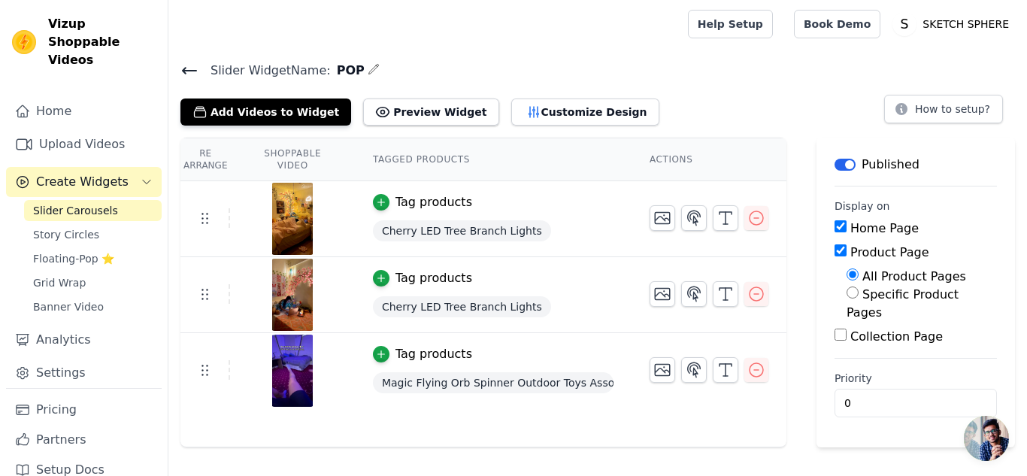
click at [851, 329] on label "Collection Page" at bounding box center [896, 336] width 92 height 14
click at [847, 329] on input "Collection Page" at bounding box center [841, 335] width 12 height 12
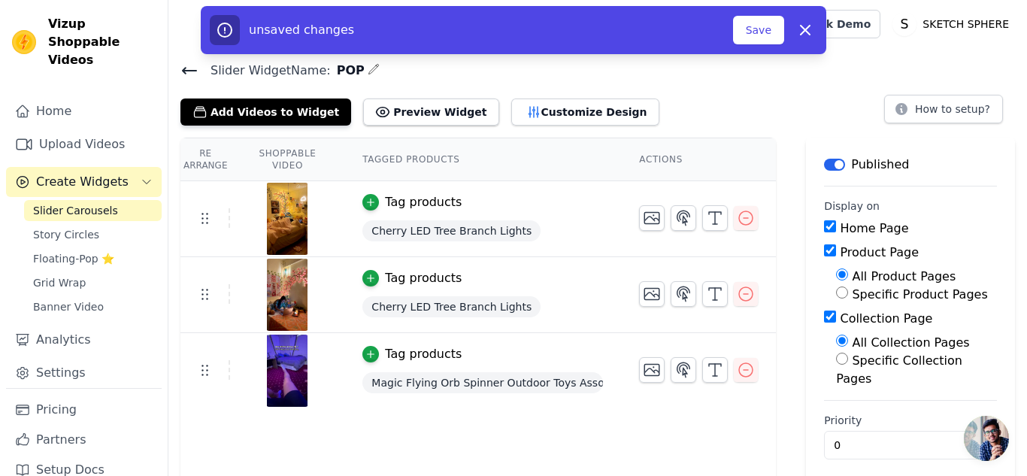
click at [851, 317] on label "Collection Page" at bounding box center [886, 318] width 92 height 14
click at [836, 317] on input "Collection Page" at bounding box center [830, 317] width 12 height 12
checkbox input "false"
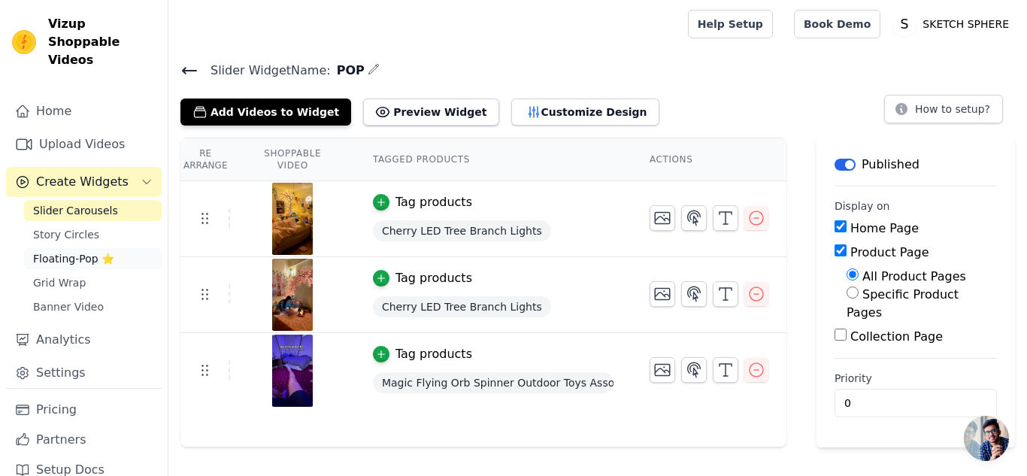
click at [80, 251] on span "Floating-Pop ⭐" at bounding box center [73, 258] width 81 height 15
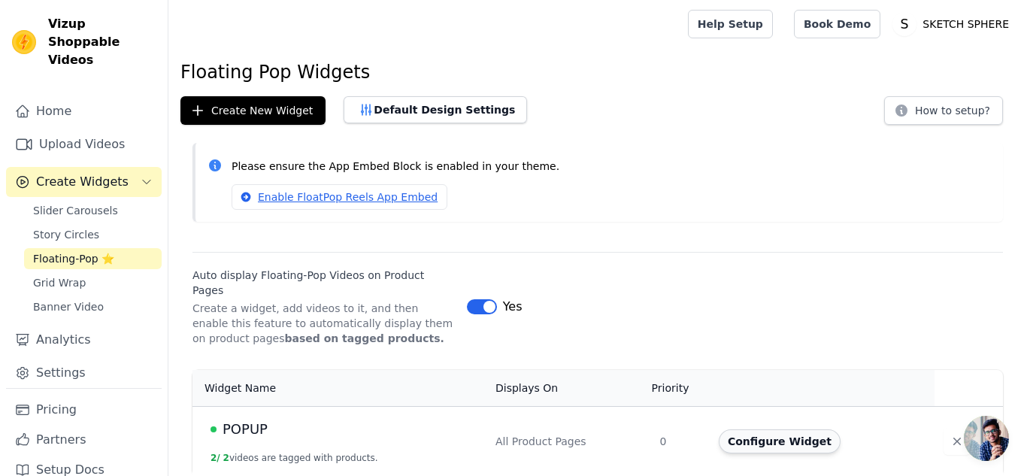
click at [774, 432] on button "Configure Widget" at bounding box center [780, 441] width 122 height 24
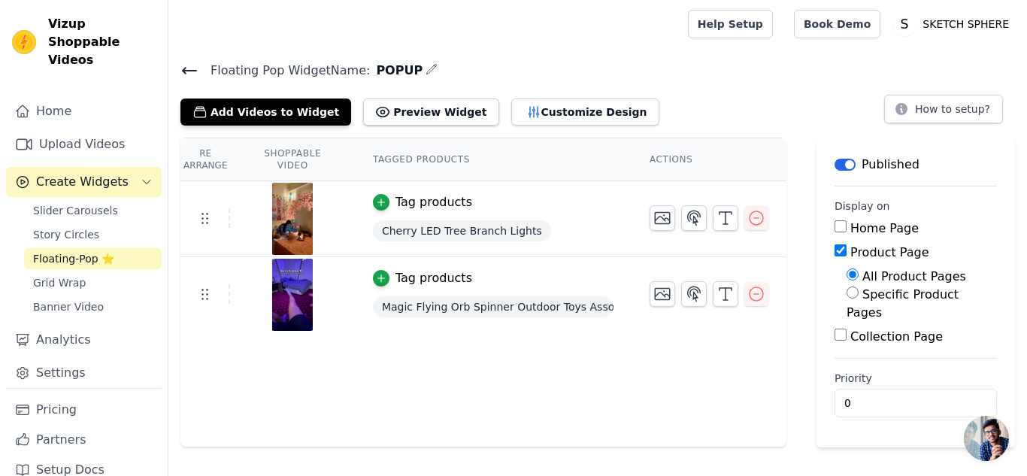
click at [870, 293] on label "Specific Product Pages" at bounding box center [903, 303] width 112 height 32
click at [859, 293] on input "Specific Product Pages" at bounding box center [853, 292] width 12 height 12
radio input "true"
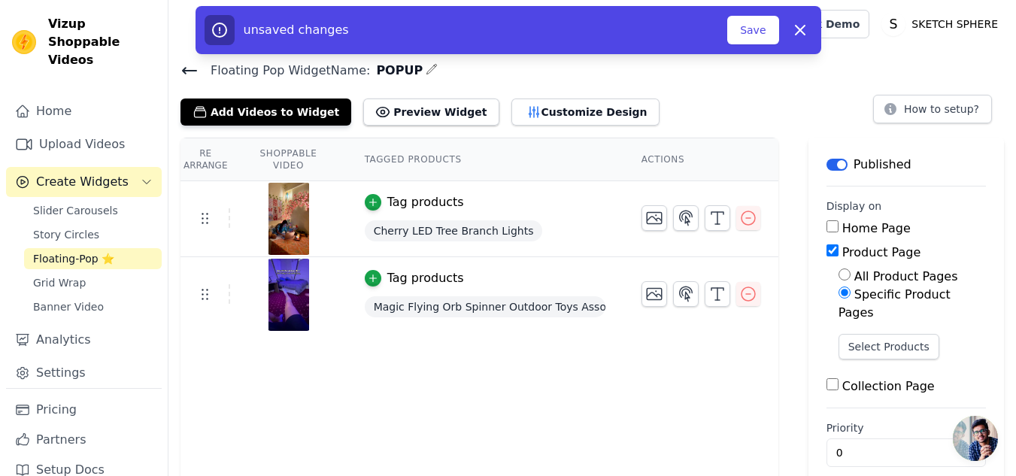
click at [870, 293] on label "Specific Product Pages" at bounding box center [894, 303] width 112 height 32
click at [850, 293] on input "Specific Product Pages" at bounding box center [844, 292] width 12 height 12
click at [871, 377] on div "Collection Page" at bounding box center [905, 386] width 159 height 18
click at [868, 379] on label "Collection Page" at bounding box center [888, 386] width 92 height 14
click at [838, 378] on input "Collection Page" at bounding box center [832, 384] width 12 height 12
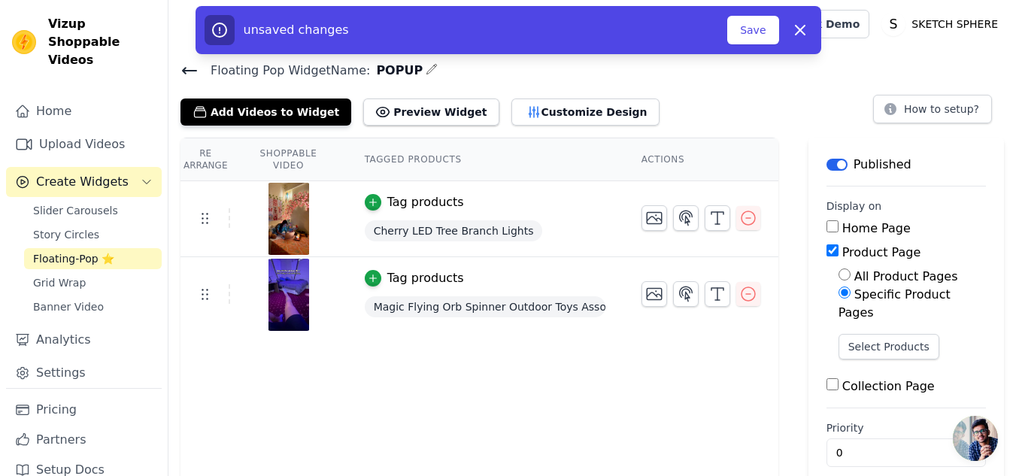
checkbox input "true"
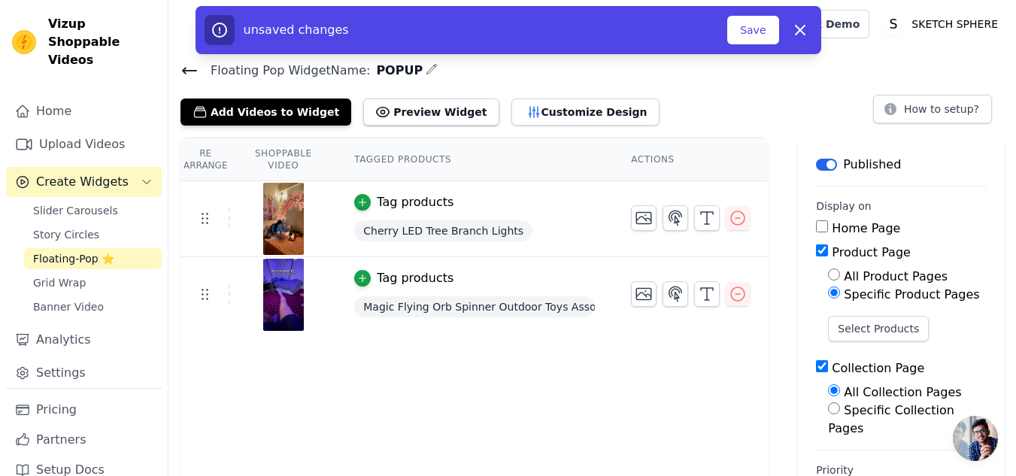
click at [880, 290] on label "Specific Product Pages" at bounding box center [911, 294] width 135 height 14
click at [840, 290] on input "Specific Product Pages" at bounding box center [834, 292] width 12 height 12
click at [862, 224] on label "Home Page" at bounding box center [866, 228] width 68 height 14
click at [828, 224] on input "Home Page" at bounding box center [822, 226] width 12 height 12
checkbox input "true"
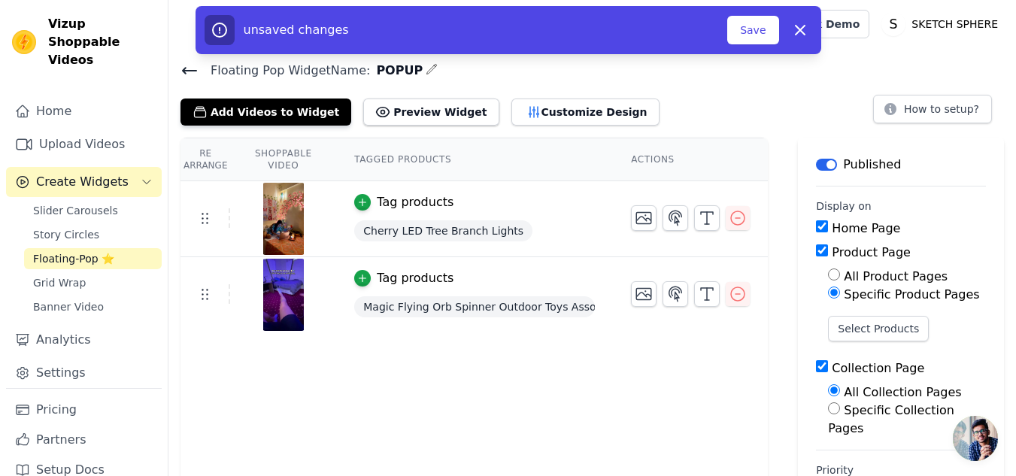
click at [852, 276] on div "All Product Pages" at bounding box center [907, 277] width 158 height 18
click at [840, 275] on input "All Product Pages" at bounding box center [834, 274] width 12 height 12
radio input "true"
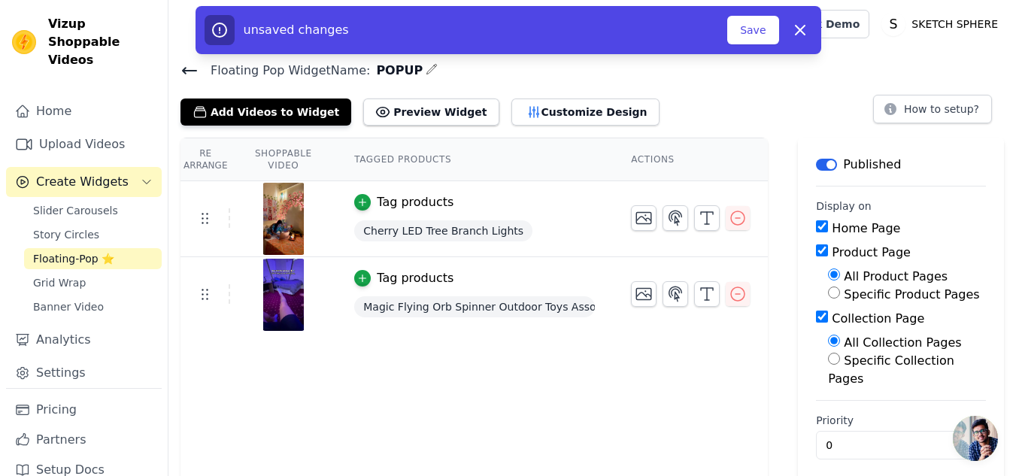
scroll to position [13, 0]
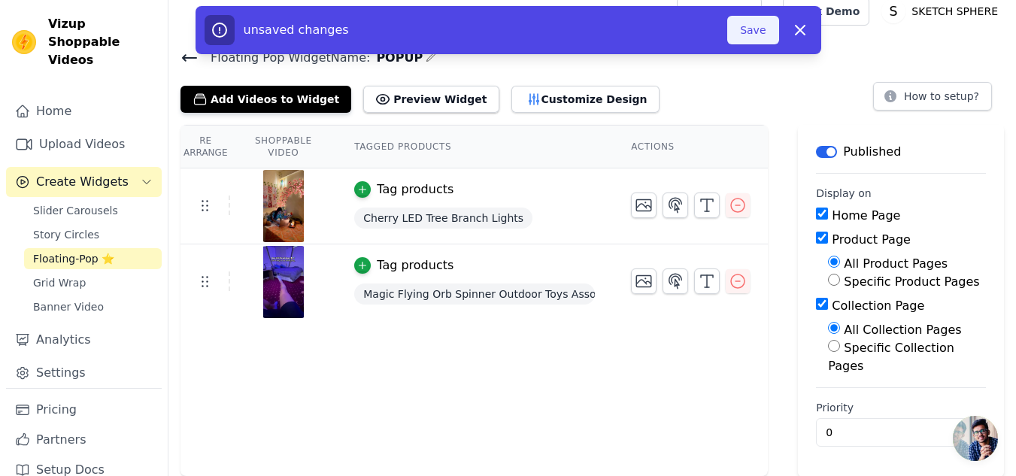
click at [765, 32] on button "Save" at bounding box center [752, 30] width 51 height 29
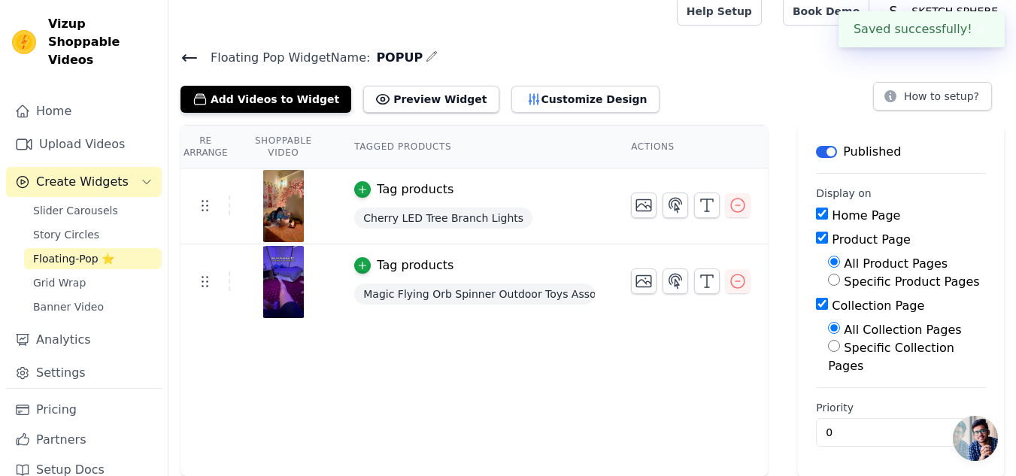
scroll to position [0, 0]
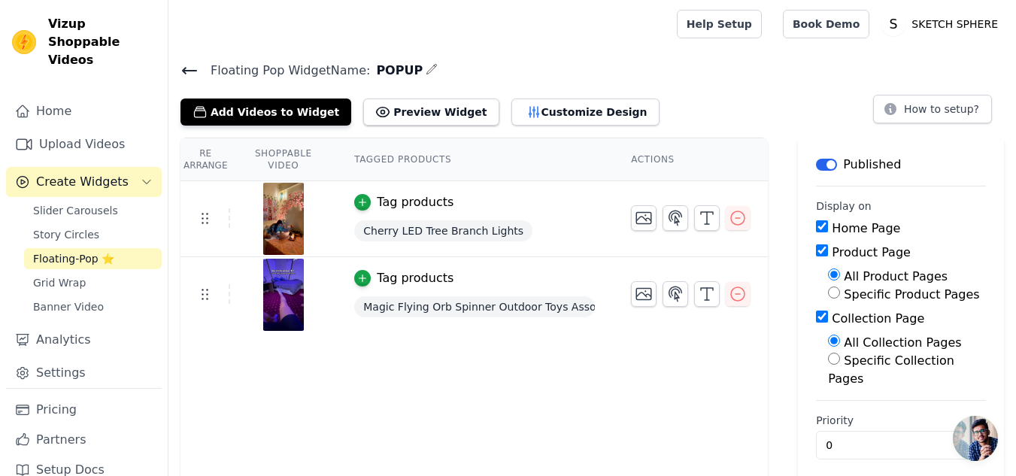
click at [648, 377] on div "Re Arrange Shoppable Video Tagged Products Actions Tag products Cherry LED Tree…" at bounding box center [473, 314] width 587 height 352
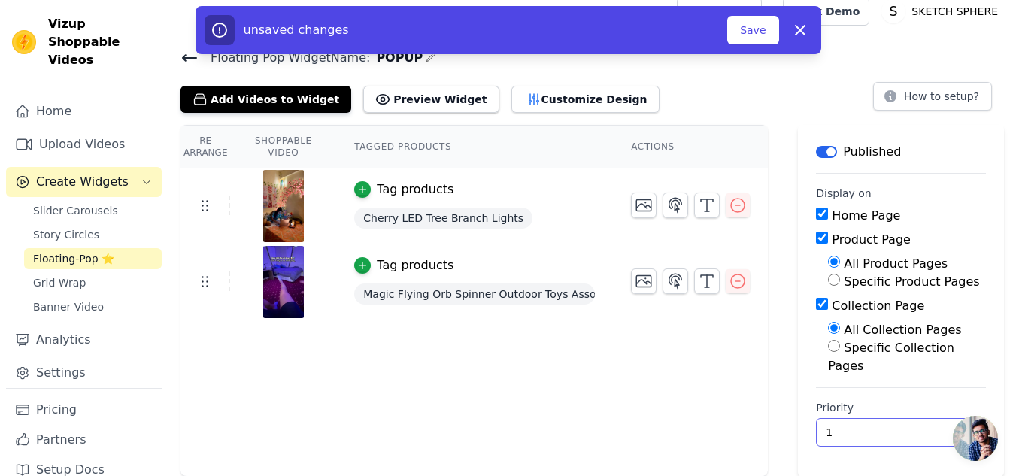
click at [950, 426] on input "1" at bounding box center [901, 432] width 170 height 29
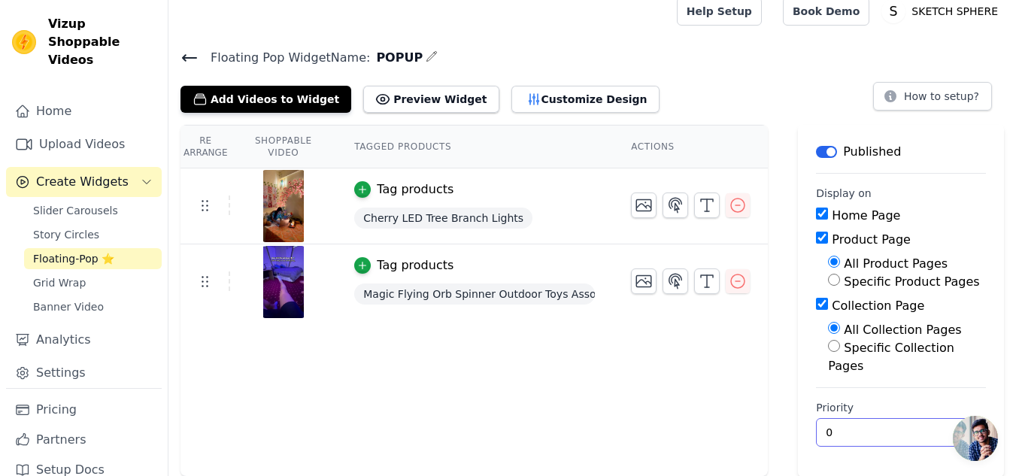
type input "0"
click at [949, 437] on input "0" at bounding box center [901, 432] width 170 height 29
click at [65, 227] on span "Story Circles" at bounding box center [66, 234] width 66 height 15
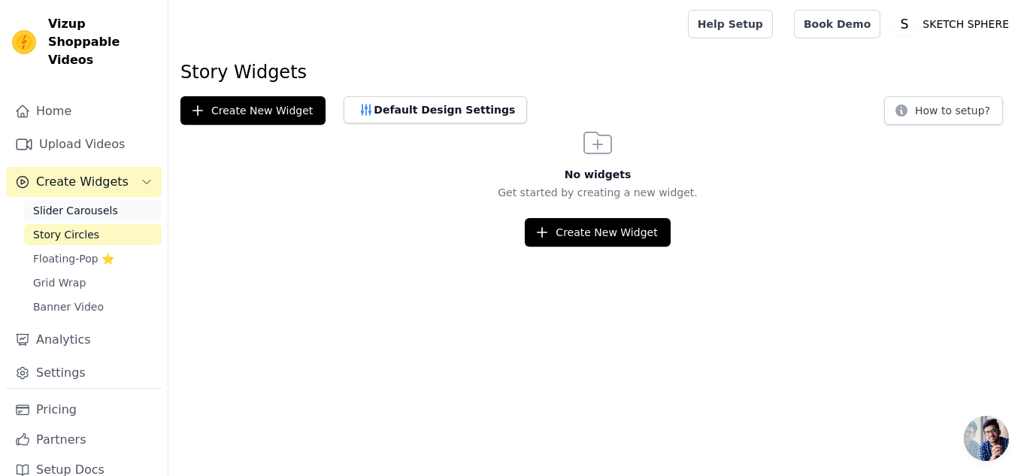
click at [92, 203] on span "Slider Carousels" at bounding box center [75, 210] width 85 height 15
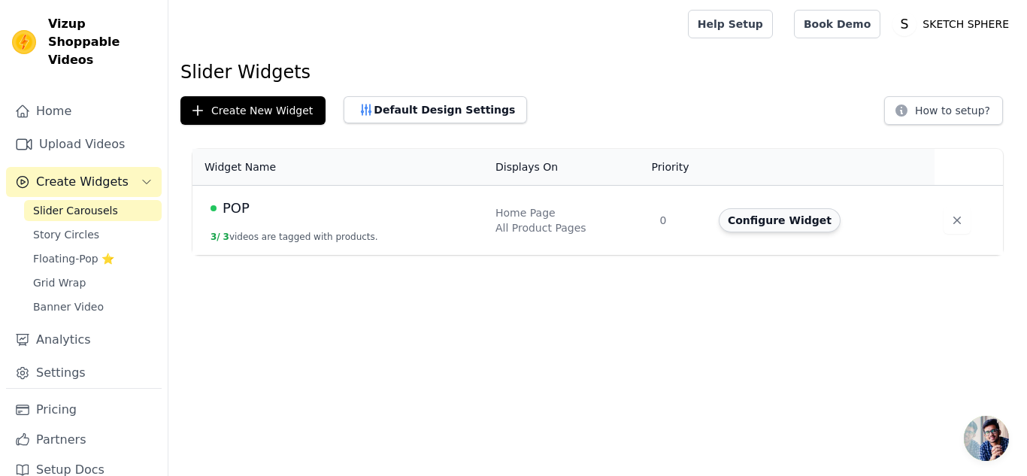
click at [767, 219] on button "Configure Widget" at bounding box center [780, 220] width 122 height 24
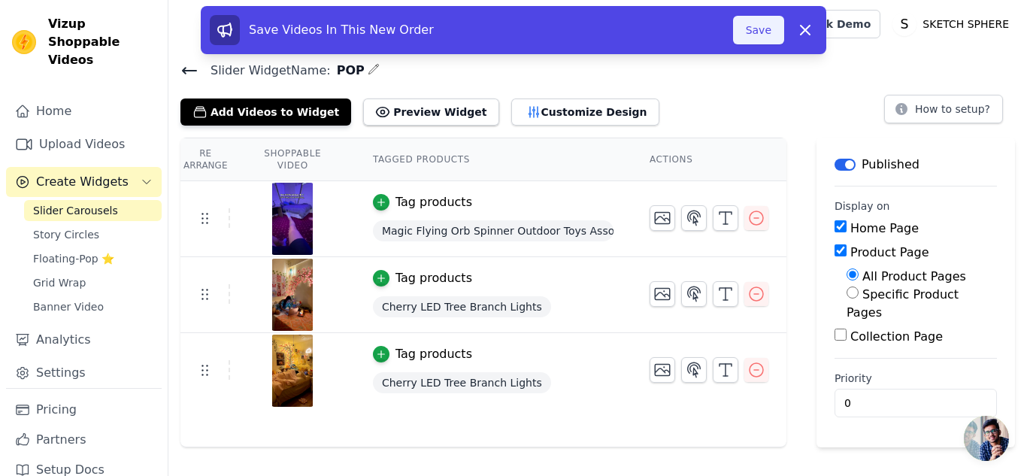
click at [764, 29] on button "Save" at bounding box center [758, 30] width 51 height 29
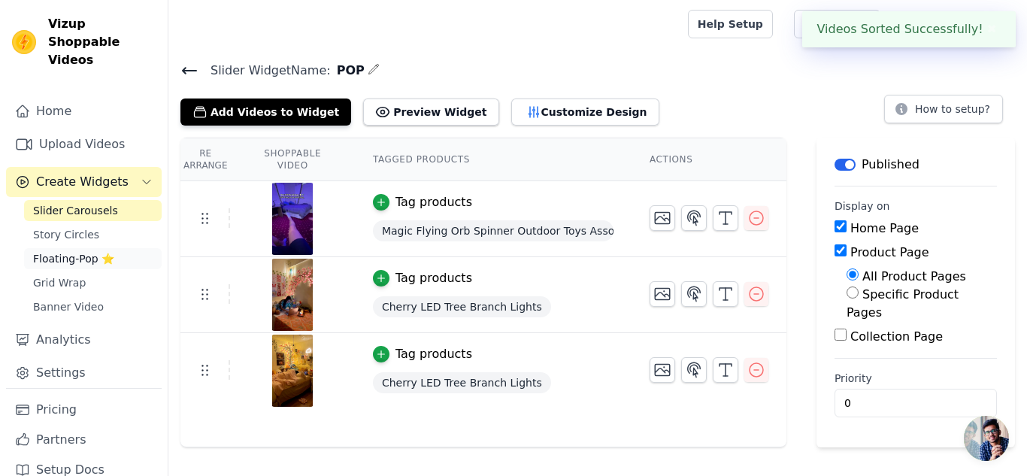
click at [65, 251] on span "Floating-Pop ⭐" at bounding box center [73, 258] width 81 height 15
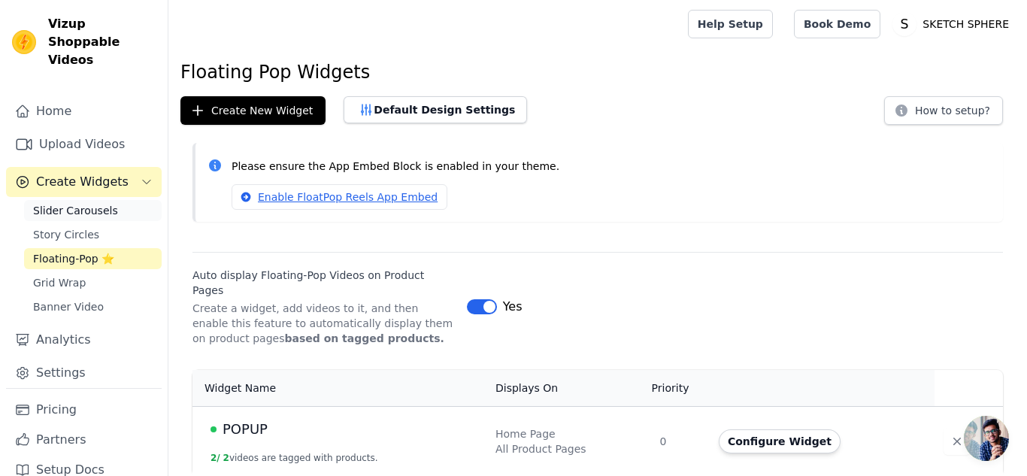
click at [81, 203] on span "Slider Carousels" at bounding box center [75, 210] width 85 height 15
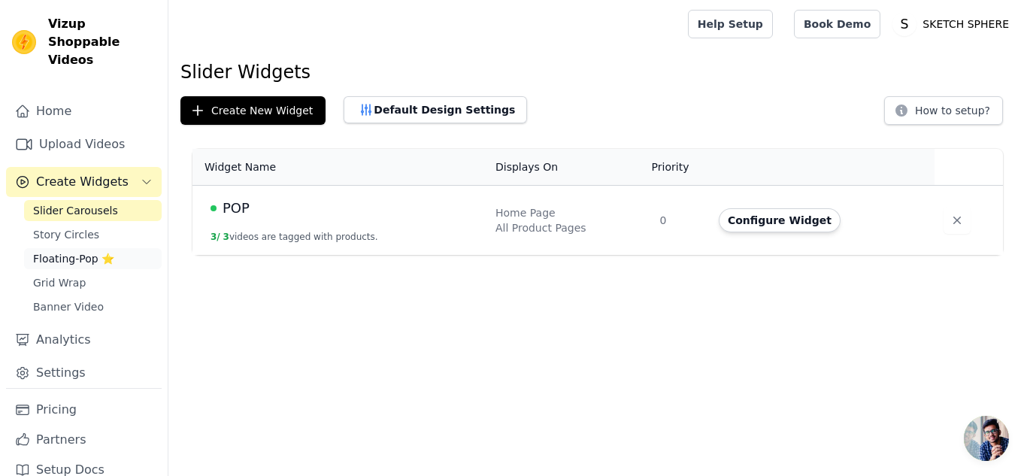
click at [72, 251] on span "Floating-Pop ⭐" at bounding box center [73, 258] width 81 height 15
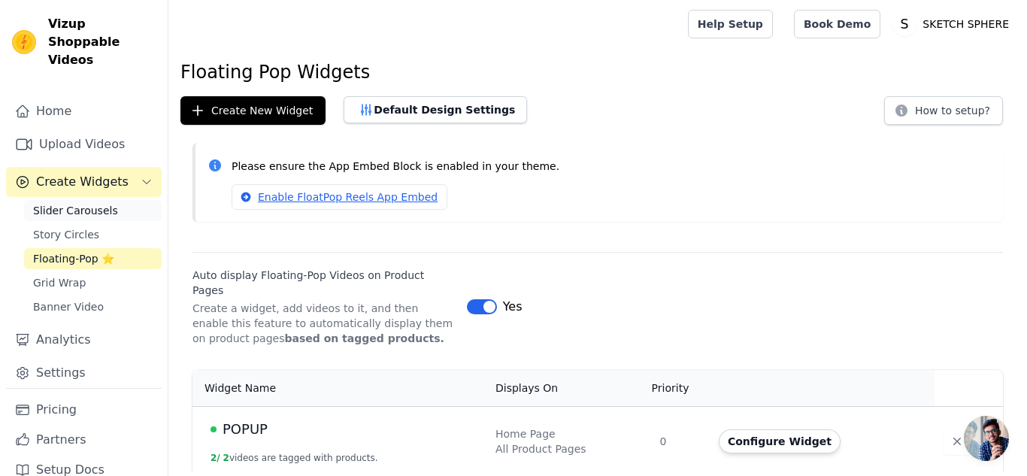
click at [72, 203] on span "Slider Carousels" at bounding box center [75, 210] width 85 height 15
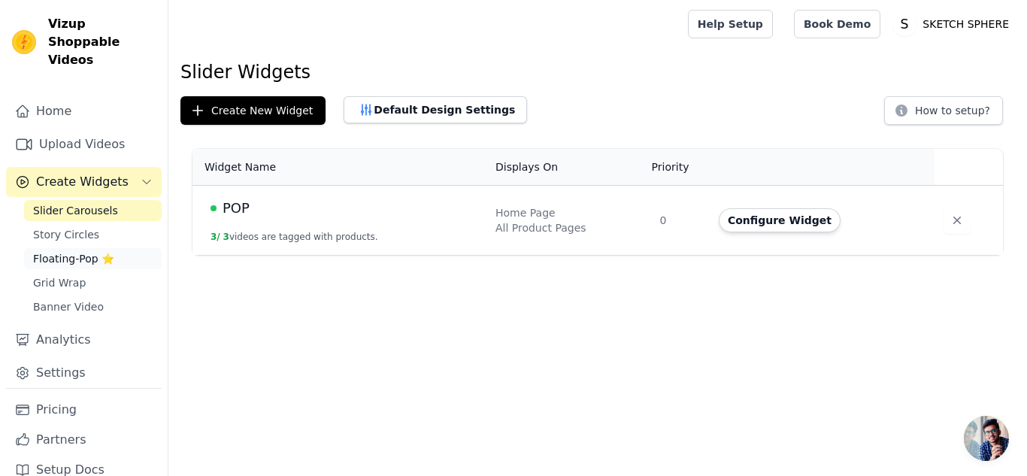
click at [88, 251] on span "Floating-Pop ⭐" at bounding box center [73, 258] width 81 height 15
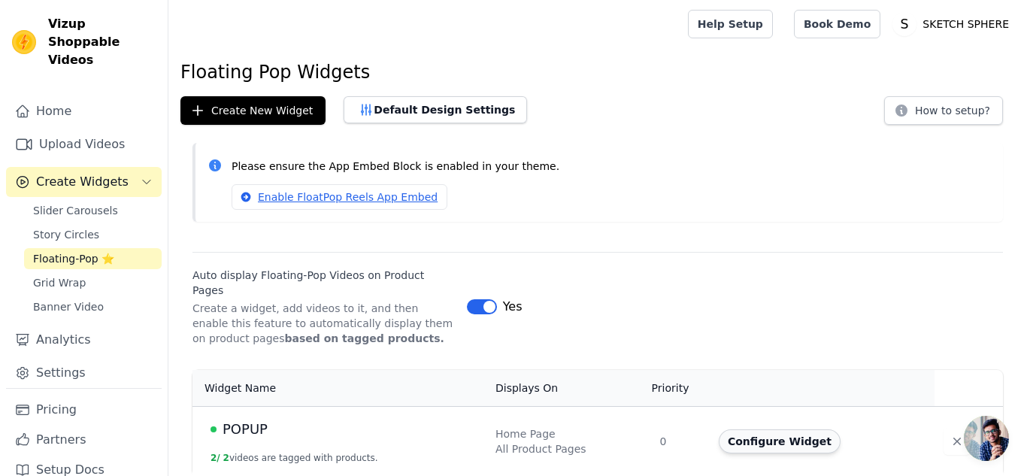
click at [787, 429] on button "Configure Widget" at bounding box center [780, 441] width 122 height 24
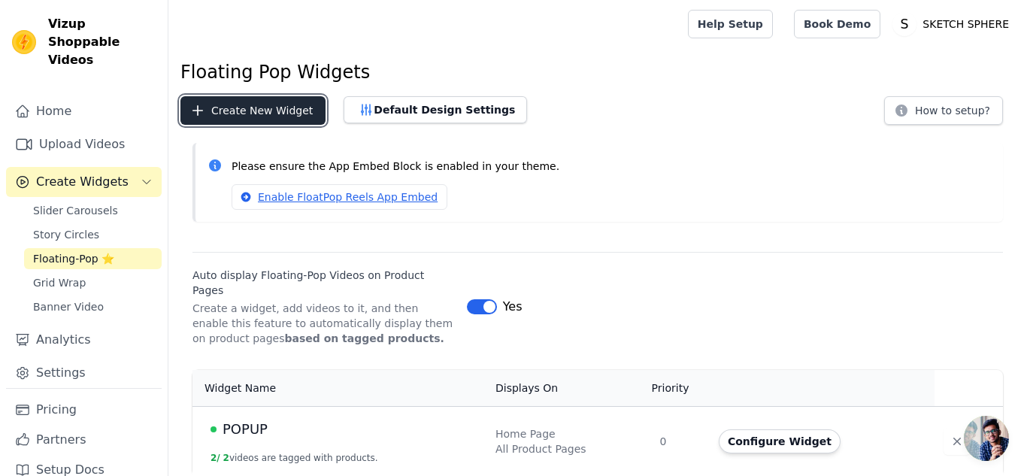
click at [238, 120] on button "Create New Widget" at bounding box center [252, 110] width 145 height 29
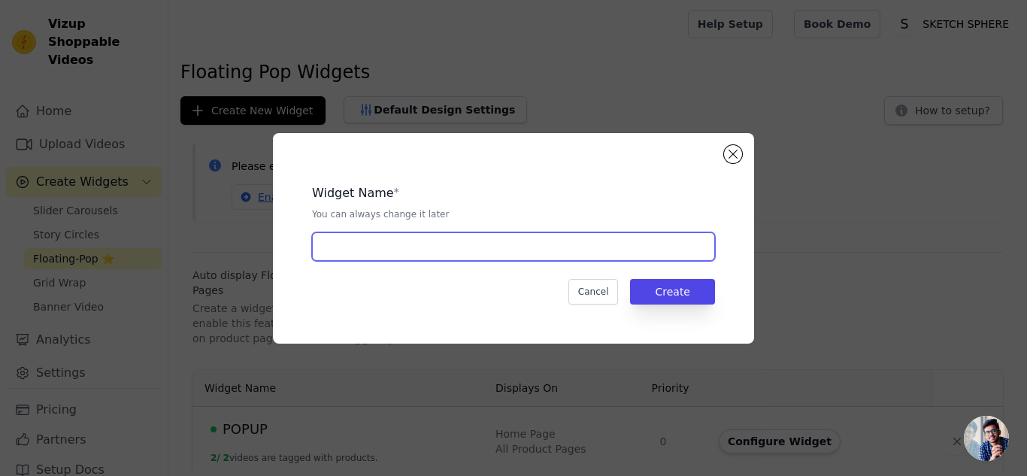
click at [462, 252] on input "text" at bounding box center [513, 246] width 403 height 29
type input "NF"
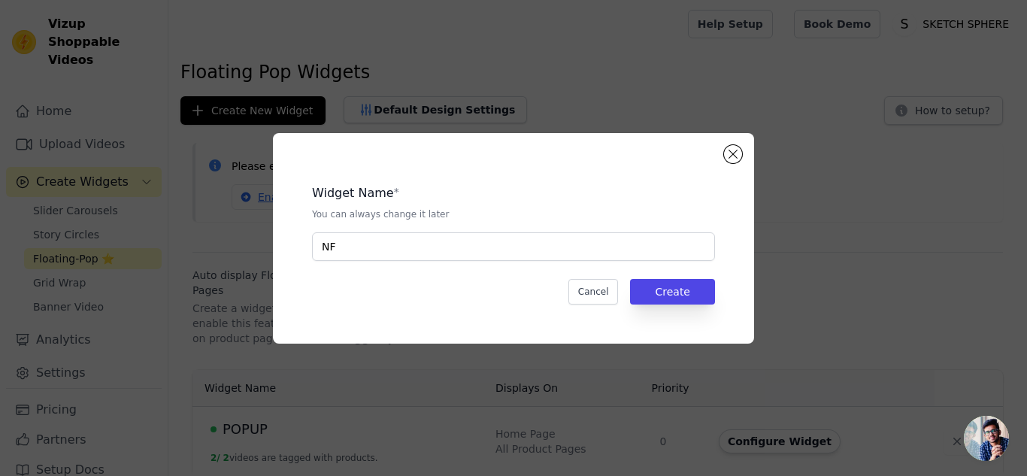
click at [681, 307] on div "Widget Name * You can always change it later NF Cancel Create" at bounding box center [513, 238] width 433 height 162
click at [700, 293] on button "Create" at bounding box center [672, 292] width 85 height 26
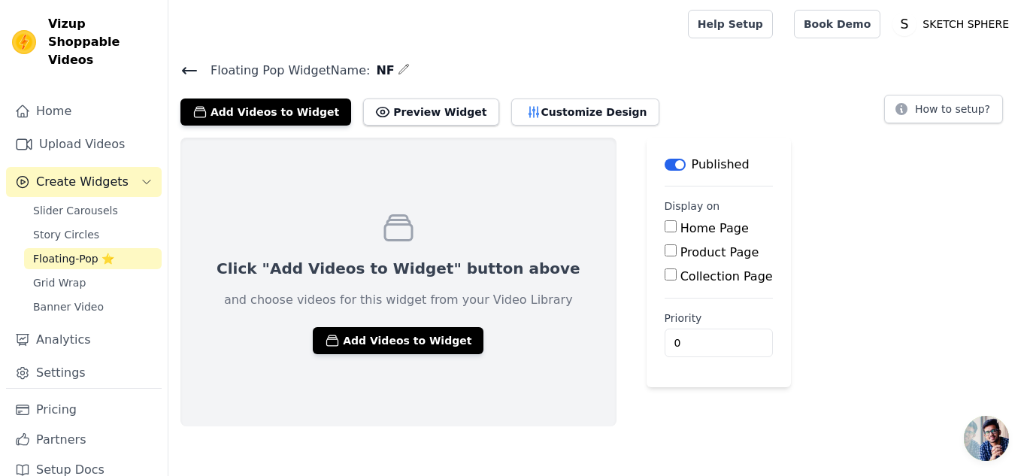
click at [665, 250] on input "Product Page" at bounding box center [671, 250] width 12 height 12
checkbox input "true"
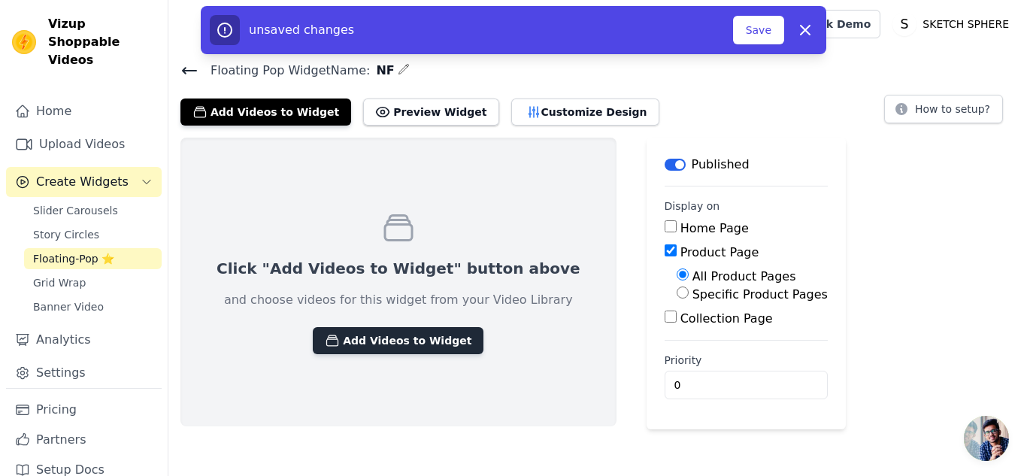
click at [398, 332] on button "Add Videos to Widget" at bounding box center [398, 340] width 171 height 27
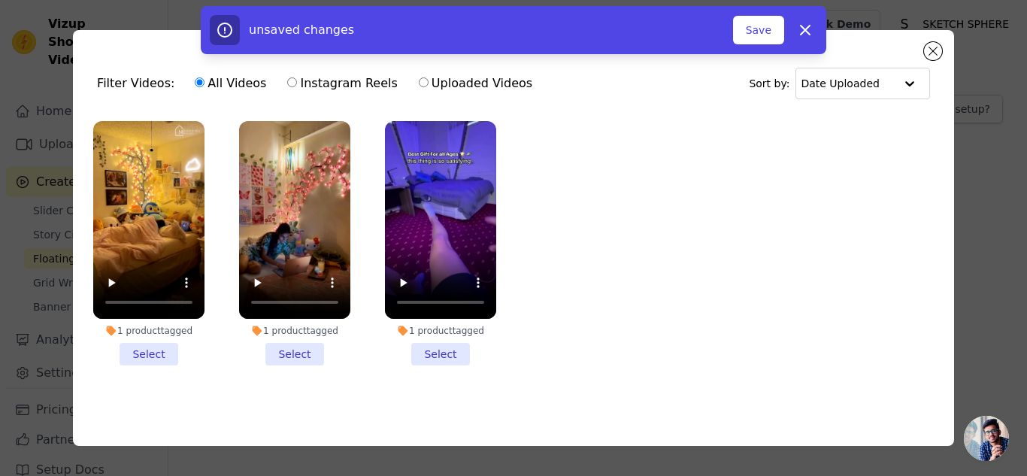
click at [283, 350] on li "1 product tagged Select" at bounding box center [294, 243] width 111 height 244
click at [0, 0] on input "1 product tagged Select" at bounding box center [0, 0] width 0 height 0
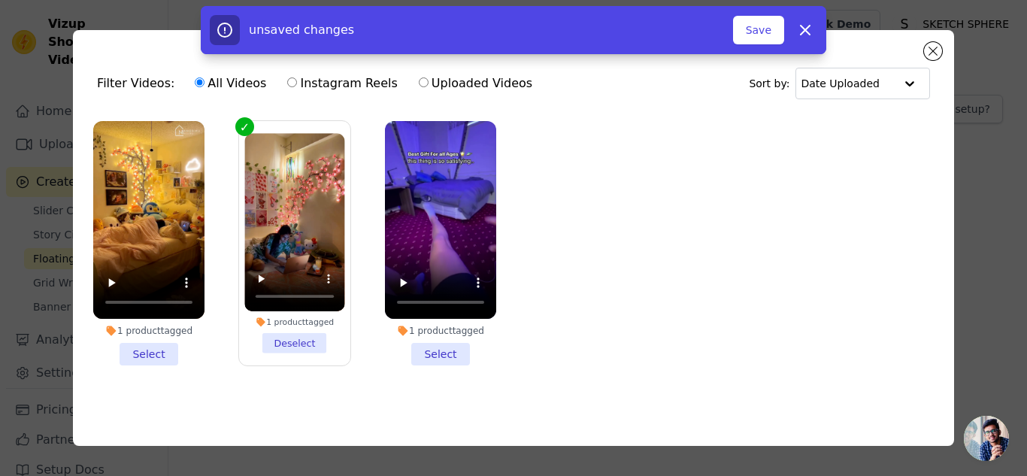
click at [403, 340] on li "1 product tagged Select" at bounding box center [440, 243] width 111 height 244
click at [0, 0] on input "1 product tagged Select" at bounding box center [0, 0] width 0 height 0
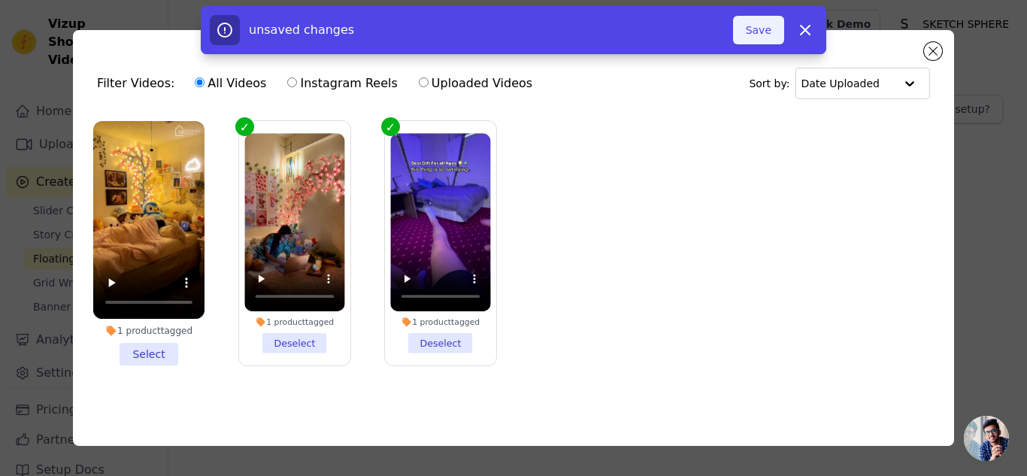
click at [756, 28] on button "Save" at bounding box center [758, 30] width 51 height 29
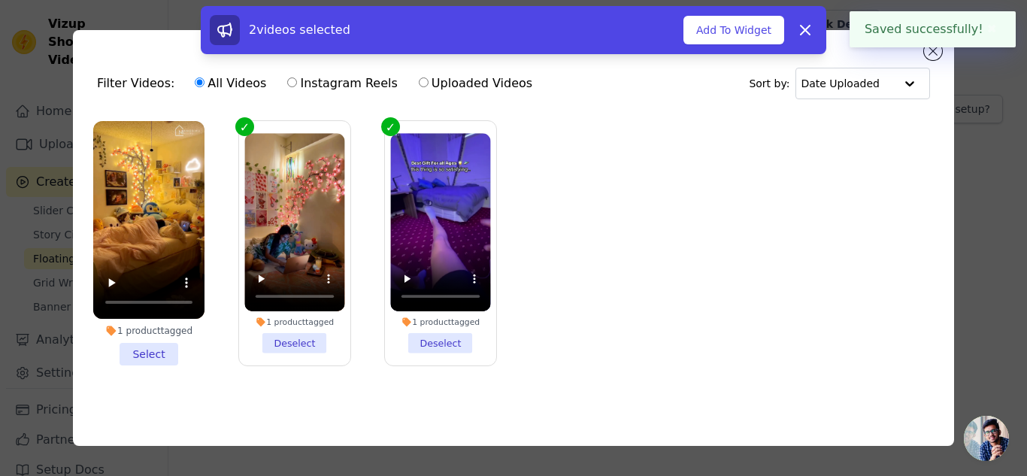
click at [984, 29] on button "✖" at bounding box center [992, 29] width 17 height 18
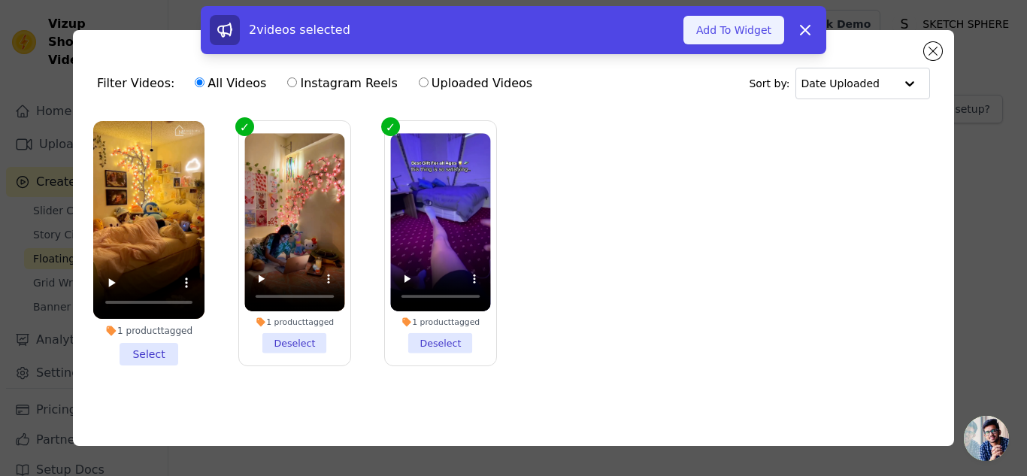
click at [736, 28] on button "Add To Widget" at bounding box center [733, 30] width 101 height 29
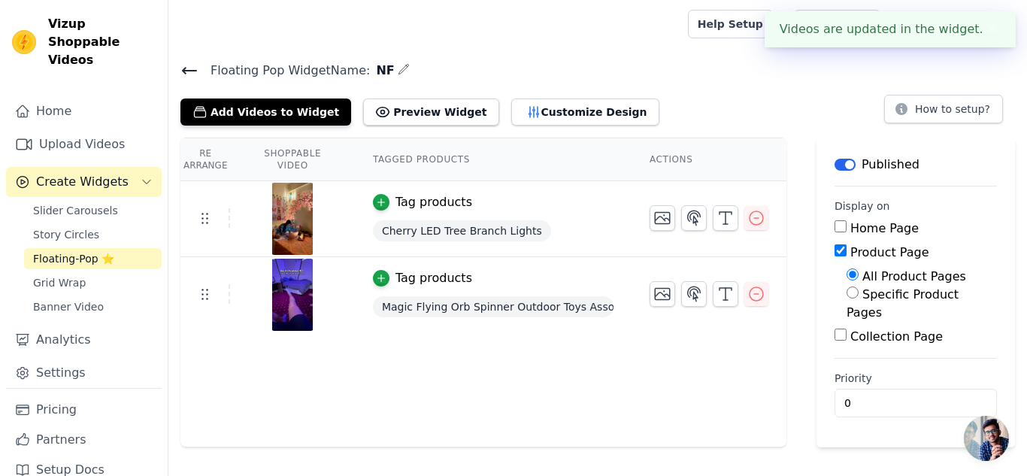
click at [189, 75] on icon at bounding box center [189, 71] width 18 height 18
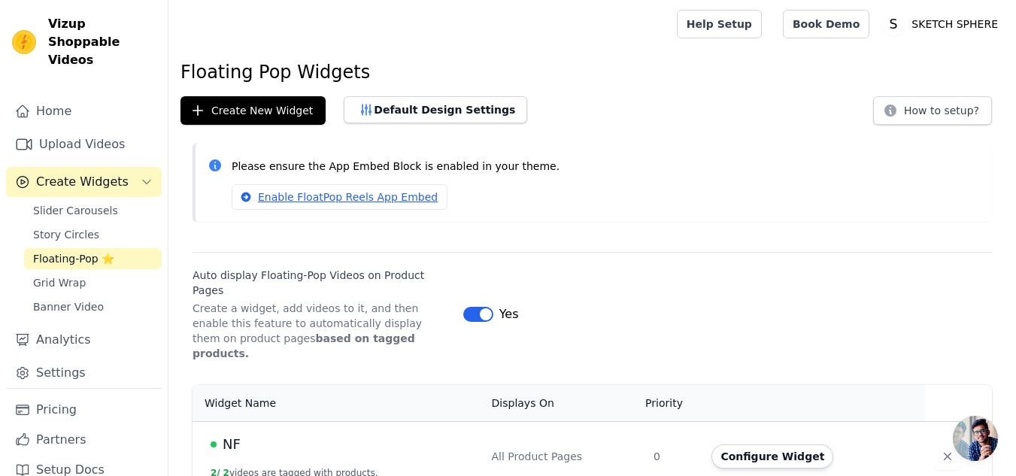
scroll to position [61, 0]
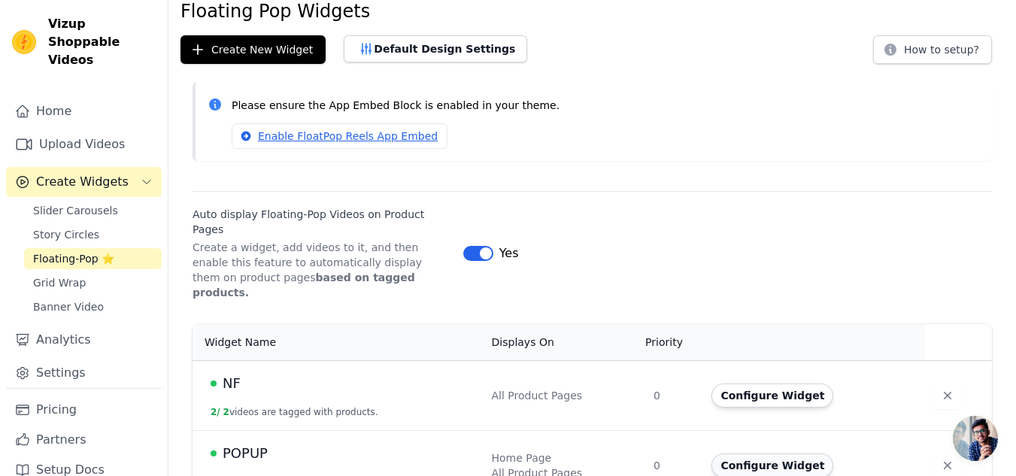
click at [765, 453] on button "Configure Widget" at bounding box center [772, 465] width 122 height 24
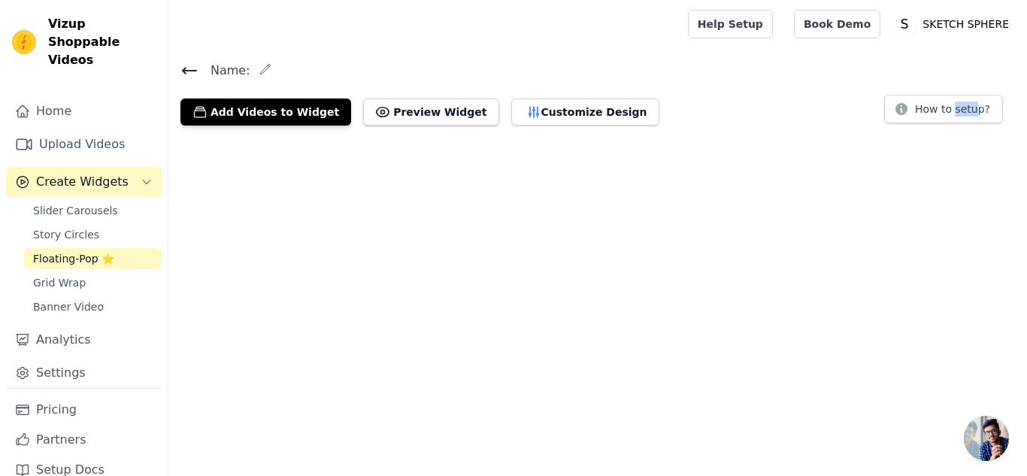
click at [765, 138] on html "Vizup Shoppable Videos Home Upload Videos Create Widgets Slider Carousels Story…" at bounding box center [513, 69] width 1027 height 138
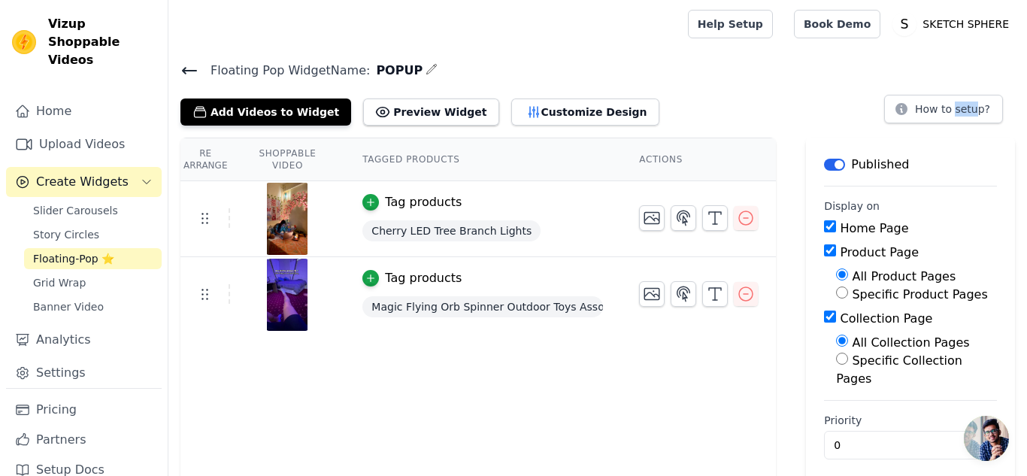
click at [838, 166] on button "Label" at bounding box center [834, 165] width 21 height 12
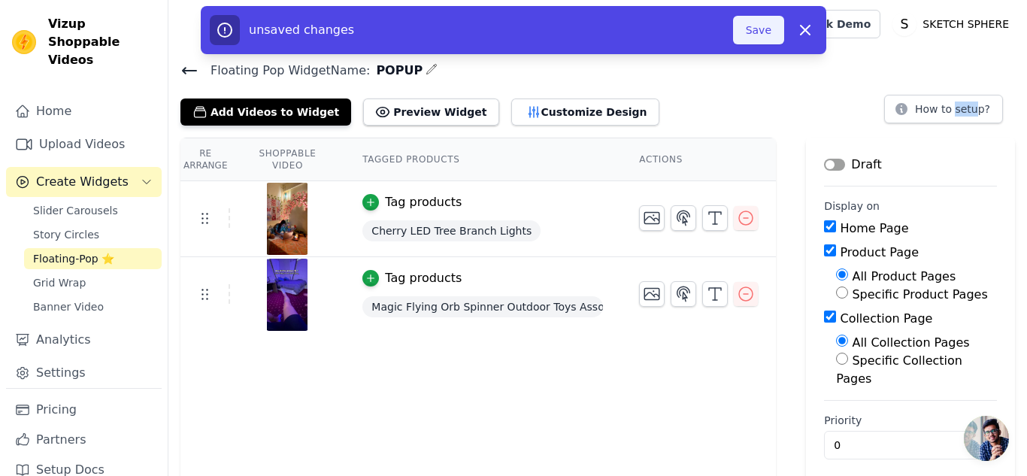
click at [761, 27] on button "Save" at bounding box center [758, 30] width 51 height 29
click at [764, 43] on button "Save" at bounding box center [758, 30] width 51 height 29
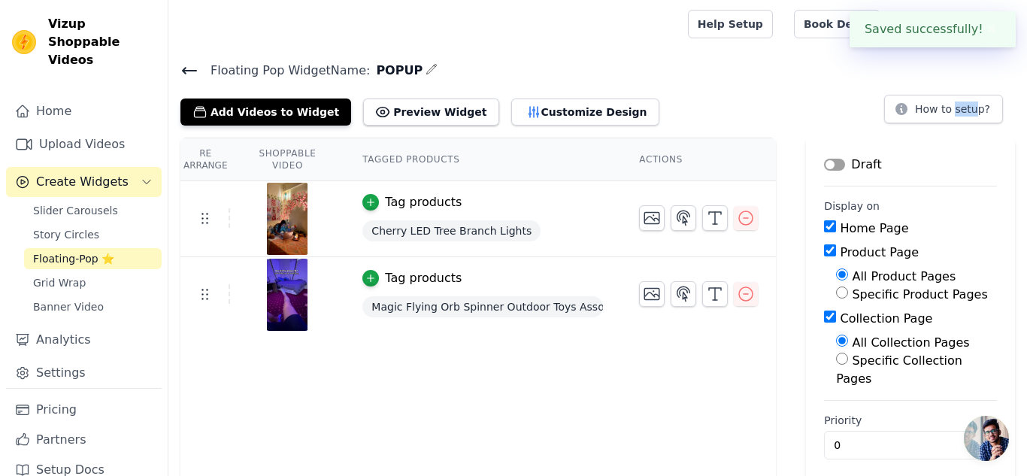
click at [186, 73] on icon at bounding box center [190, 71] width 14 height 6
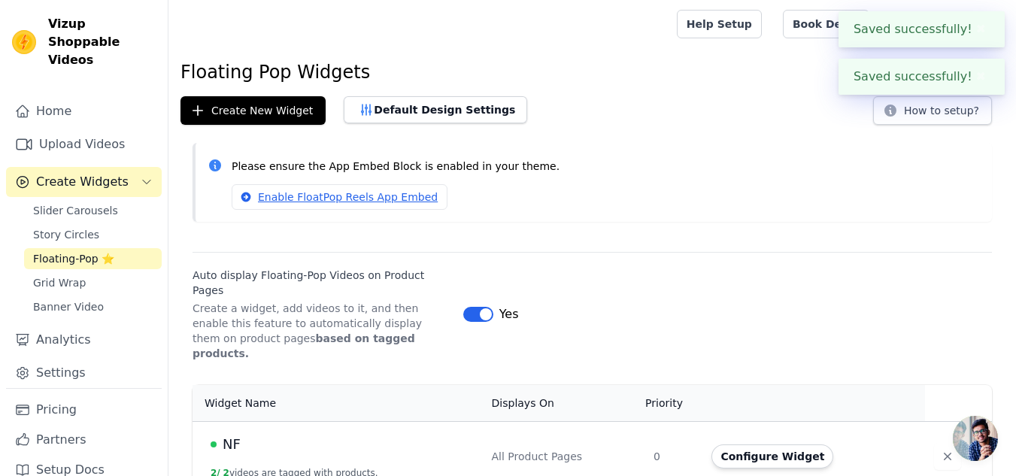
scroll to position [61, 0]
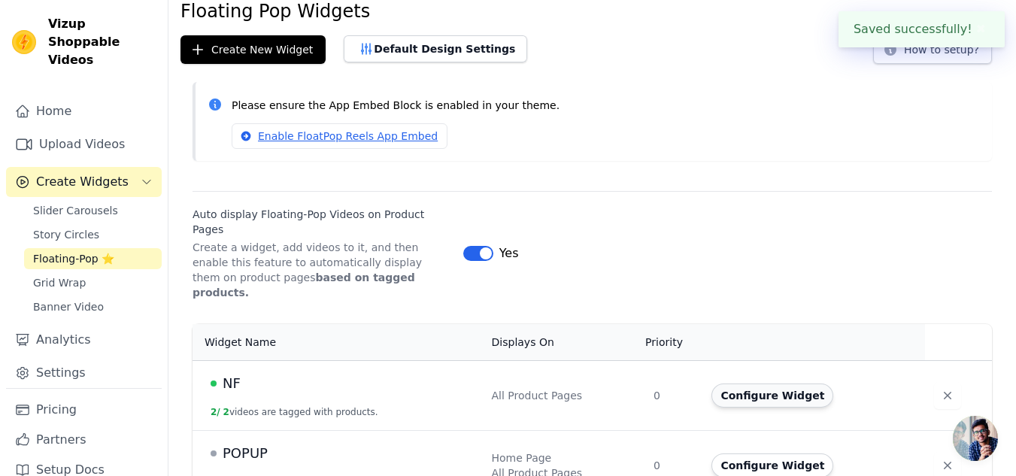
drag, startPoint x: 805, startPoint y: 380, endPoint x: 763, endPoint y: 359, distance: 46.7
click at [763, 360] on td "Configure Widget" at bounding box center [813, 395] width 222 height 70
click at [763, 383] on button "Configure Widget" at bounding box center [772, 395] width 122 height 24
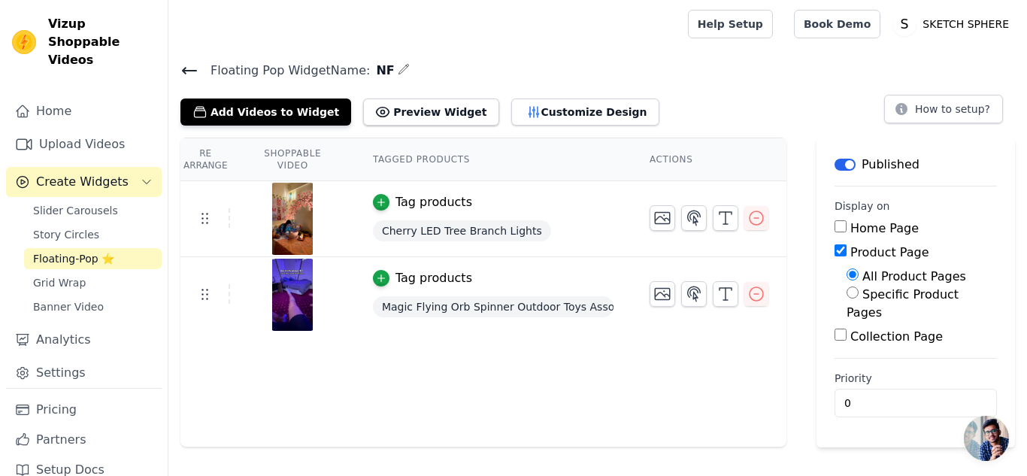
click at [194, 66] on icon at bounding box center [189, 71] width 18 height 18
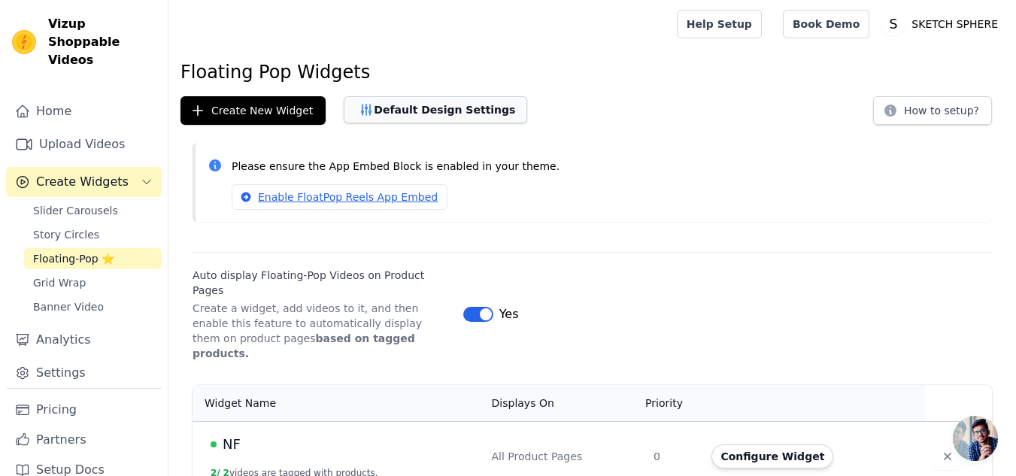
click at [434, 117] on button "Default Design Settings" at bounding box center [435, 109] width 183 height 27
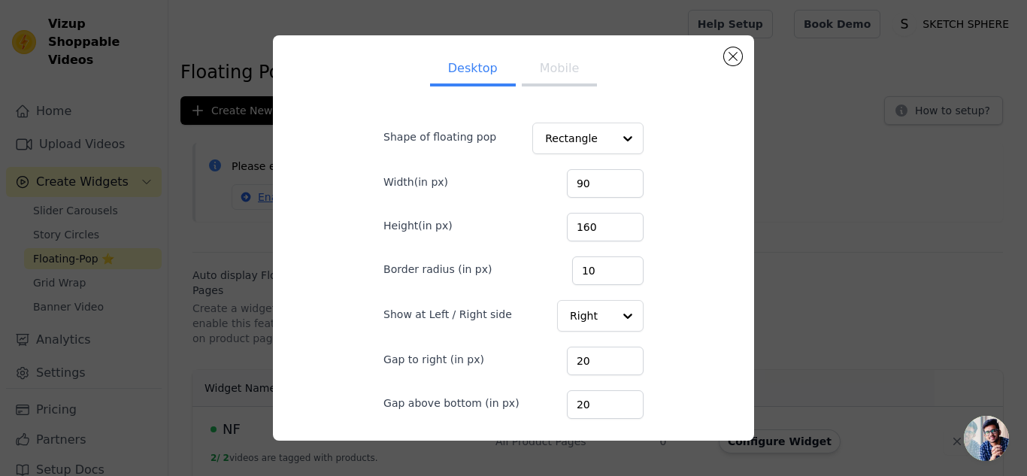
scroll to position [40, 0]
click at [546, 74] on button "Mobile" at bounding box center [559, 69] width 75 height 33
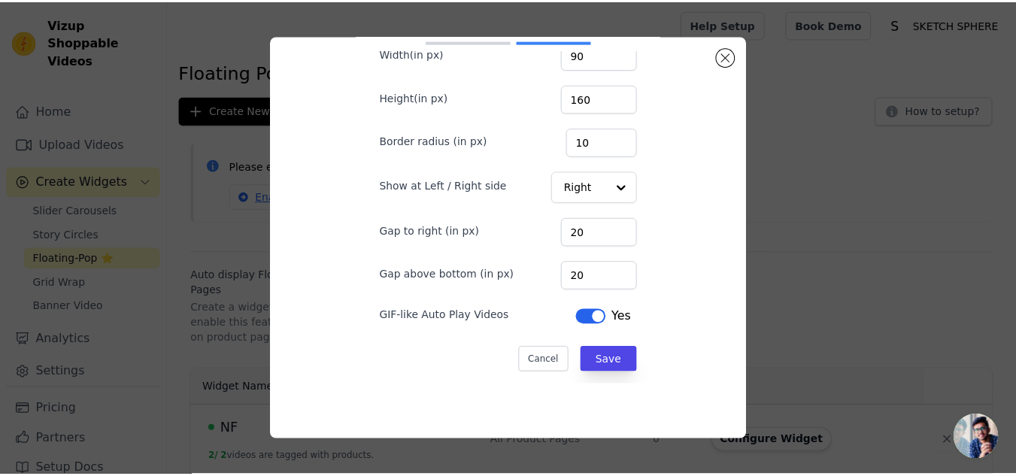
scroll to position [38, 0]
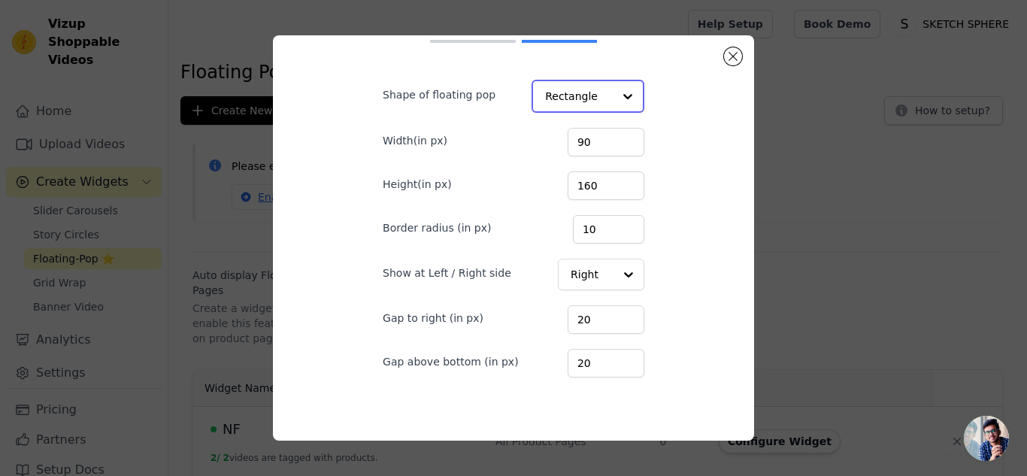
click at [558, 100] on input "Shape of floating pop" at bounding box center [579, 96] width 68 height 30
click at [730, 53] on button "Close modal" at bounding box center [733, 56] width 18 height 18
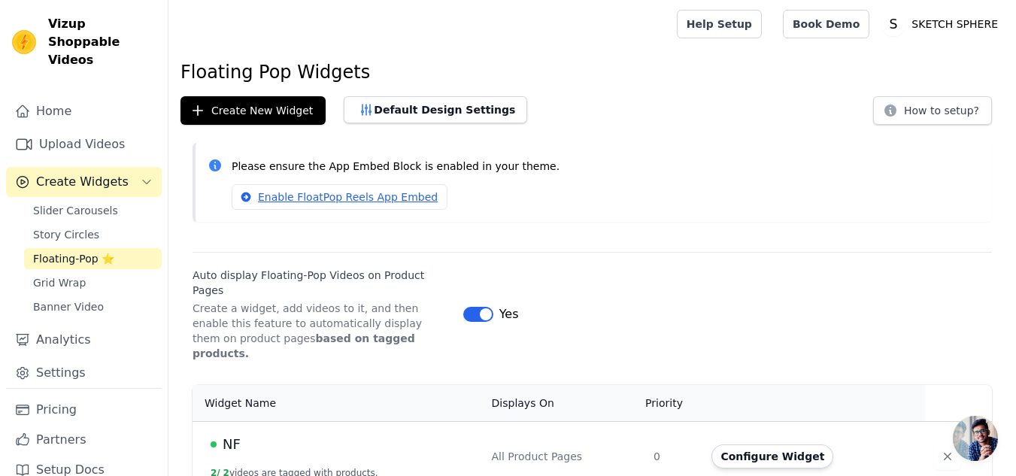
scroll to position [61, 0]
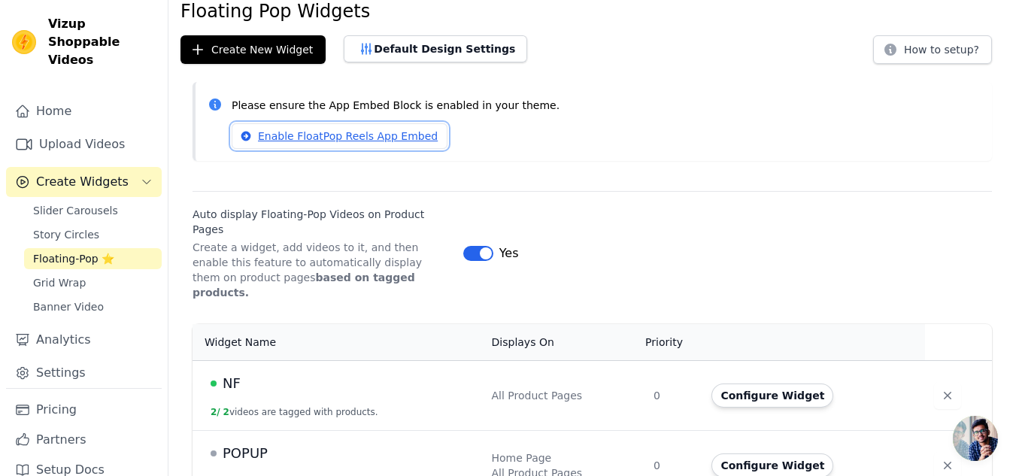
click at [377, 129] on link "Enable FloatPop Reels App Embed" at bounding box center [340, 136] width 216 height 26
click at [745, 383] on button "Configure Widget" at bounding box center [772, 395] width 122 height 24
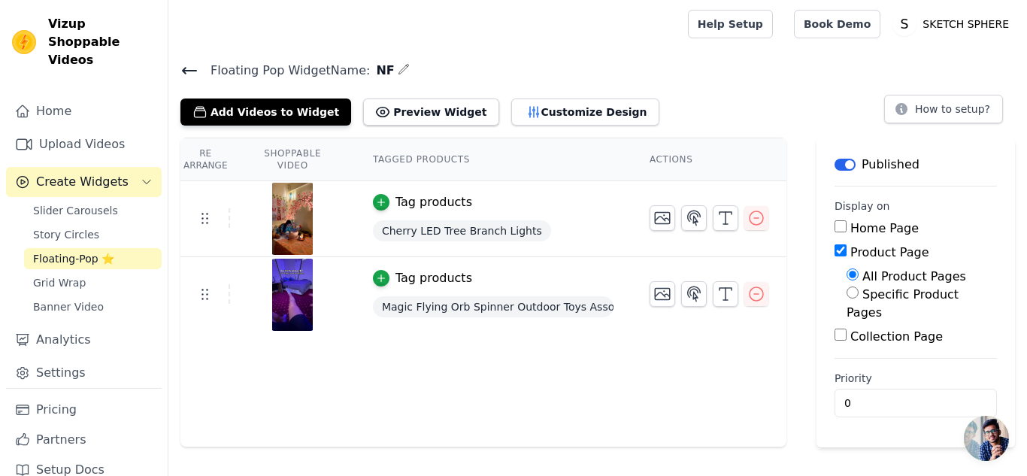
click at [835, 232] on input "Home Page" at bounding box center [841, 226] width 12 height 12
checkbox input "true"
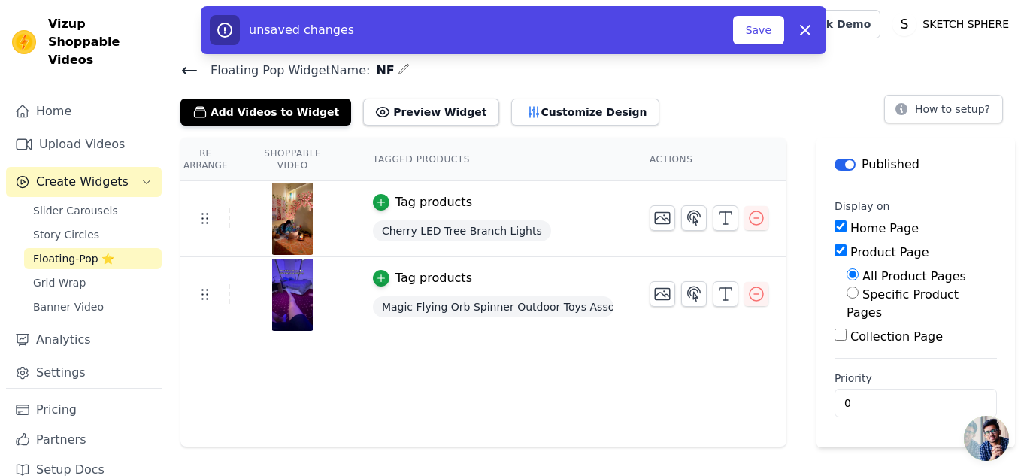
click at [847, 293] on input "Specific Product Pages" at bounding box center [853, 292] width 12 height 12
radio input "true"
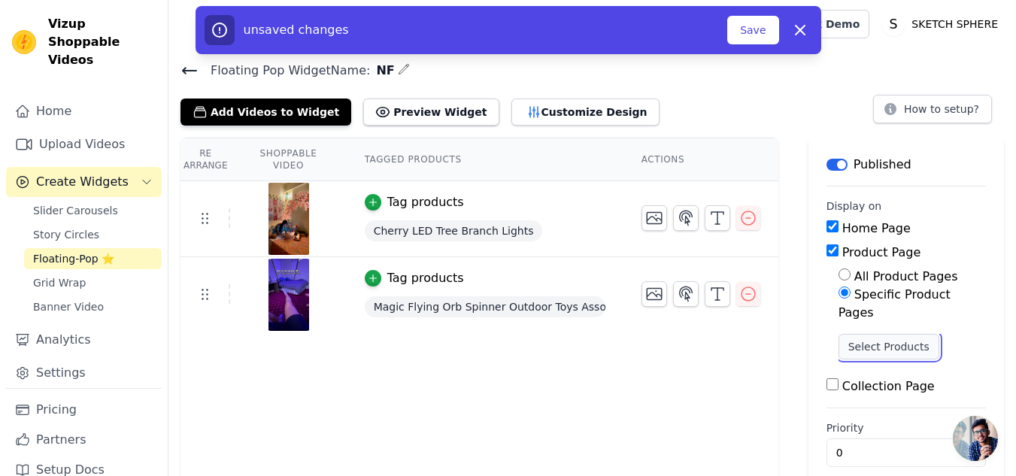
click at [866, 334] on button "Select Products" at bounding box center [888, 347] width 101 height 26
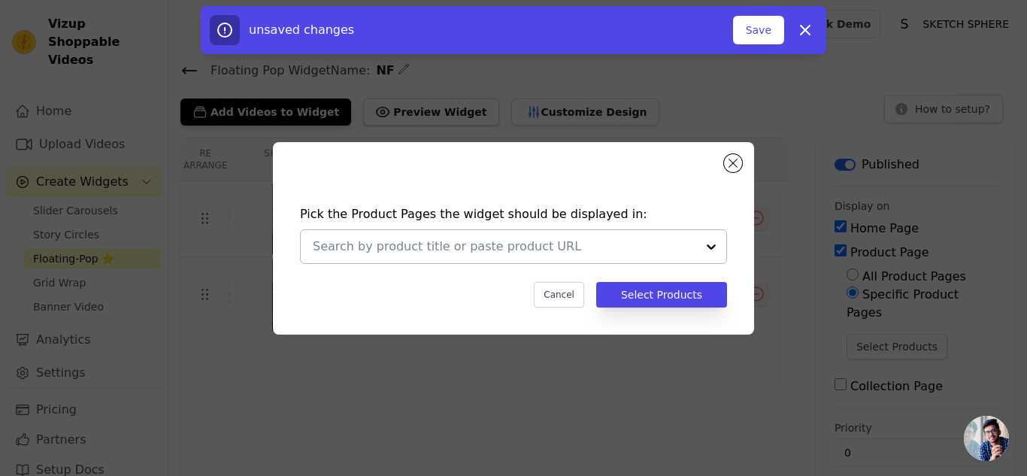
click at [711, 251] on div at bounding box center [711, 246] width 30 height 33
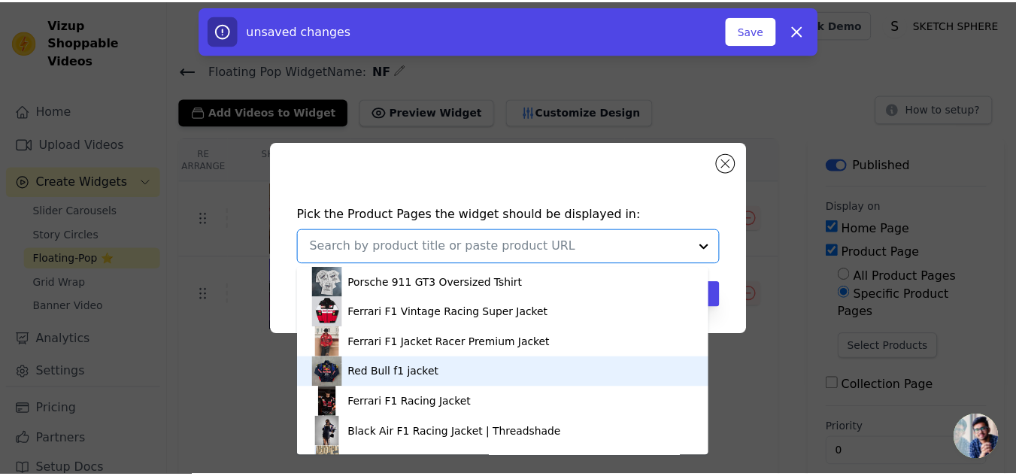
scroll to position [266, 0]
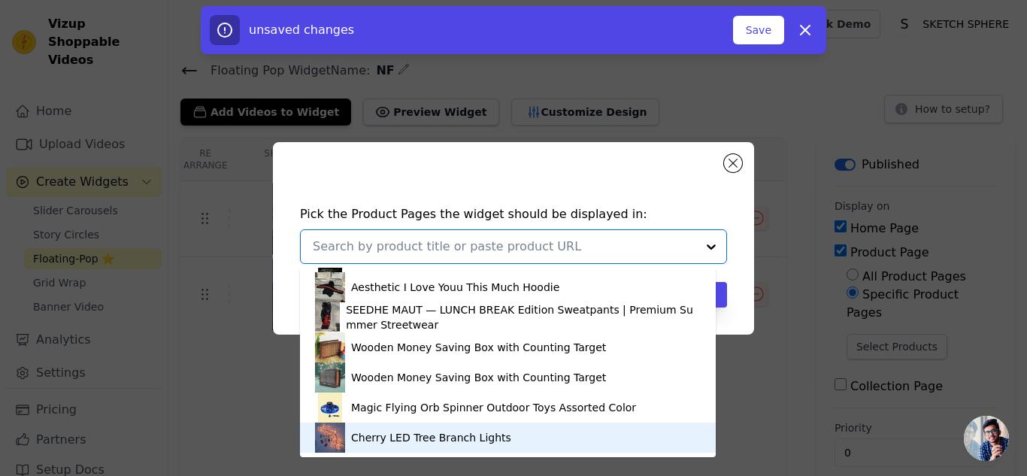
click at [374, 439] on div "Cherry LED Tree Branch Lights" at bounding box center [431, 437] width 160 height 15
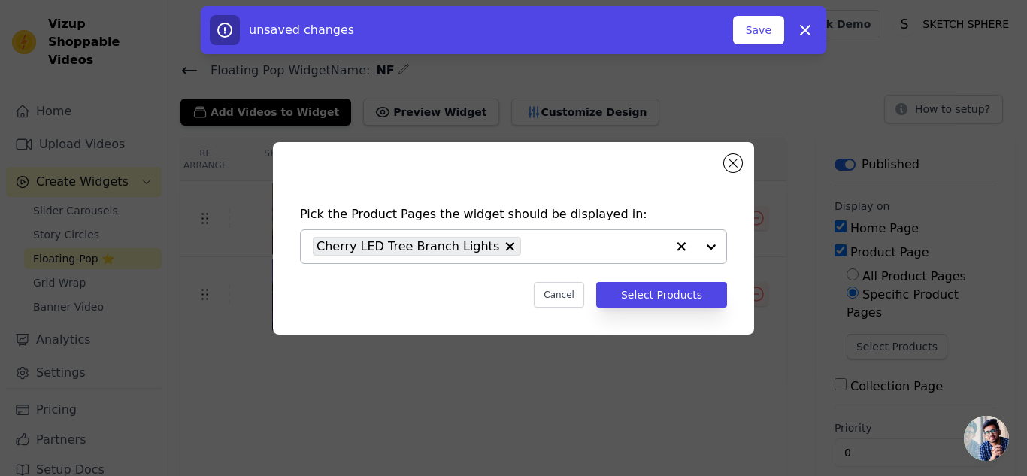
click at [669, 280] on div "Pick the Product Pages the widget should be displayed in: Cherry LED Tree Branc…" at bounding box center [513, 256] width 457 height 132
click at [668, 287] on button "Select Products" at bounding box center [661, 295] width 131 height 26
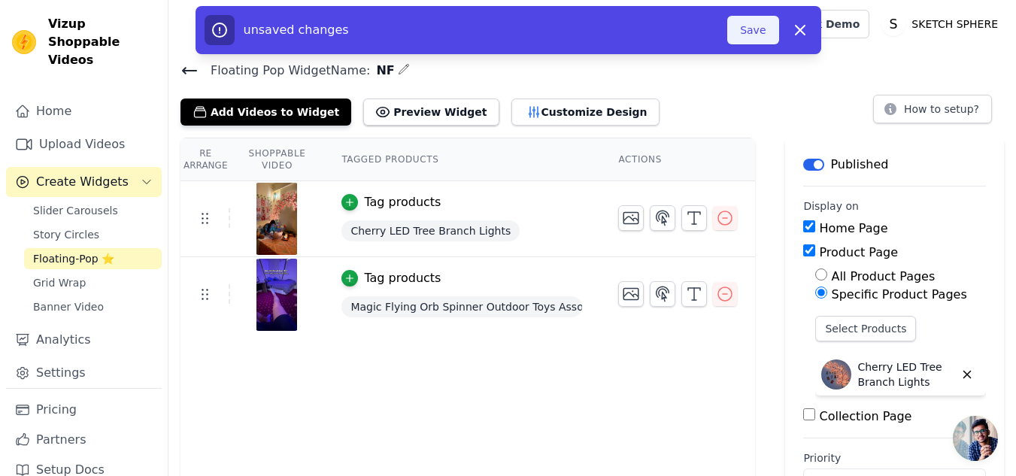
click at [757, 36] on button "Save" at bounding box center [752, 30] width 51 height 29
click at [383, 116] on button "Preview Widget" at bounding box center [430, 112] width 135 height 27
